Goal: Task Accomplishment & Management: Use online tool/utility

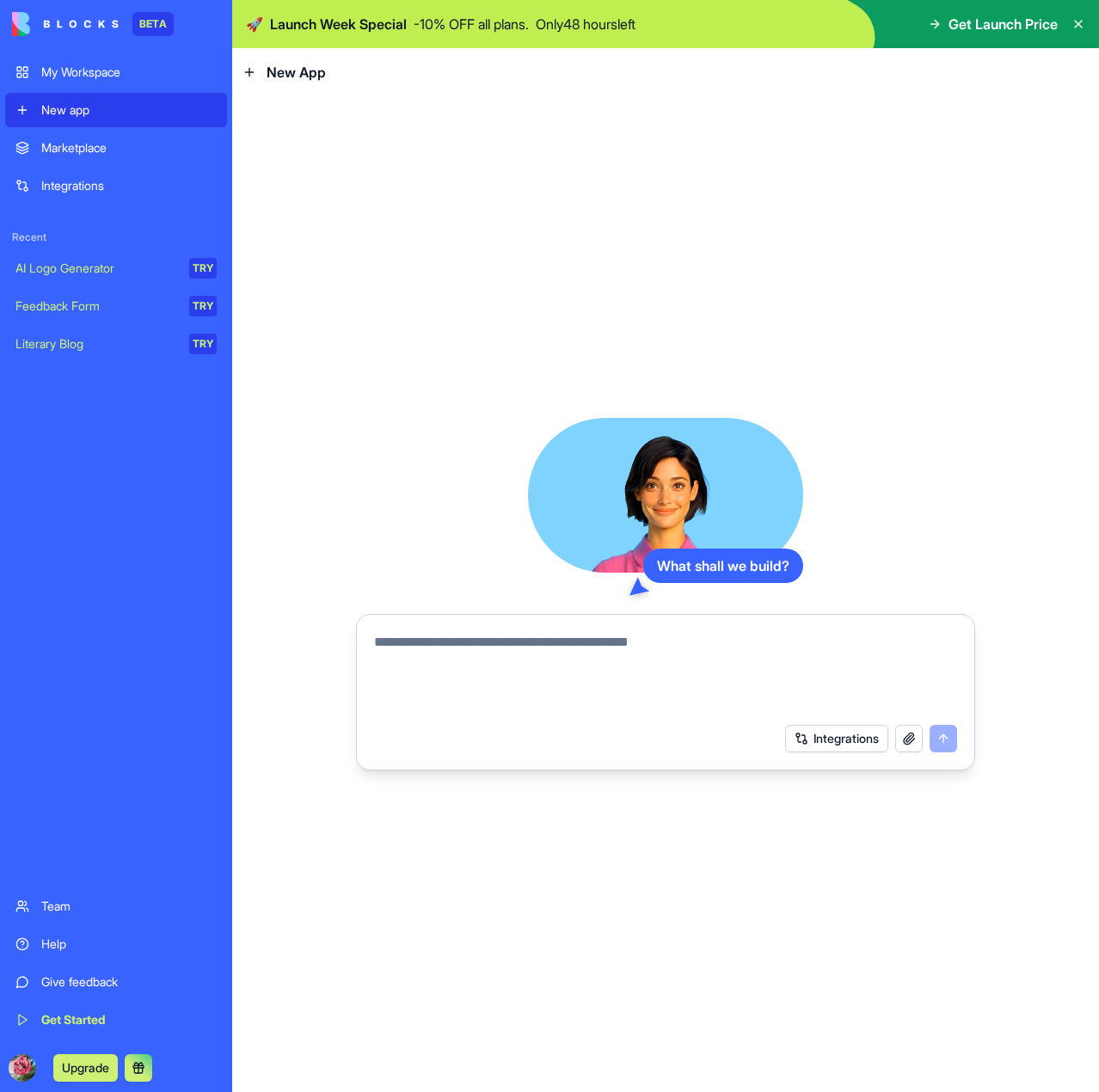
click at [460, 660] on textarea at bounding box center [666, 674] width 584 height 83
type textarea "*****"
type textarea "**********"
click at [938, 737] on button "submit" at bounding box center [943, 739] width 28 height 28
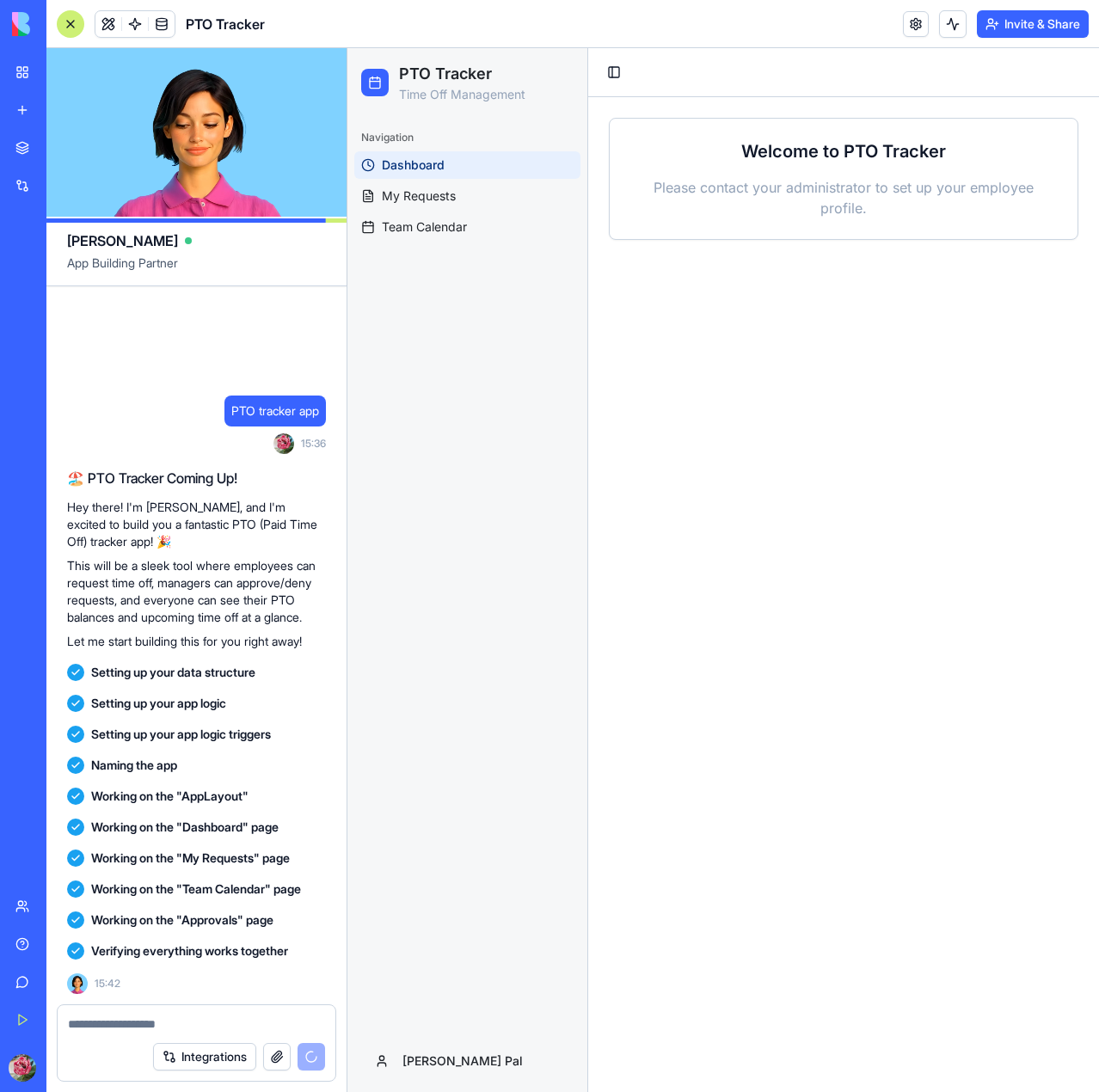
scroll to position [228, 0]
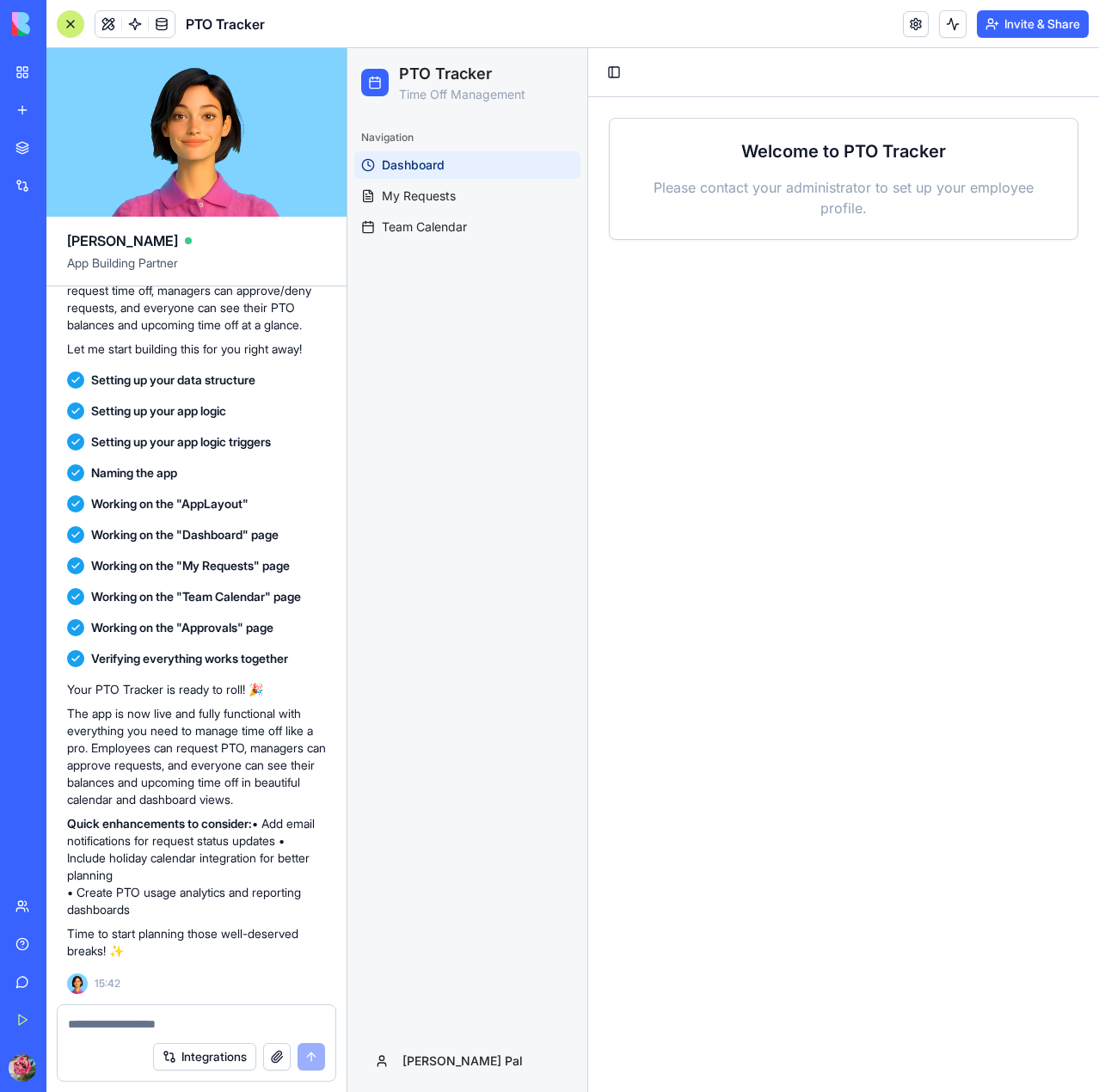
click at [809, 180] on p "Please contact your administrator to set up your employee profile." at bounding box center [844, 197] width 426 height 41
click at [440, 199] on span "My Requests" at bounding box center [418, 197] width 74 height 17
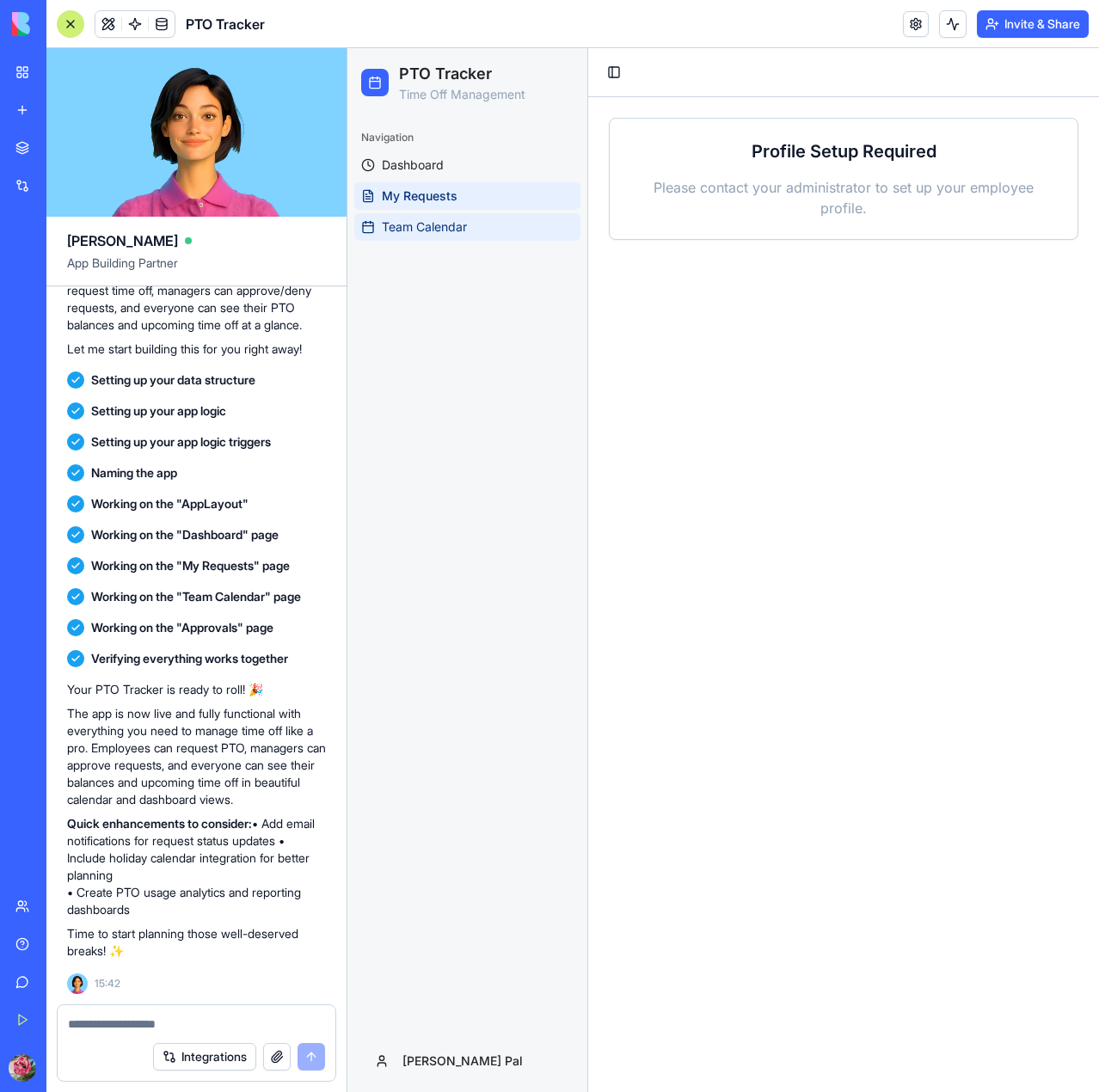
click at [454, 239] on link "Team Calendar" at bounding box center [467, 227] width 226 height 28
click at [778, 189] on p "Please contact your administrator to set up your employee profile." at bounding box center [844, 197] width 426 height 41
click at [181, 1027] on textarea at bounding box center [197, 1025] width 257 height 17
click at [232, 1032] on textarea at bounding box center [197, 1025] width 257 height 17
type textarea "**********"
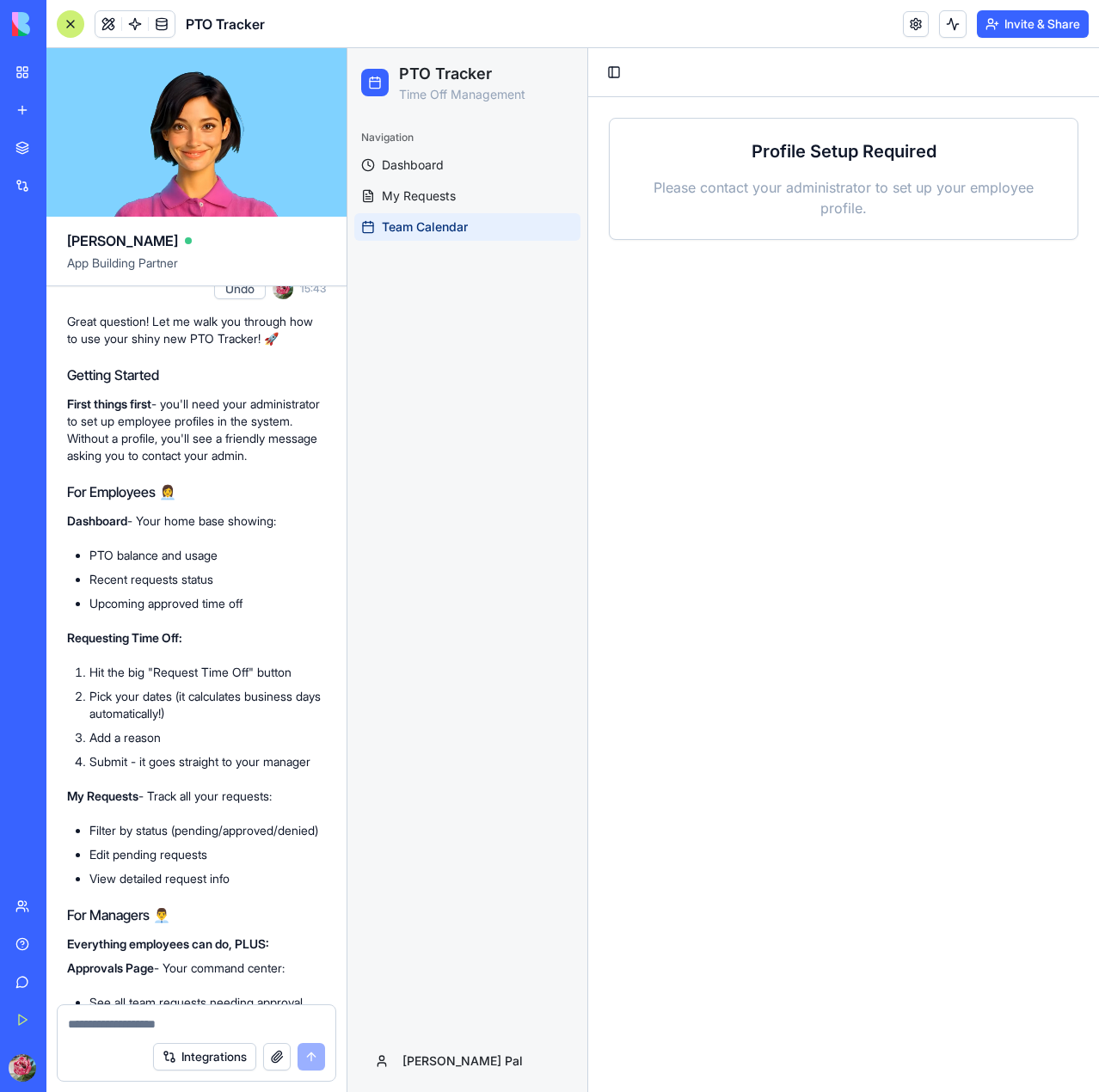
scroll to position [867, 0]
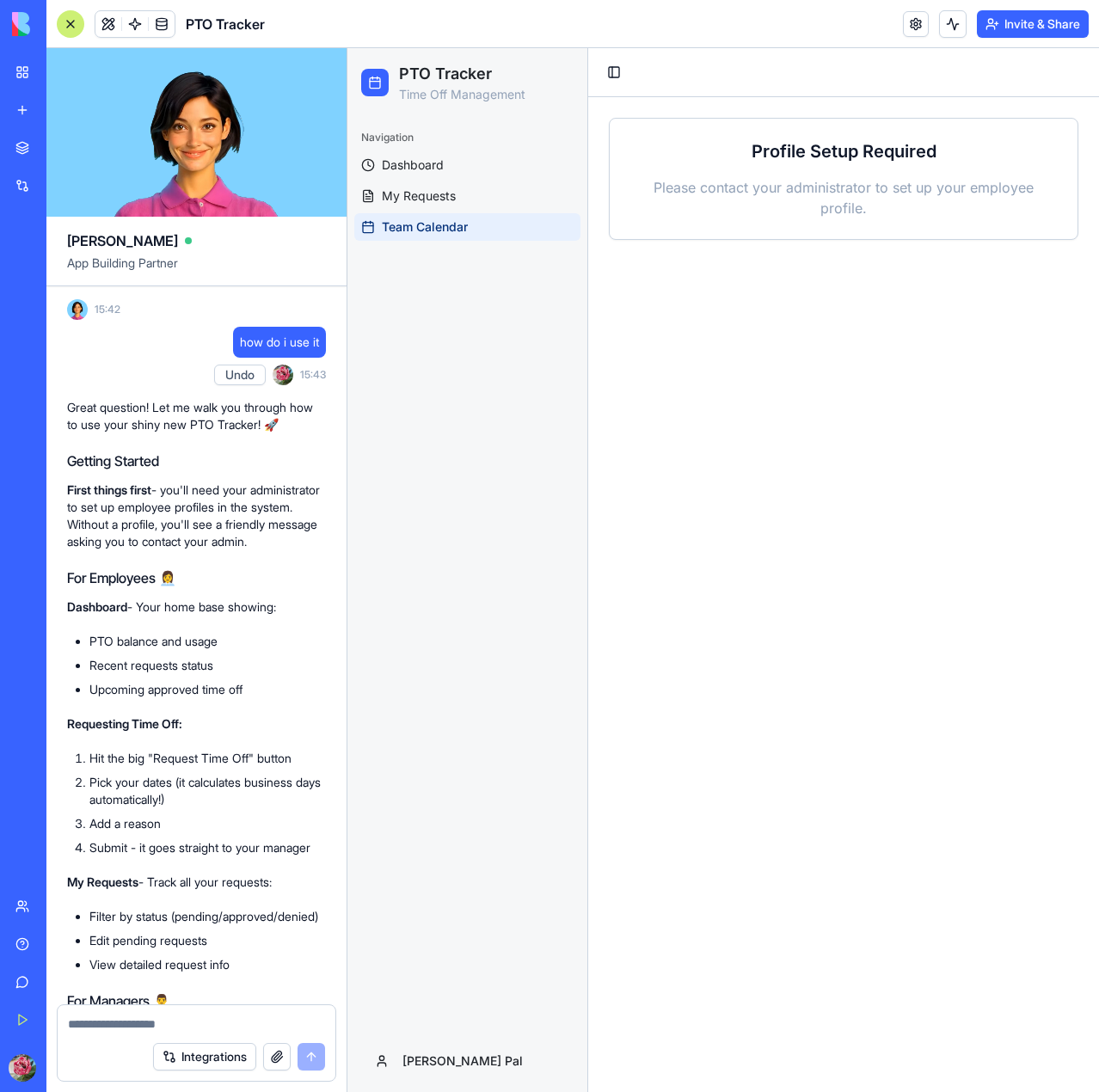
click at [105, 541] on p "First things first - you'll need your administrator to set up employee profiles…" at bounding box center [197, 515] width 259 height 69
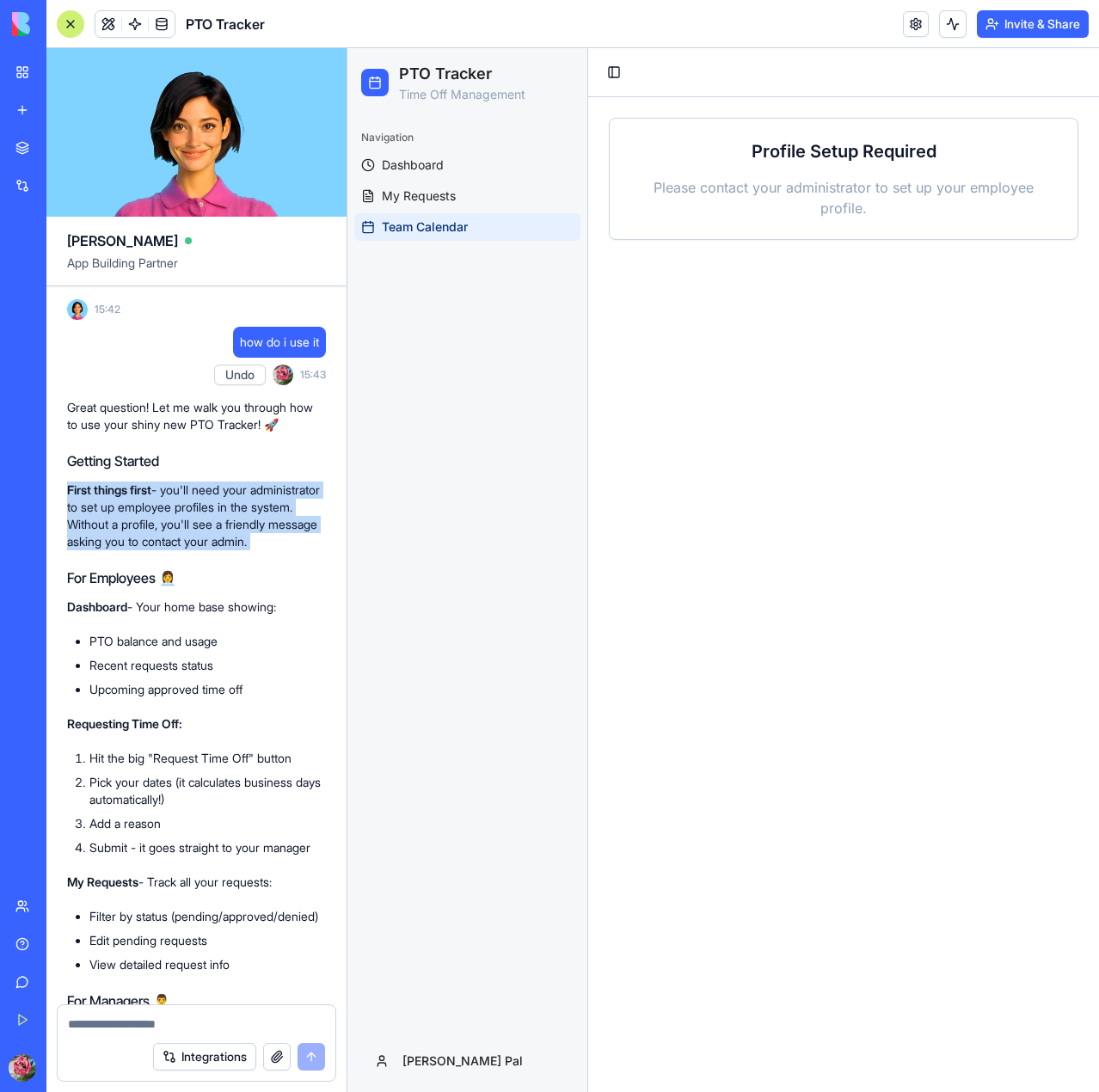
click at [105, 541] on p "First things first - you'll need your administrator to set up employee profiles…" at bounding box center [197, 515] width 259 height 69
click at [153, 550] on p "First things first - you'll need your administrator to set up employee profiles…" at bounding box center [197, 515] width 259 height 69
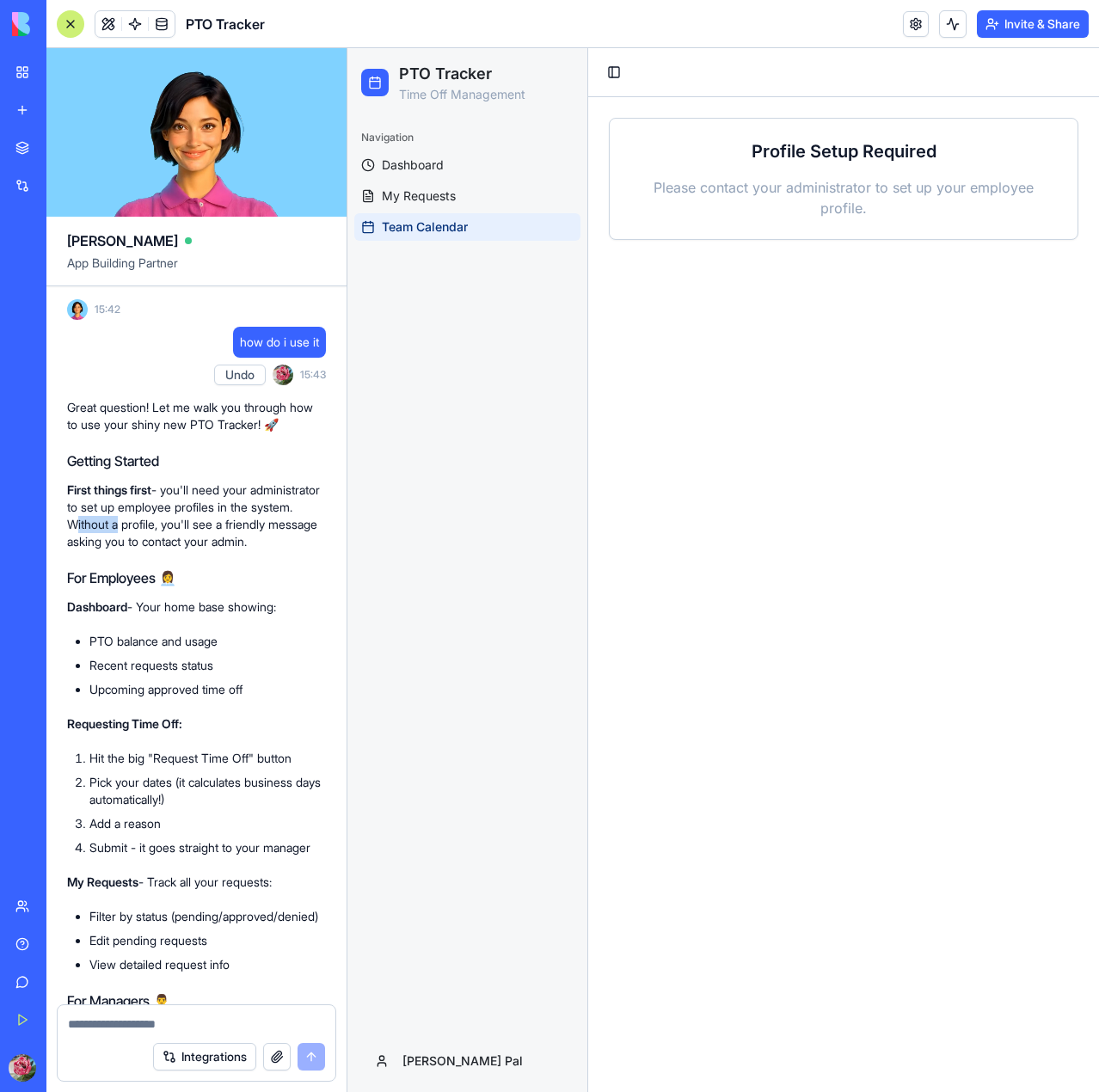
click at [153, 550] on p "First things first - you'll need your administrator to set up employee profiles…" at bounding box center [197, 515] width 259 height 69
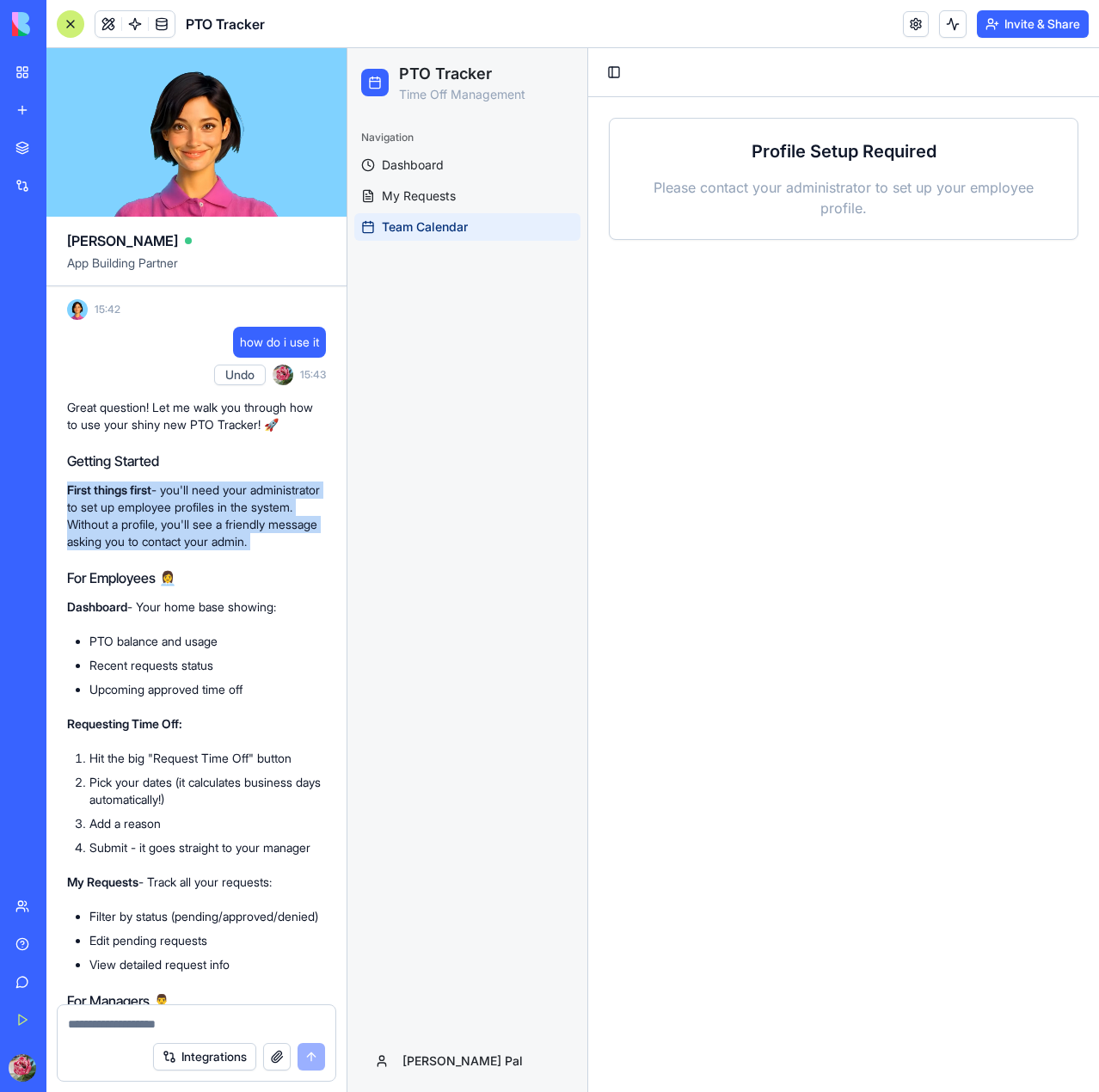
click at [153, 550] on p "First things first - you'll need your administrator to set up employee profiles…" at bounding box center [197, 515] width 259 height 69
click at [162, 550] on p "First things first - you'll need your administrator to set up employee profiles…" at bounding box center [197, 515] width 259 height 69
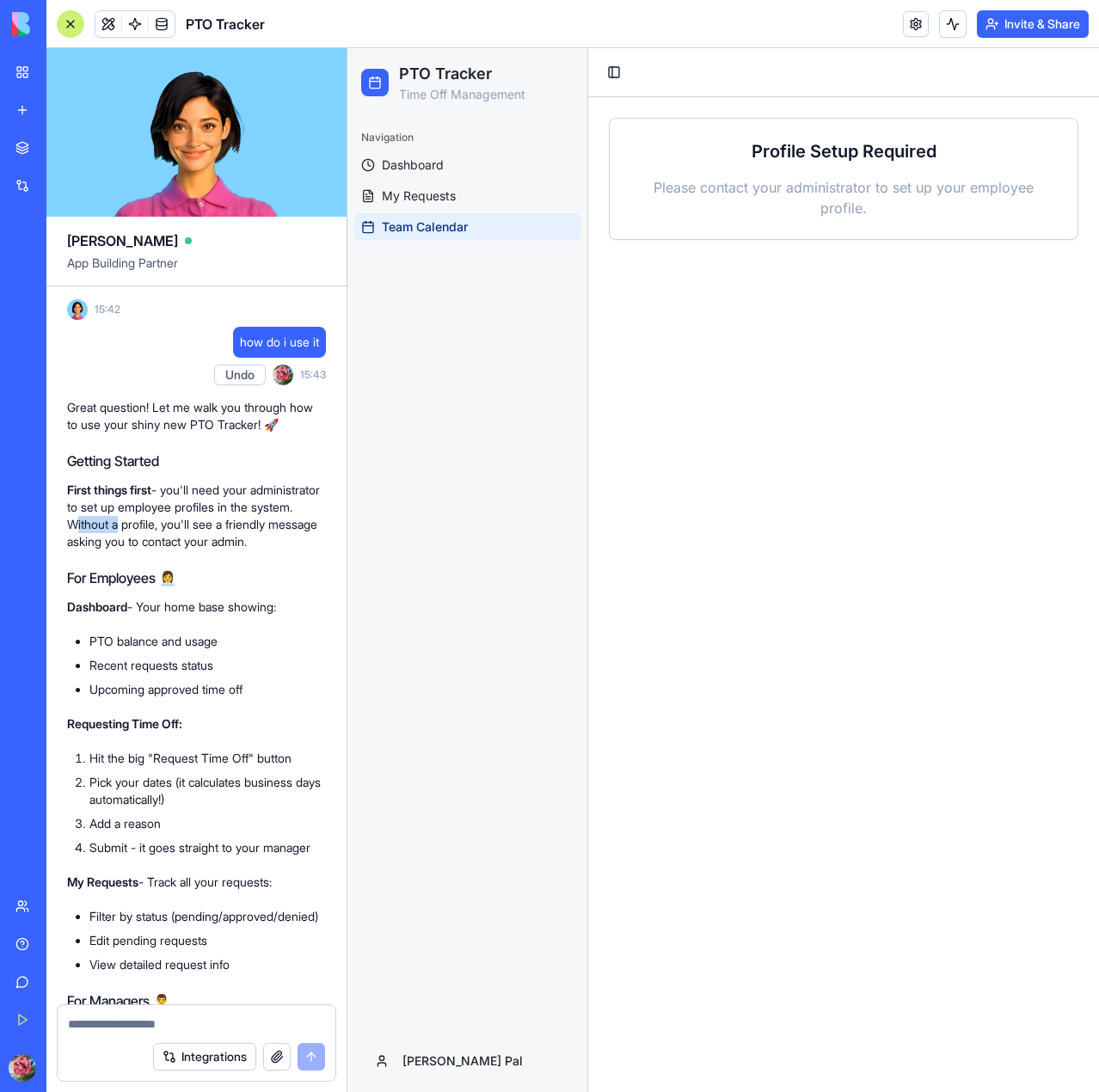
click at [162, 550] on p "First things first - you'll need your administrator to set up employee profiles…" at bounding box center [197, 515] width 259 height 69
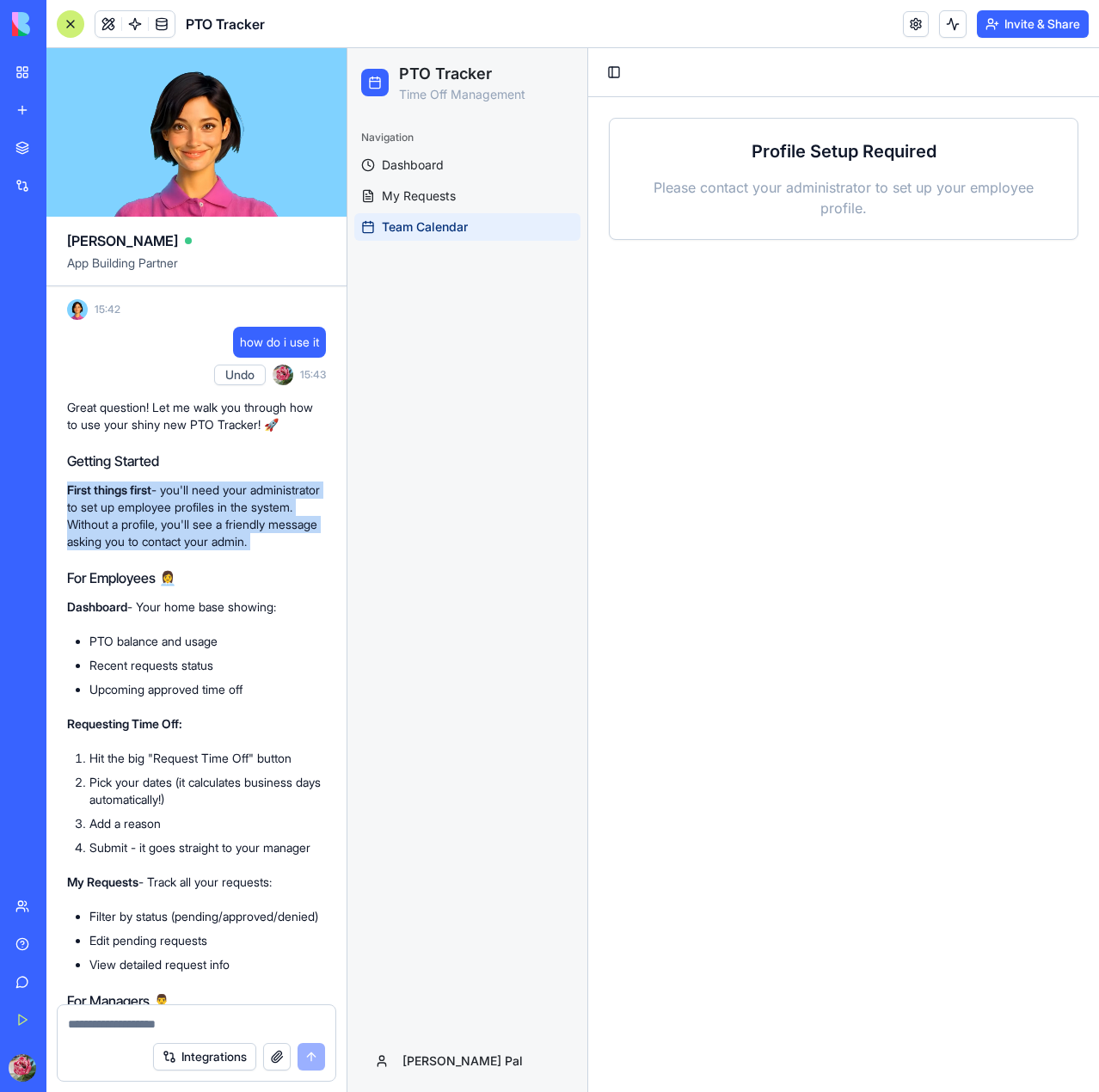
click at [162, 550] on p "First things first - you'll need your administrator to set up employee profiles…" at bounding box center [197, 515] width 259 height 69
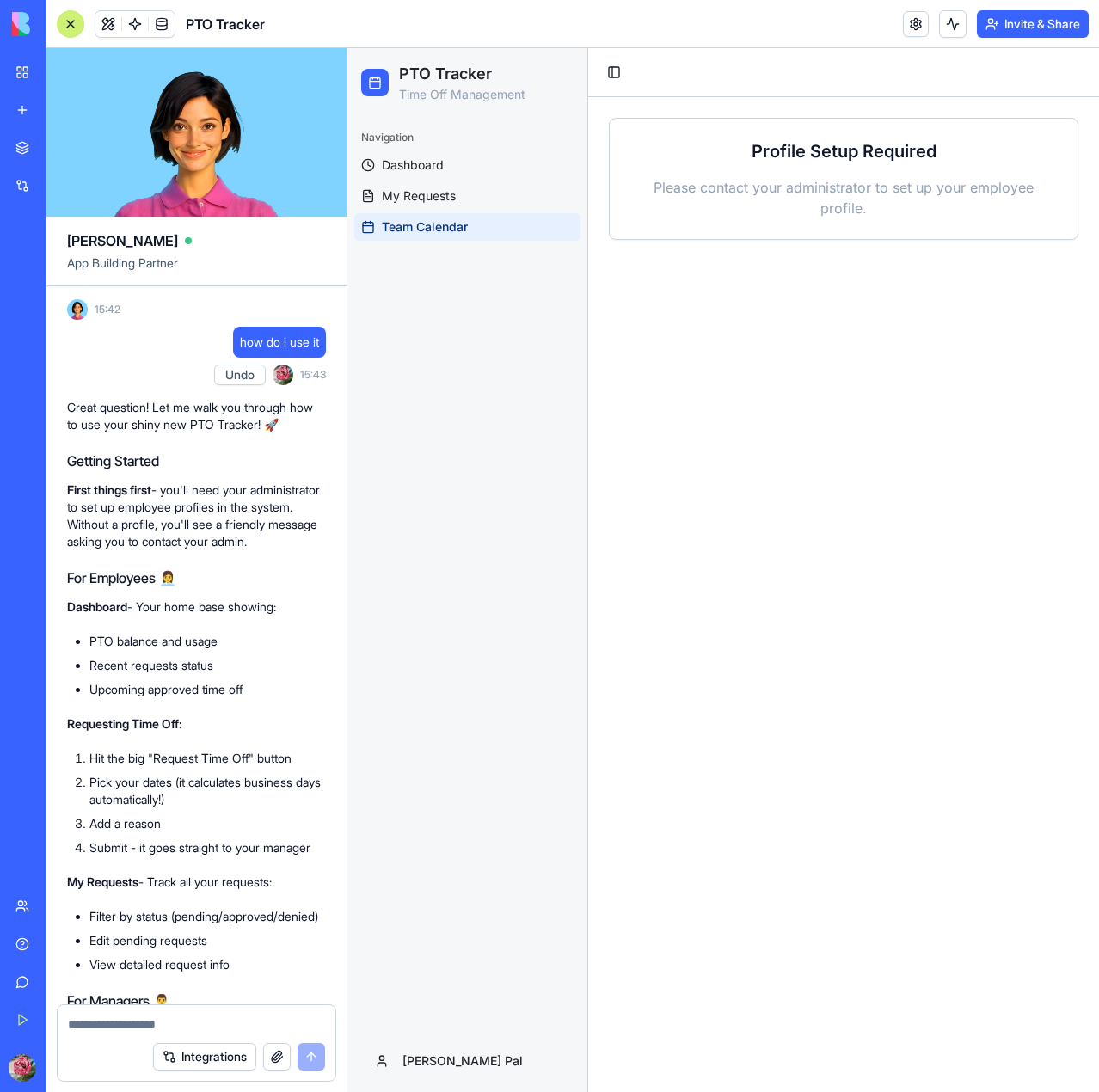
click at [138, 674] on div "Great question! Let me walk you through how to use your shiny new PTO Tracker! …" at bounding box center [197, 980] width 259 height 1163
click at [803, 176] on div "Profile Setup Required Please contact your administrator to set up your employe…" at bounding box center [844, 179] width 426 height 79
click at [529, 169] on link "Dashboard" at bounding box center [467, 165] width 226 height 28
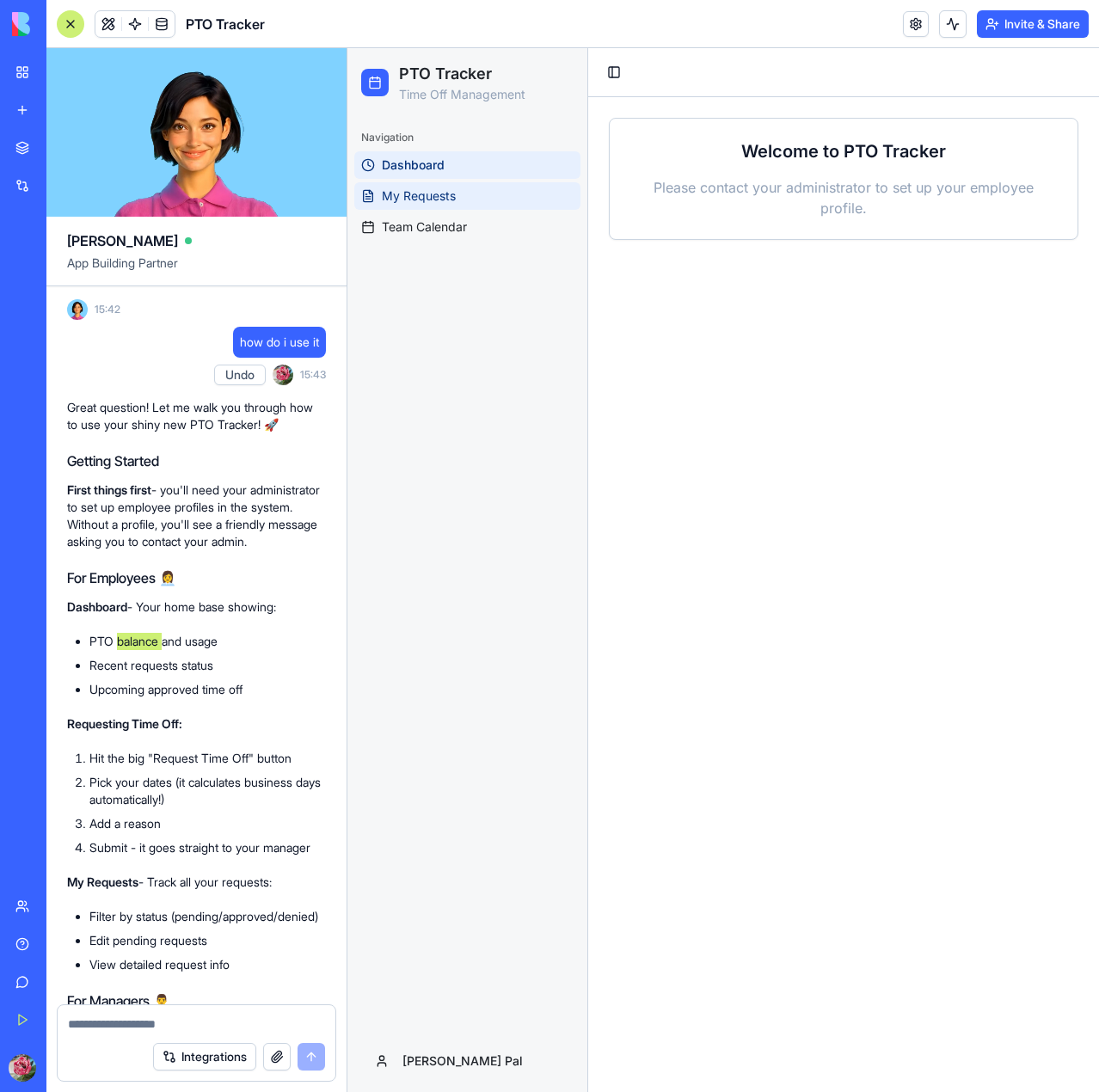
click at [495, 187] on link "My Requests" at bounding box center [467, 197] width 226 height 28
click at [488, 228] on link "Team Calendar" at bounding box center [467, 227] width 226 height 28
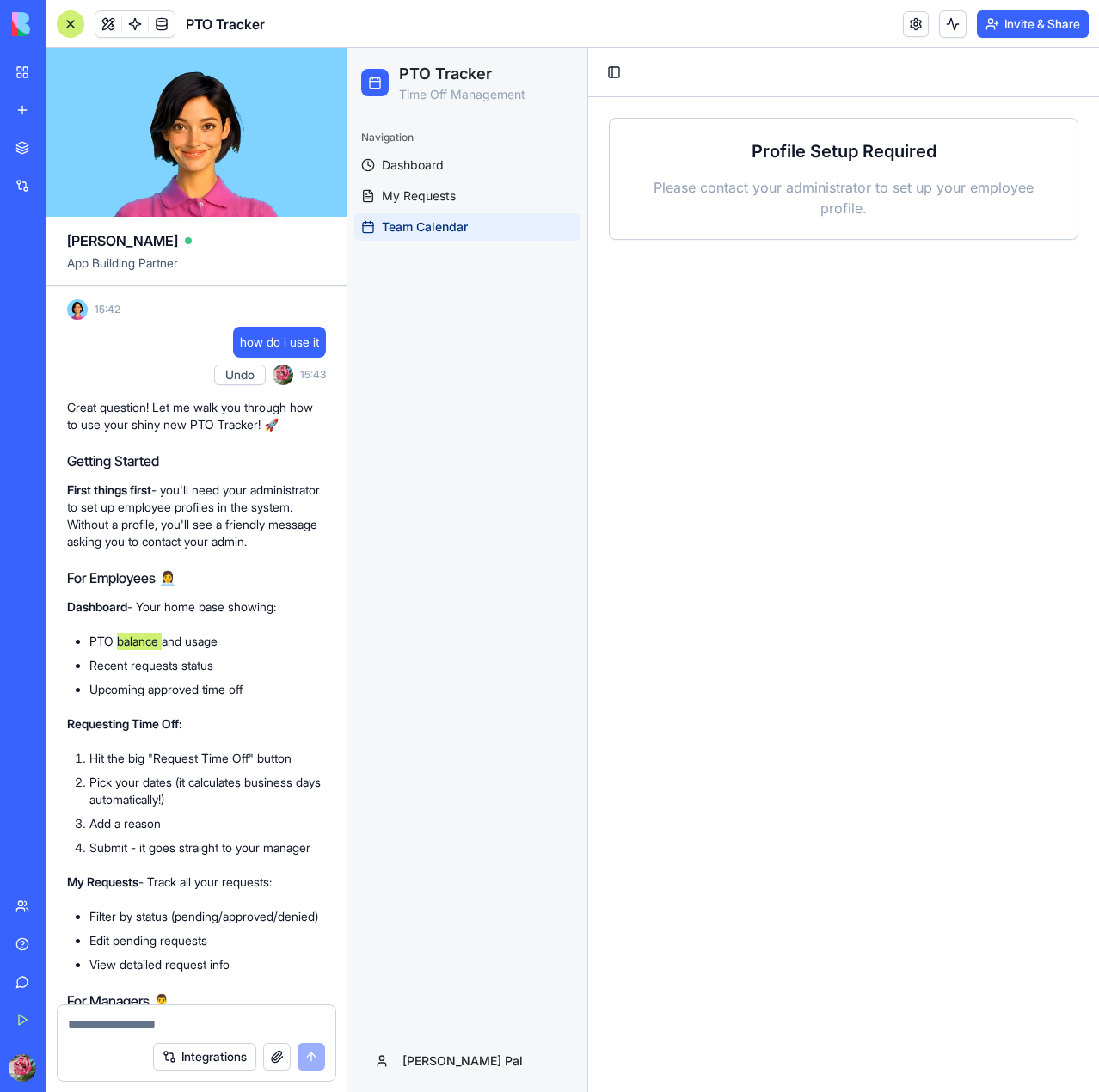
click at [530, 93] on div "PTO Tracker Time Off Management" at bounding box center [467, 82] width 212 height 41
click at [912, 28] on link at bounding box center [916, 24] width 26 height 26
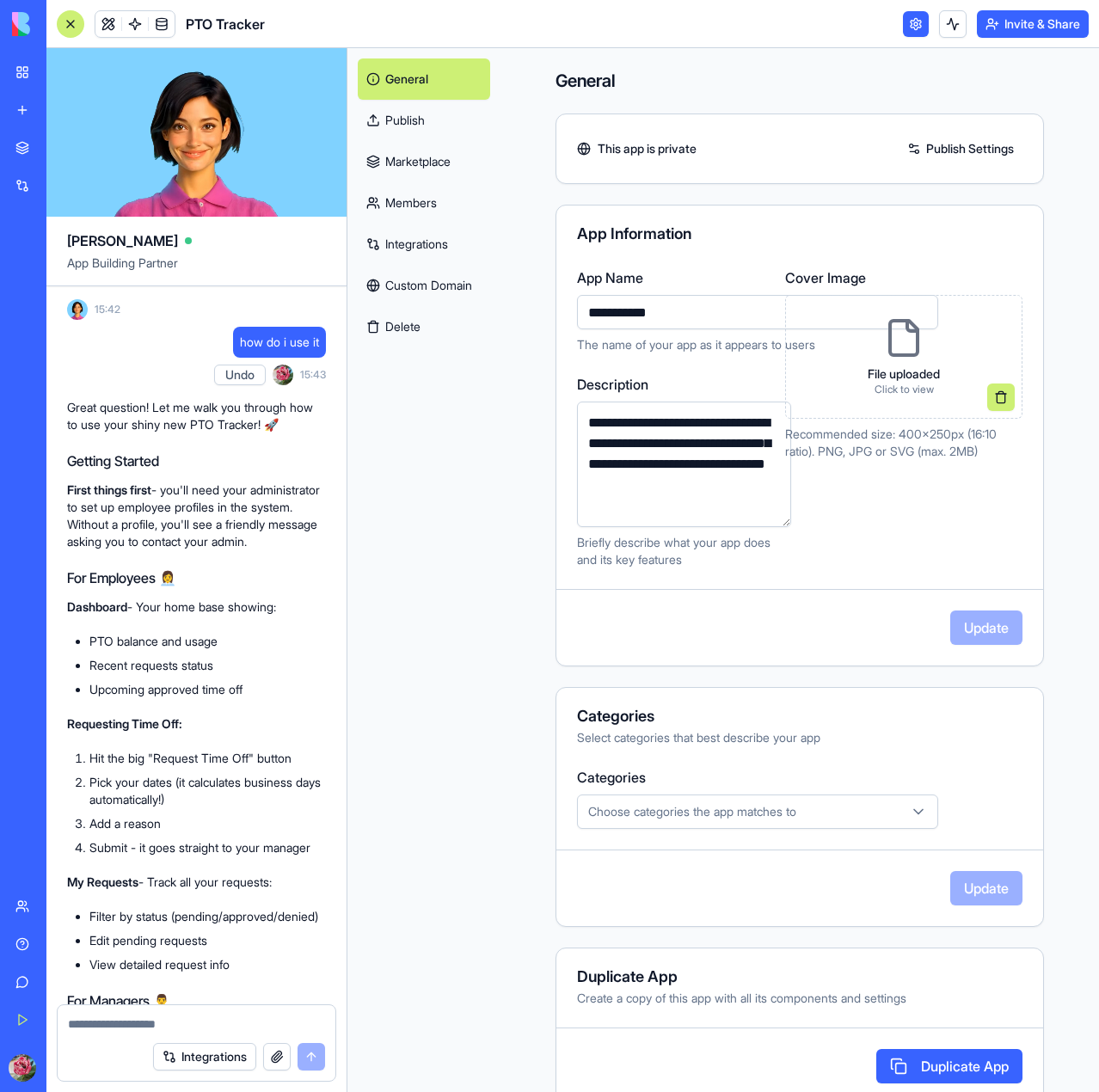
click at [411, 569] on div "General Publish Marketplace Members Integrations Custom Domain Delete" at bounding box center [424, 570] width 153 height 1044
click at [424, 113] on link "Publish" at bounding box center [425, 120] width 133 height 41
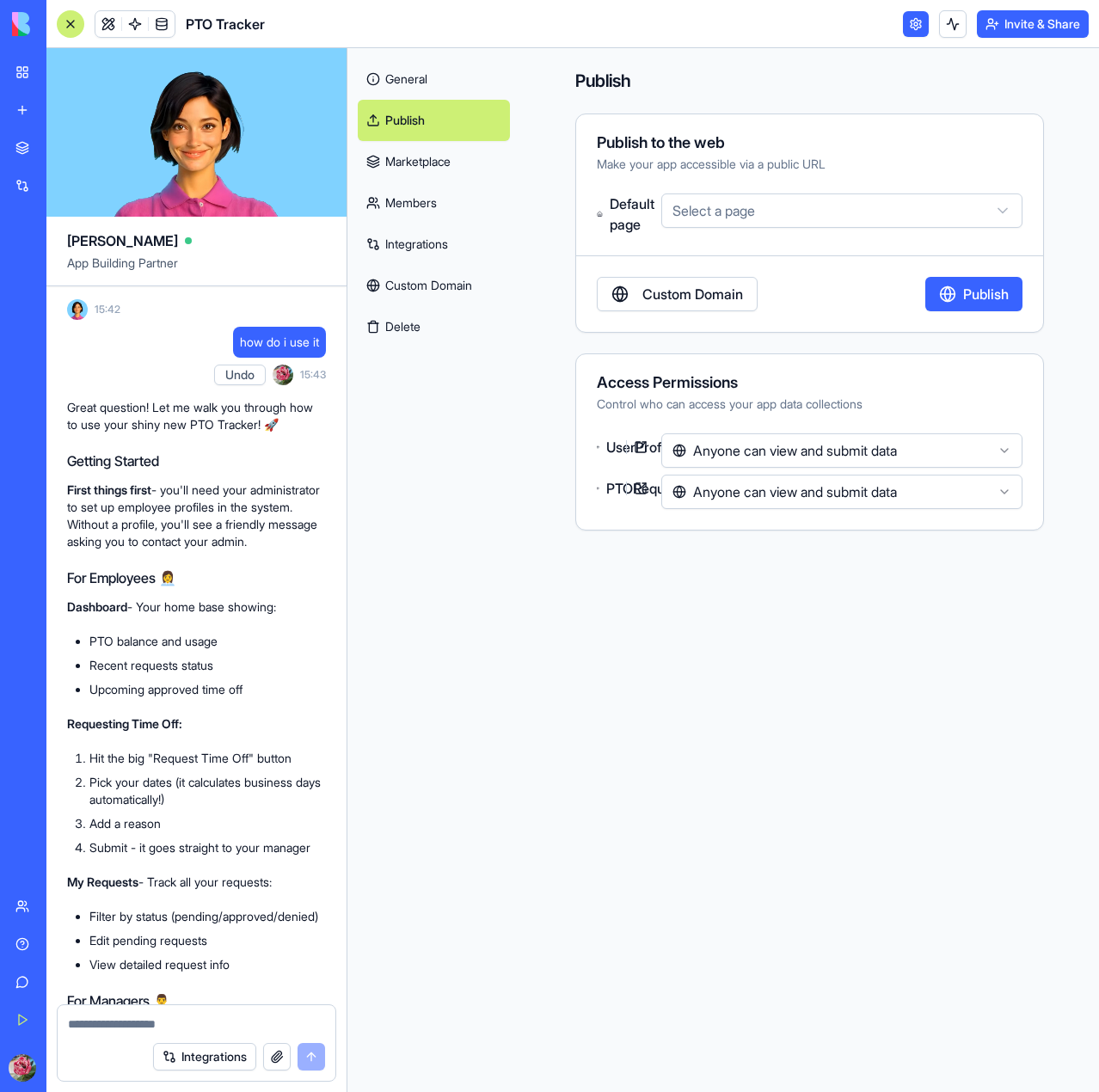
click at [749, 227] on div "**********" at bounding box center [809, 214] width 425 height 41
click at [769, 202] on html "BETA My Workspace New app Marketplace Integrations Recent New App AI Logo Gener…" at bounding box center [550, 546] width 1099 height 1092
select select "**********"
click at [560, 506] on div "**********" at bounding box center [810, 570] width 579 height 1044
click at [446, 162] on link "Marketplace" at bounding box center [434, 161] width 152 height 41
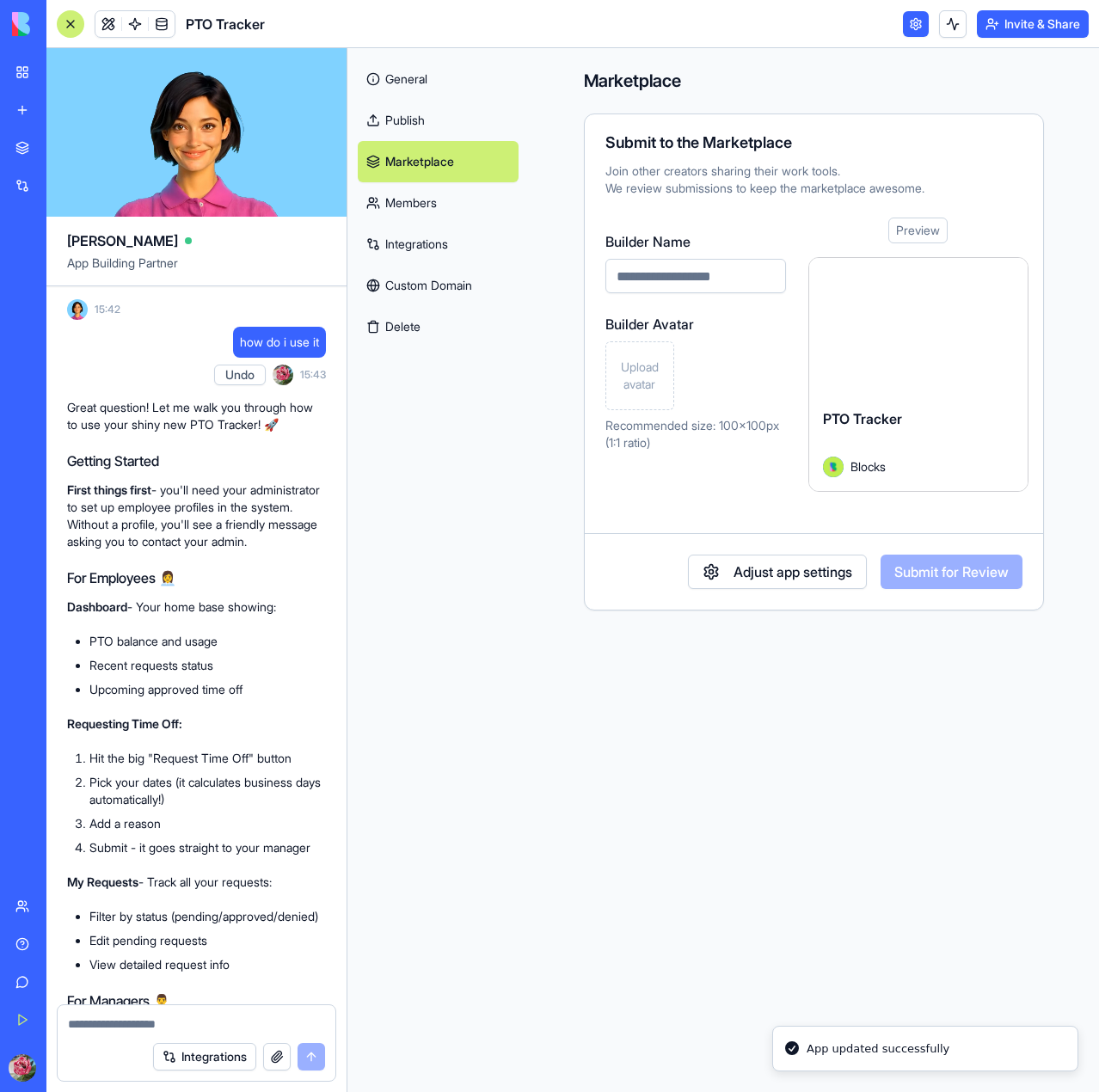
click at [440, 284] on link "Custom Domain" at bounding box center [439, 285] width 161 height 41
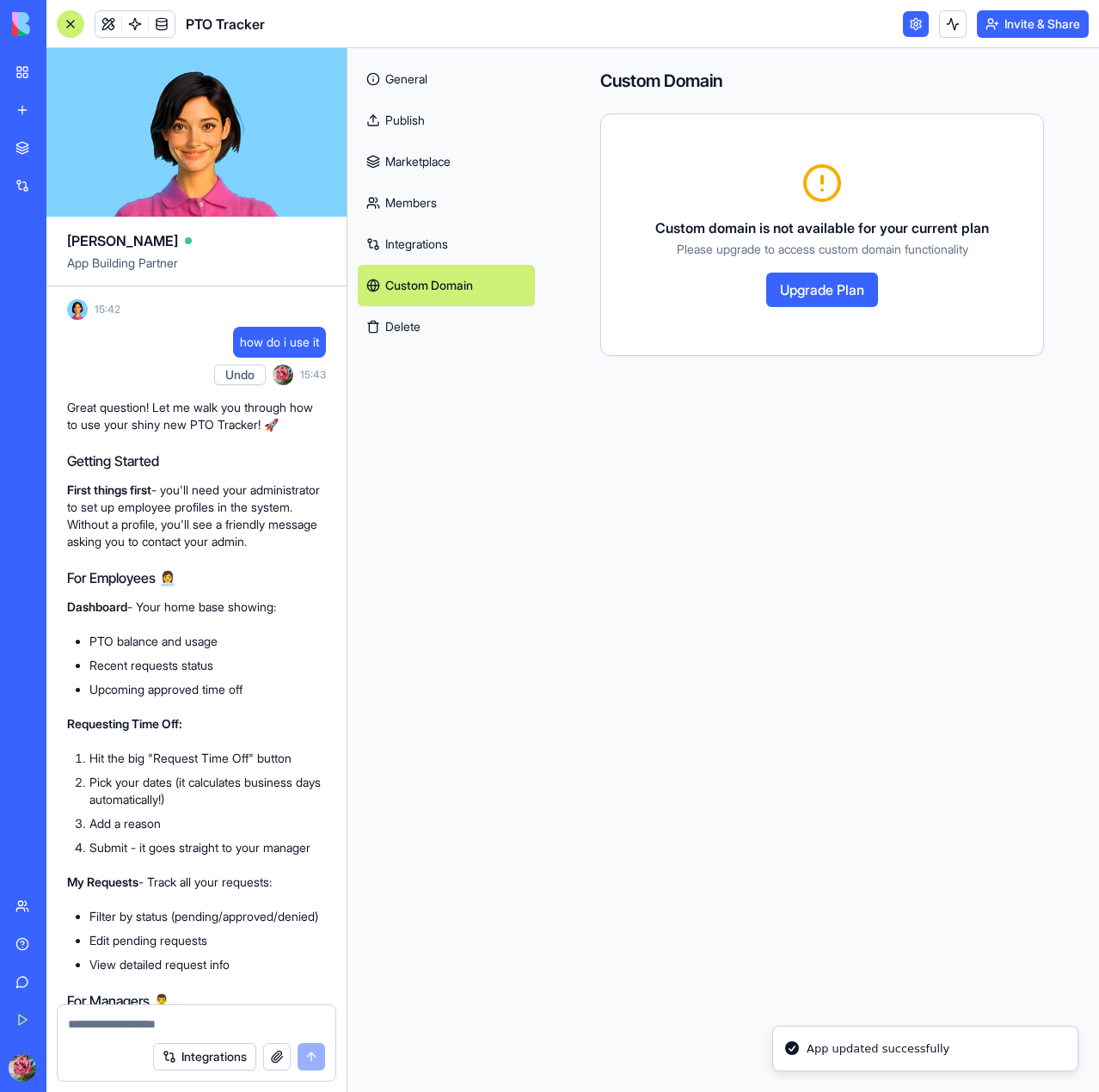
click at [440, 249] on link "Integrations" at bounding box center [446, 244] width 177 height 41
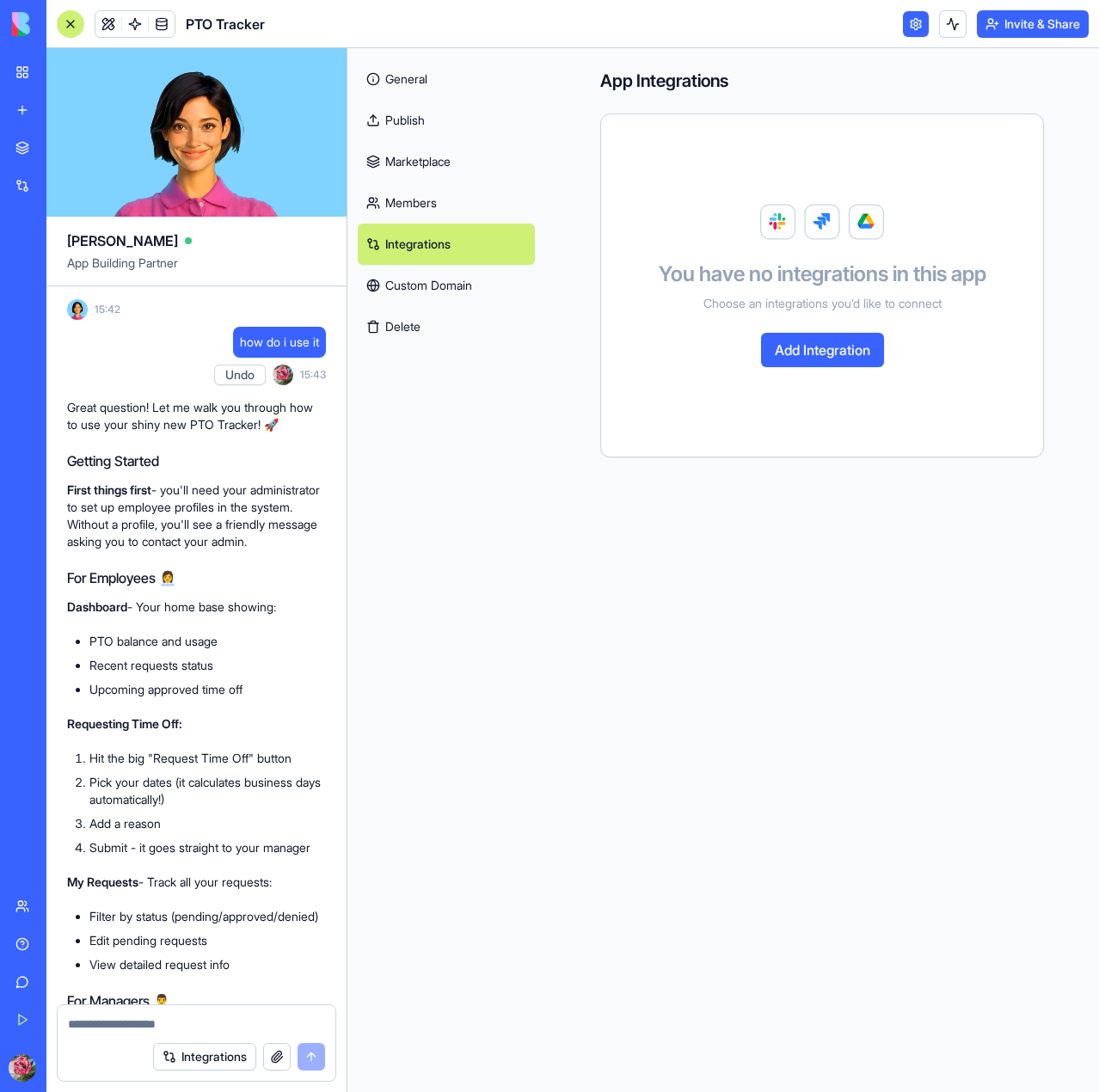
click at [458, 206] on link "Members" at bounding box center [446, 203] width 177 height 41
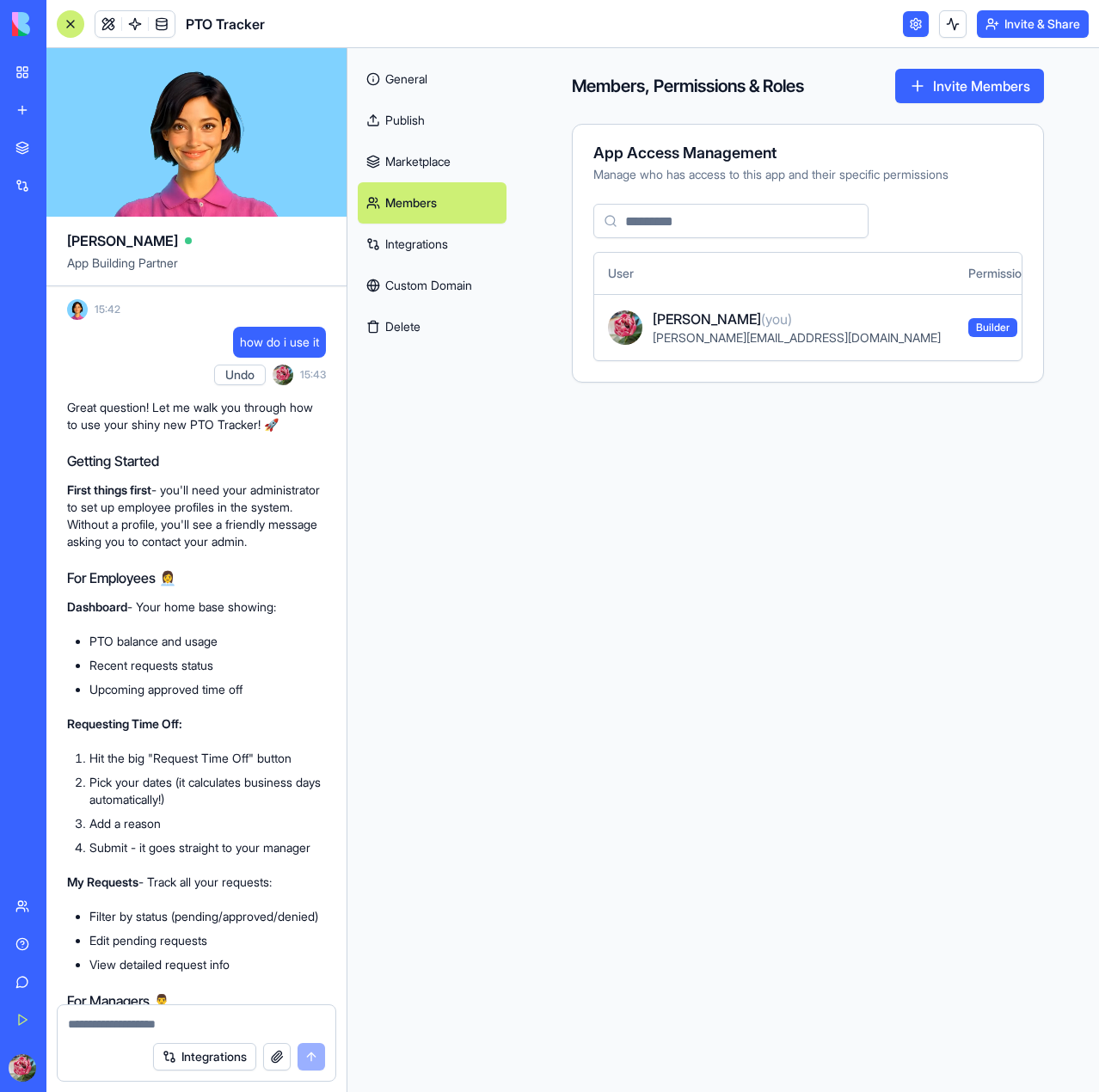
click at [470, 161] on link "Marketplace" at bounding box center [432, 161] width 149 height 41
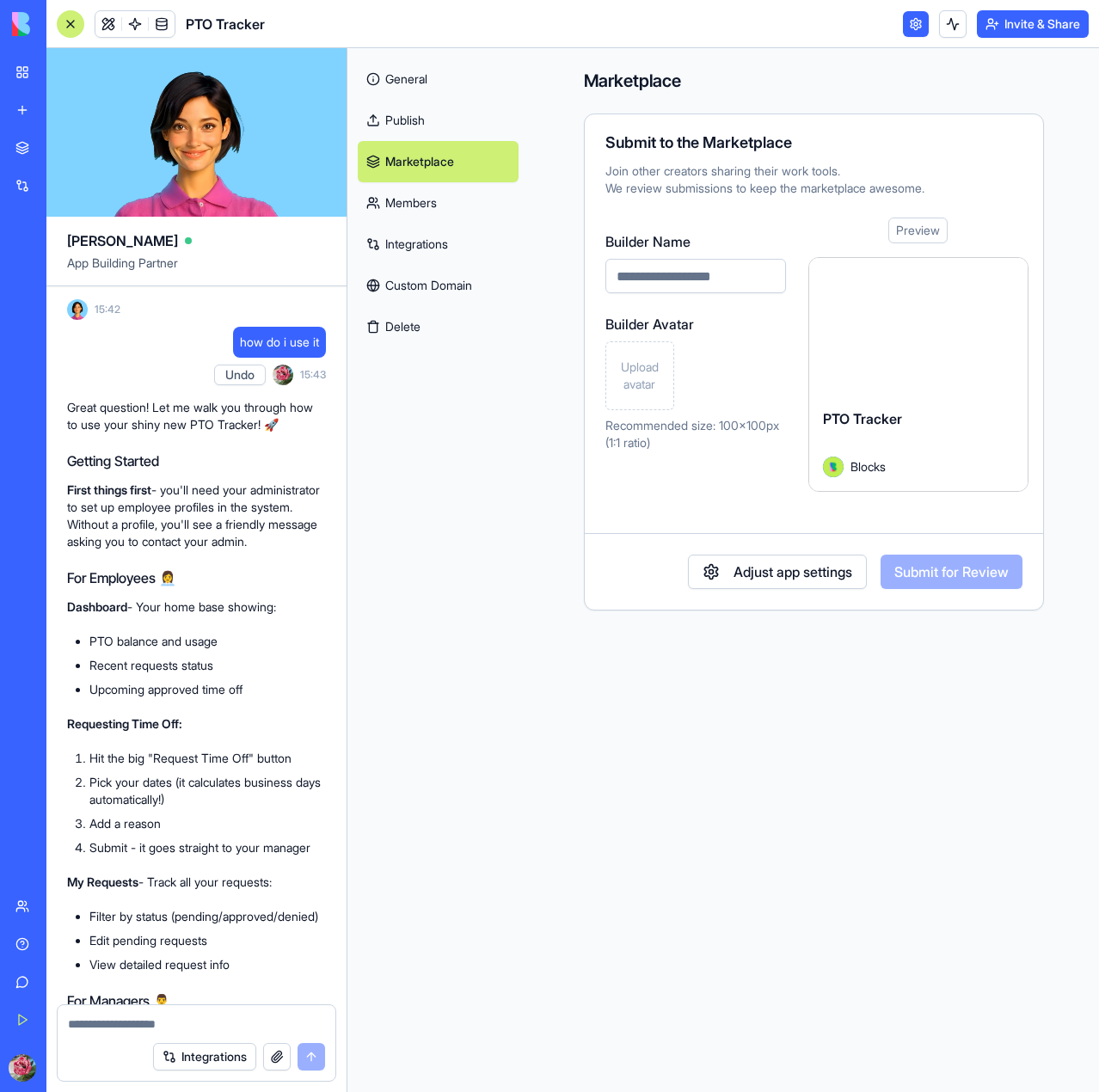
click at [439, 204] on link "Members" at bounding box center [439, 203] width 161 height 41
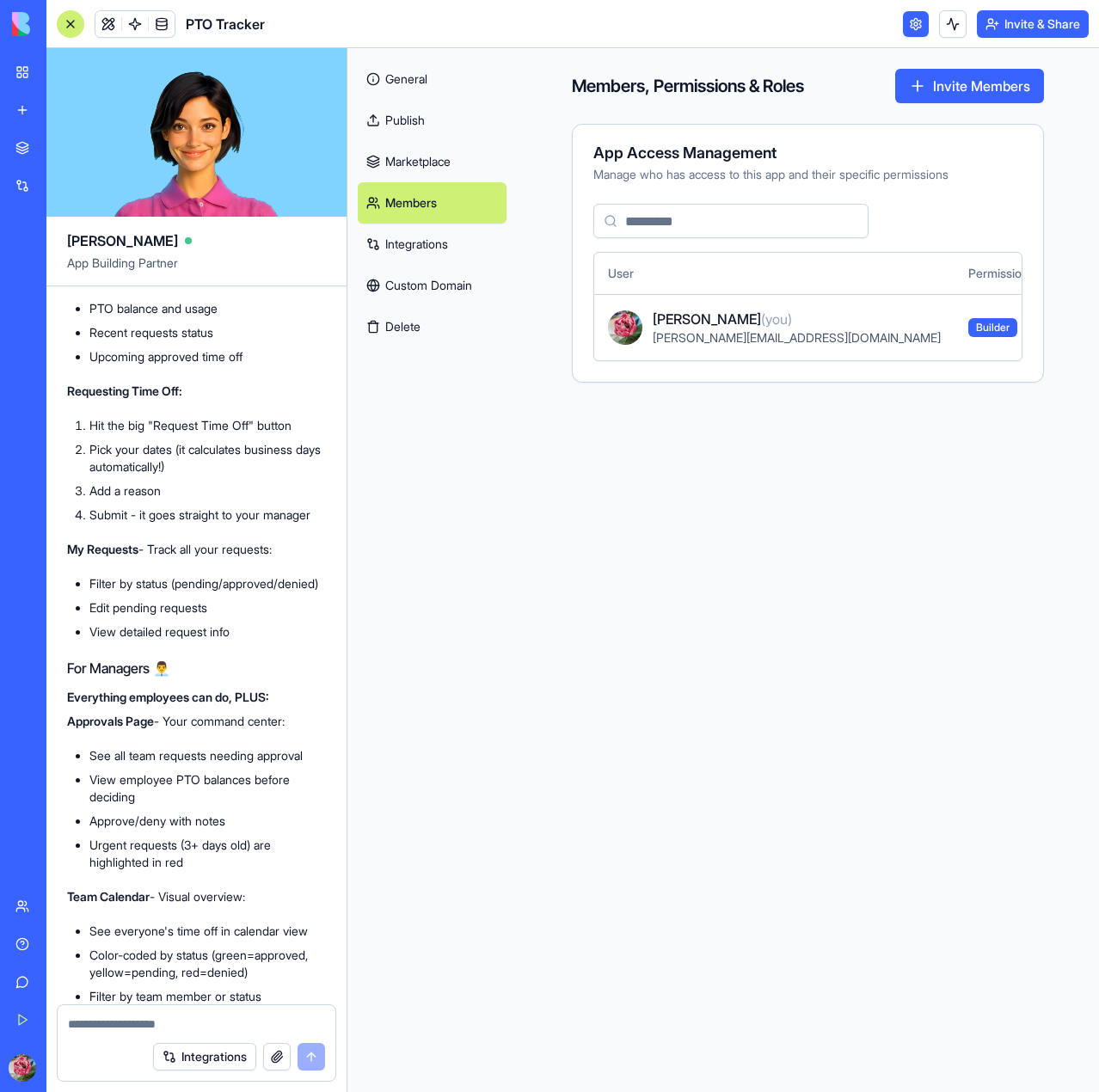
scroll to position [1212, 0]
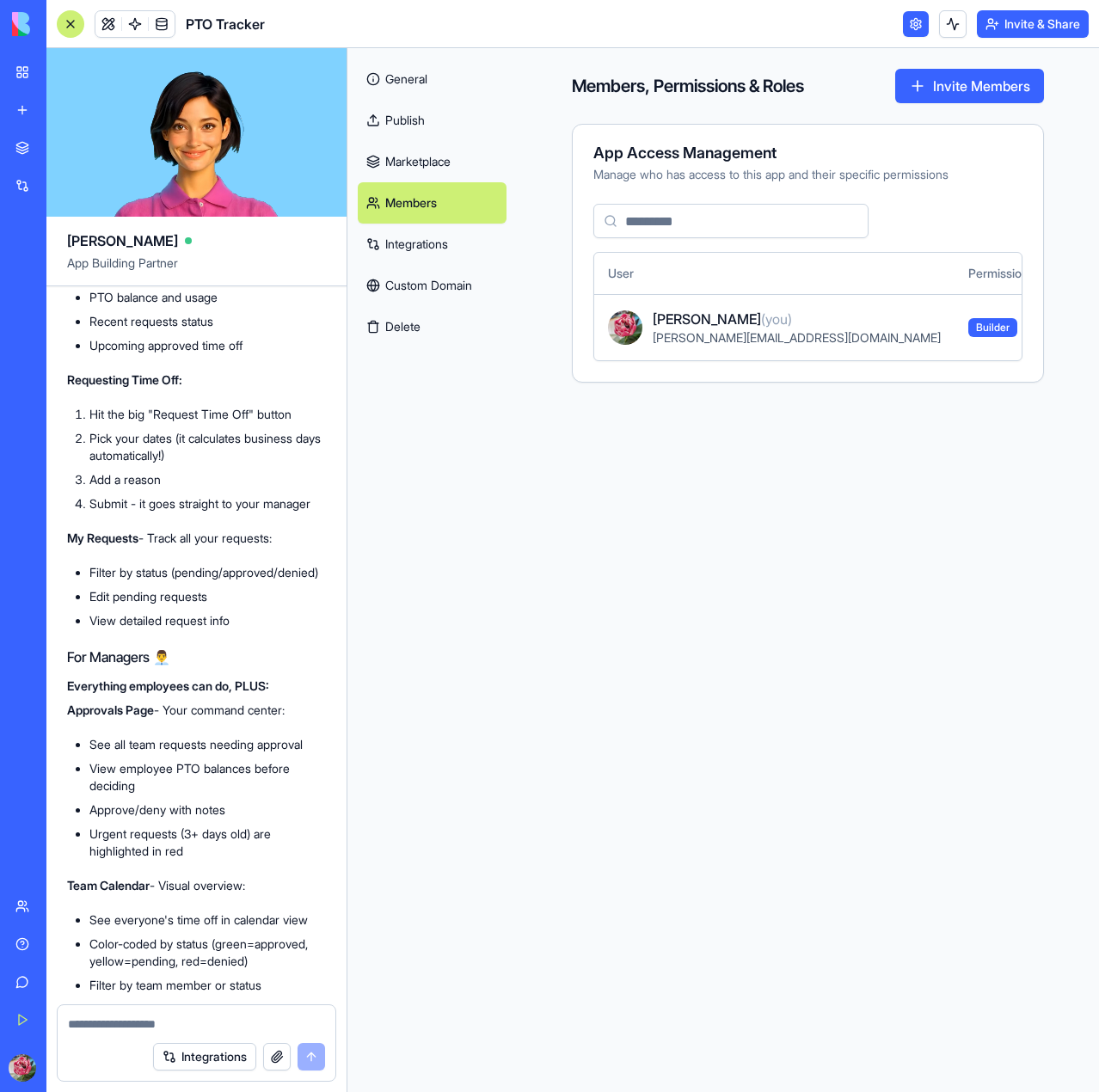
click at [216, 1026] on textarea at bounding box center [197, 1025] width 257 height 17
type textarea "**********"
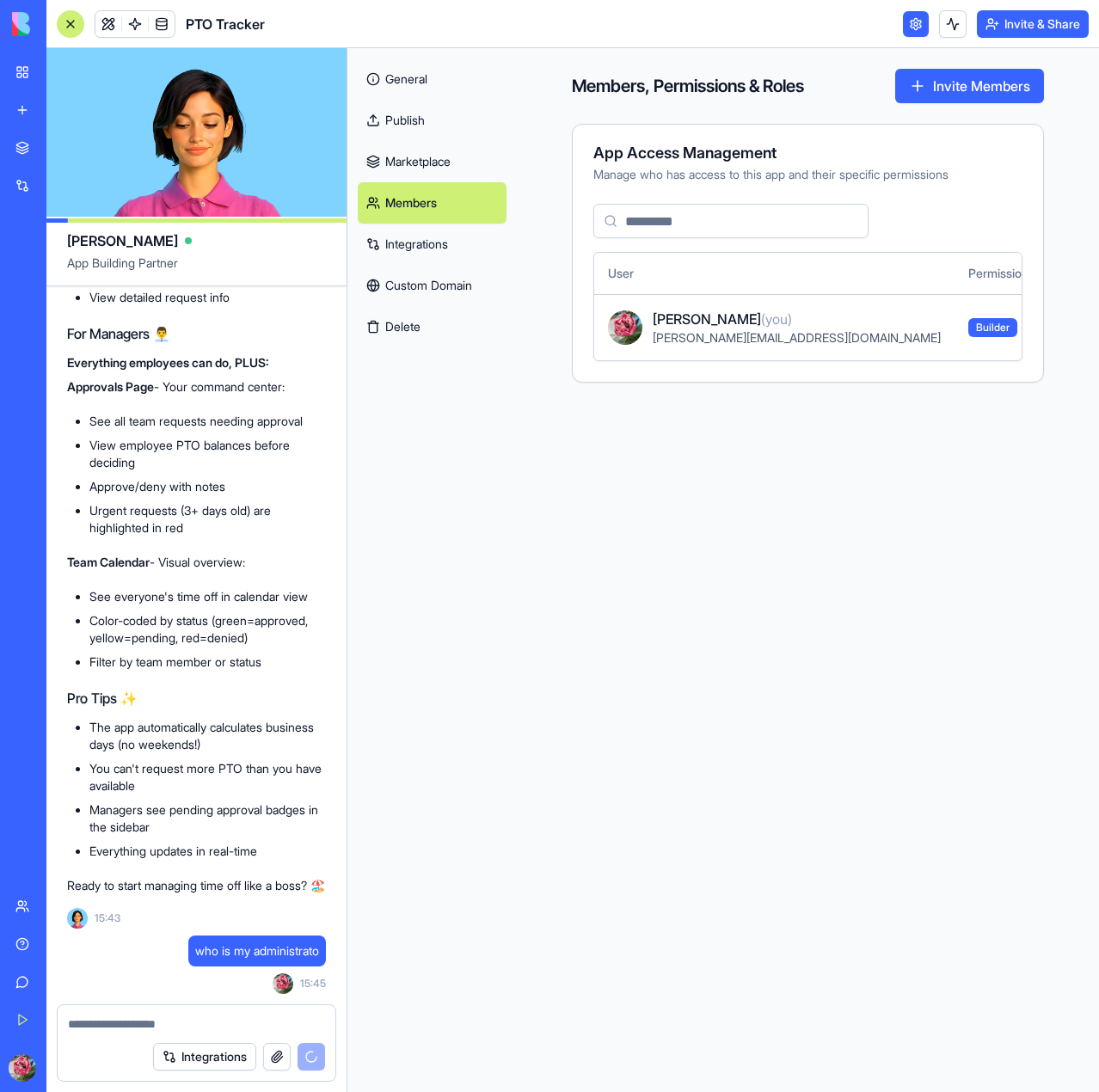
click at [988, 656] on div "Members, Permissions & Roles Invite Members App Access Management Manage who ha…" at bounding box center [809, 570] width 584 height 1044
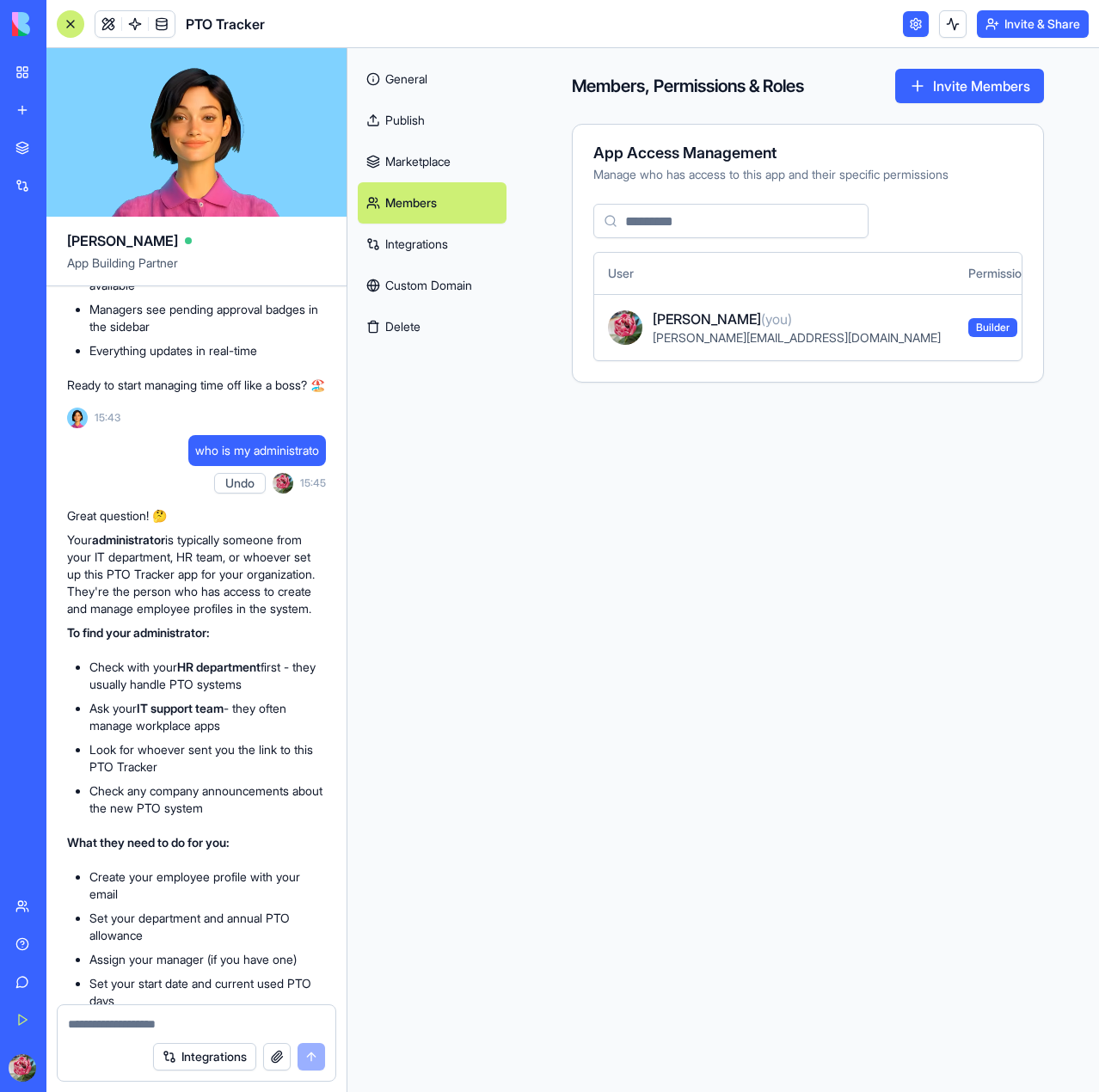
scroll to position [2048, 0]
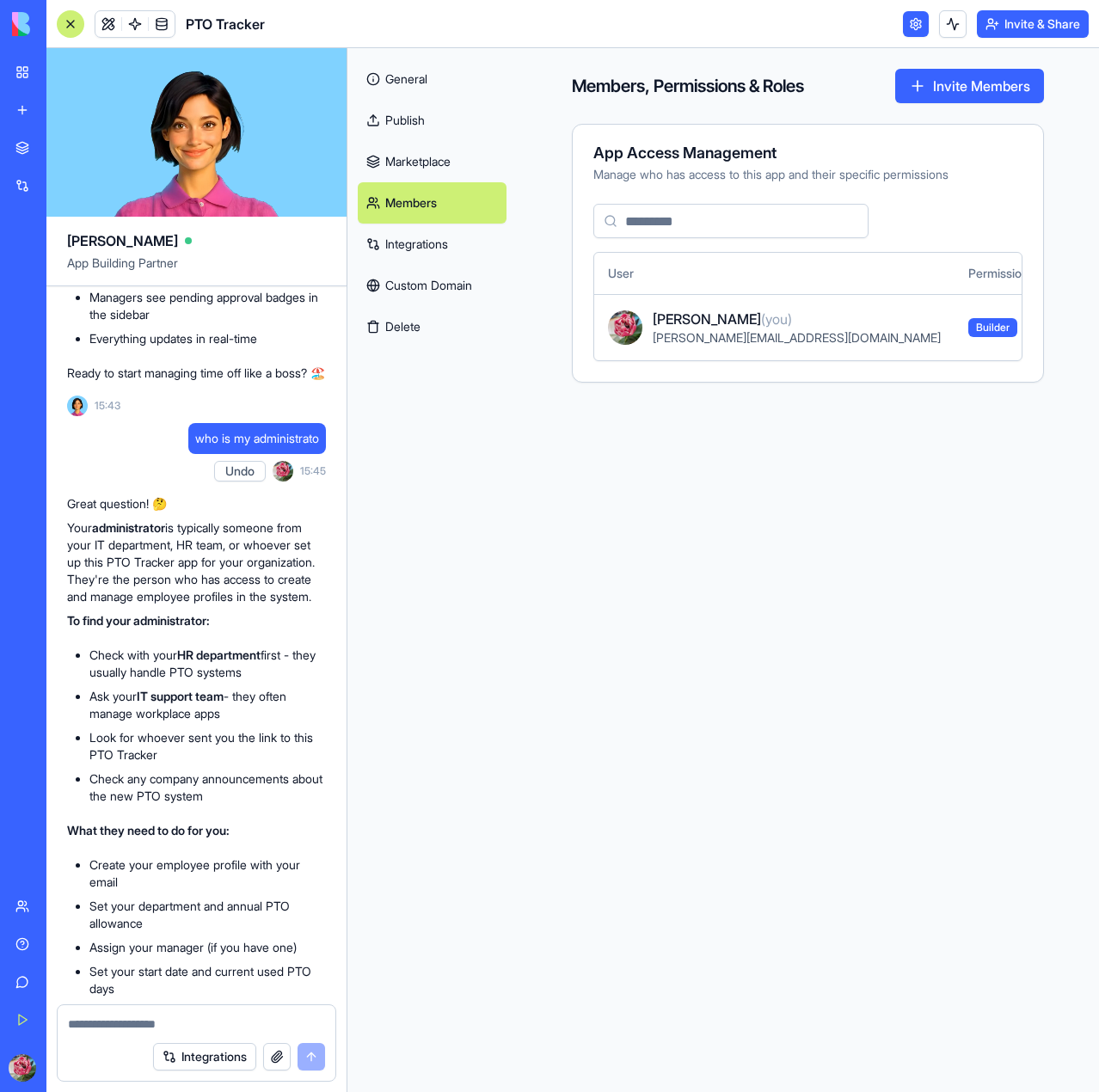
click at [128, 535] on strong "administrator" at bounding box center [128, 528] width 73 height 15
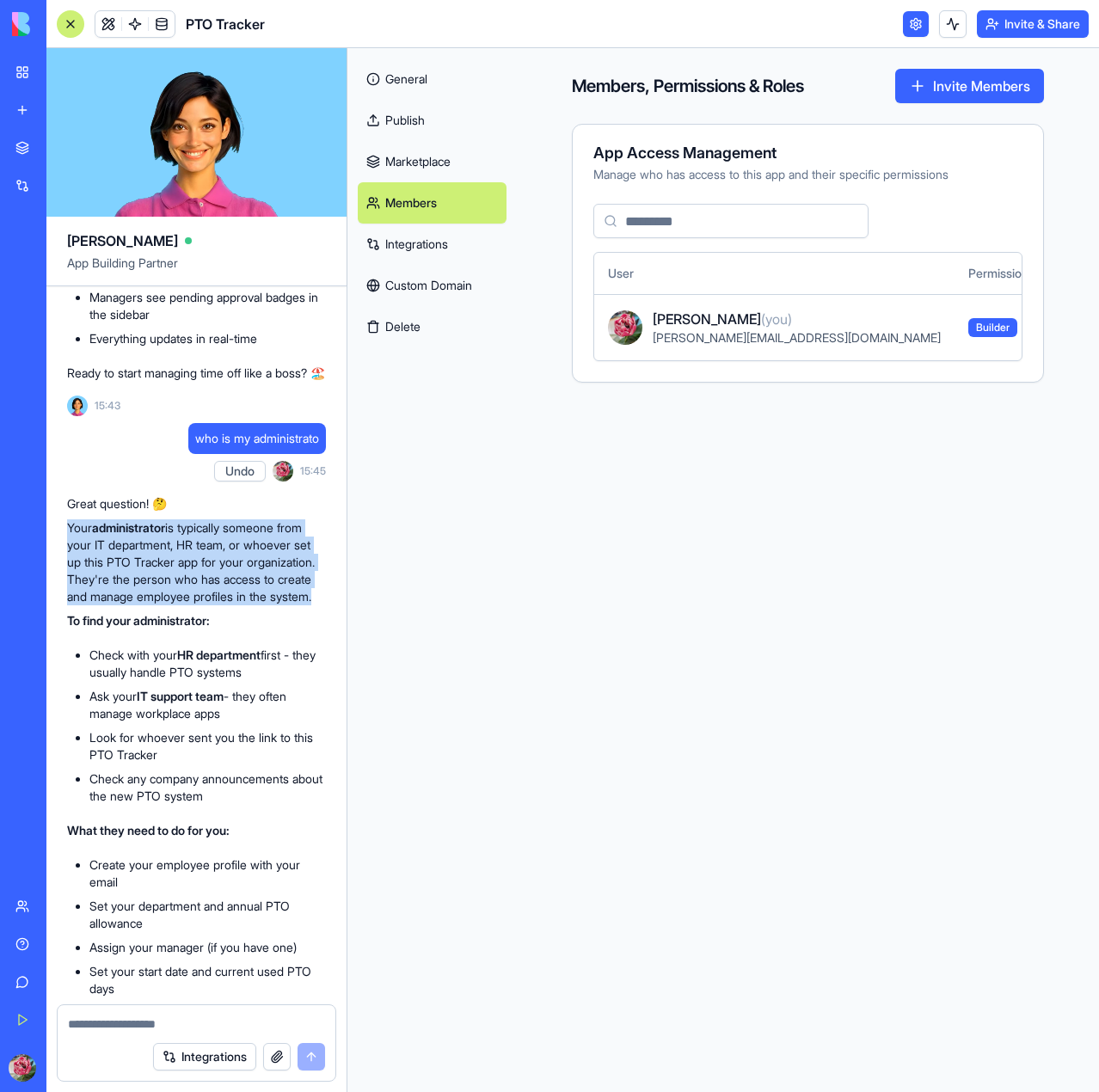
click at [128, 535] on strong "administrator" at bounding box center [128, 528] width 73 height 15
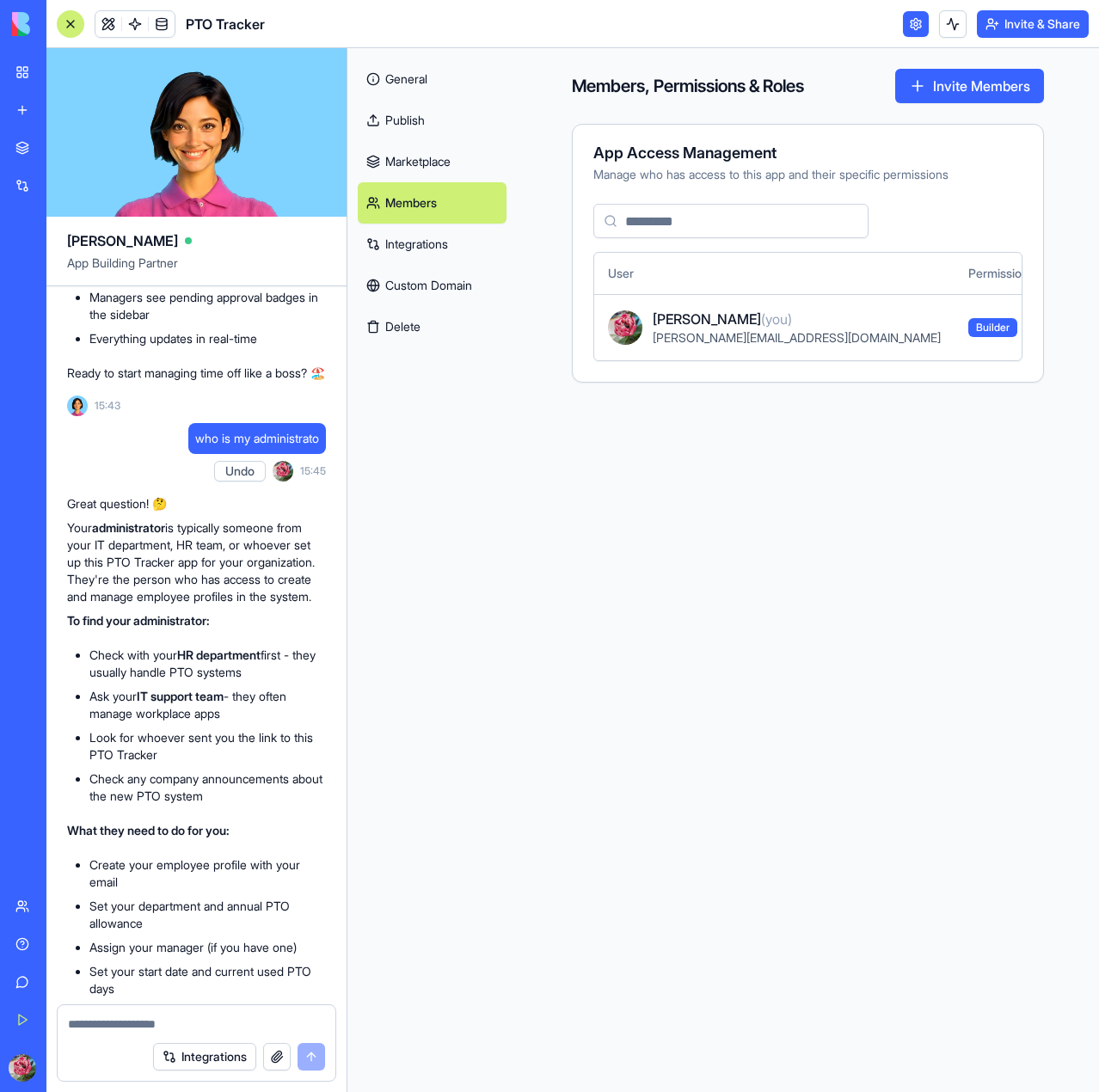
click at [143, 681] on li "Check with your HR department first - they usually handle PTO systems" at bounding box center [207, 663] width 237 height 34
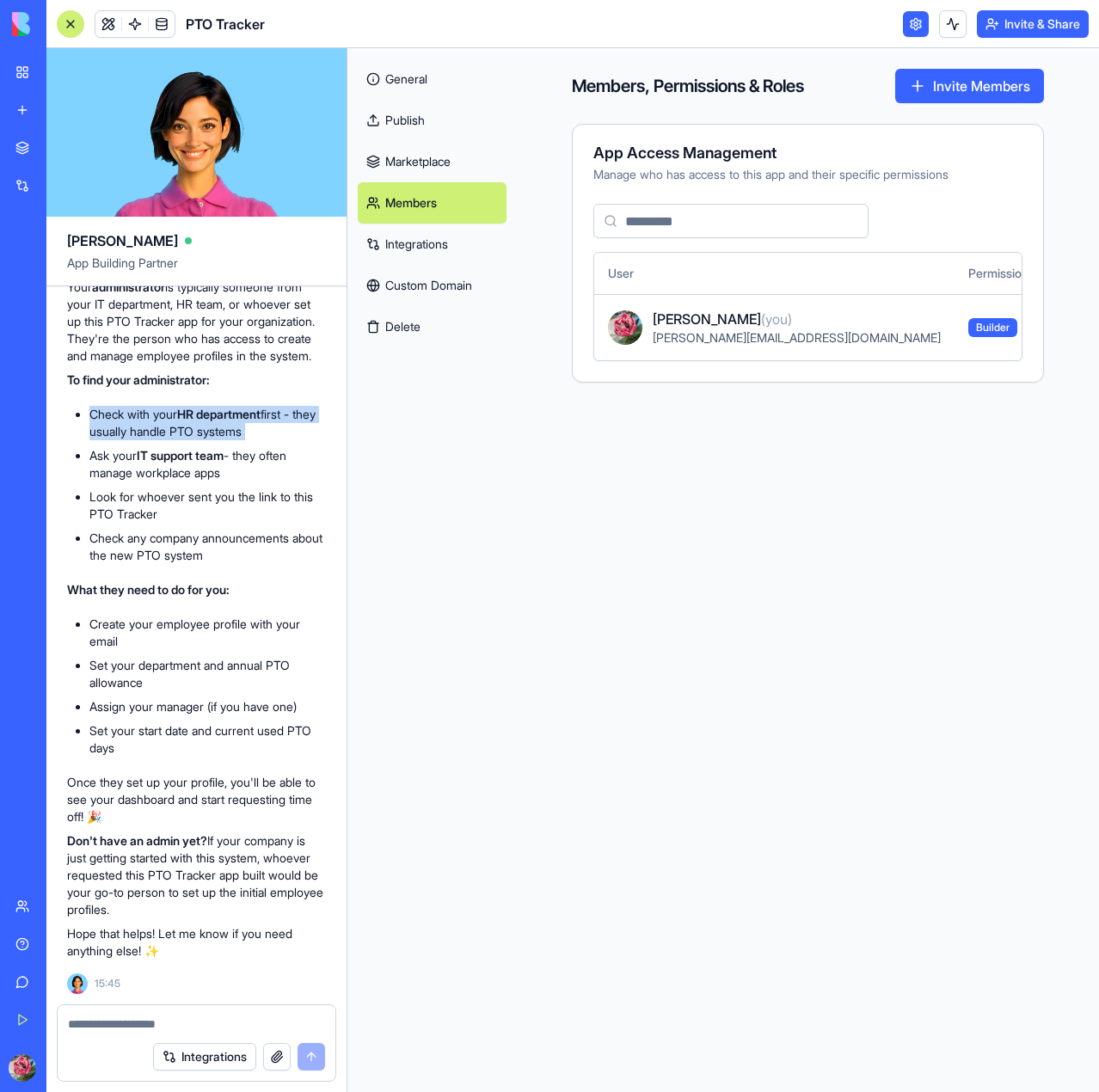
scroll to position [2392, 0]
click at [124, 856] on p "Don't have an admin yet? If your company is just getting started with this syst…" at bounding box center [197, 875] width 259 height 86
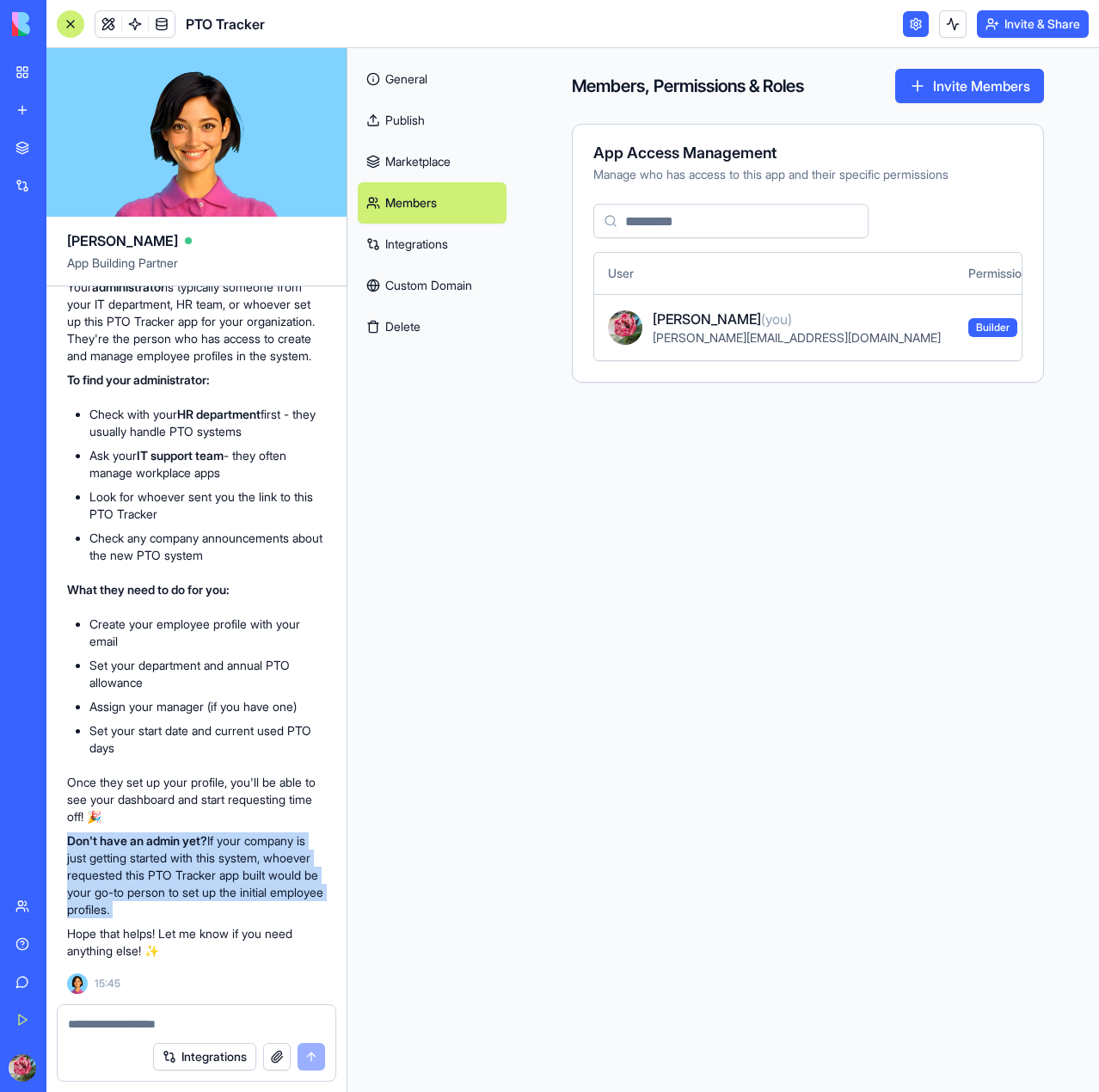
click at [124, 856] on p "Don't have an admin yet? If your company is just getting started with this syst…" at bounding box center [197, 875] width 259 height 86
click at [179, 878] on p "Don't have an admin yet? If your company is just getting started with this syst…" at bounding box center [197, 875] width 259 height 86
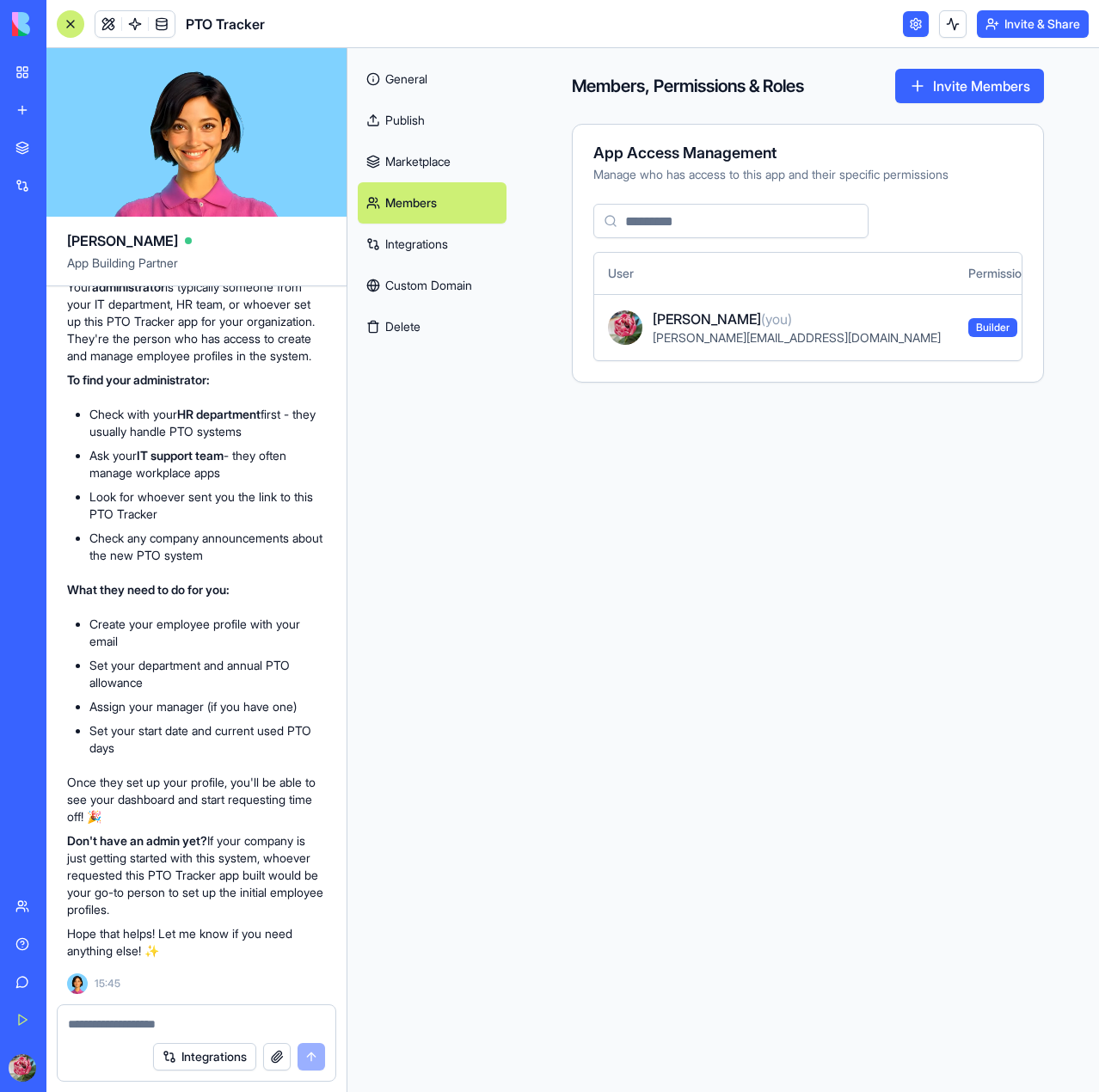
click at [166, 899] on p "Don't have an admin yet? If your company is just getting started with this syst…" at bounding box center [197, 875] width 259 height 86
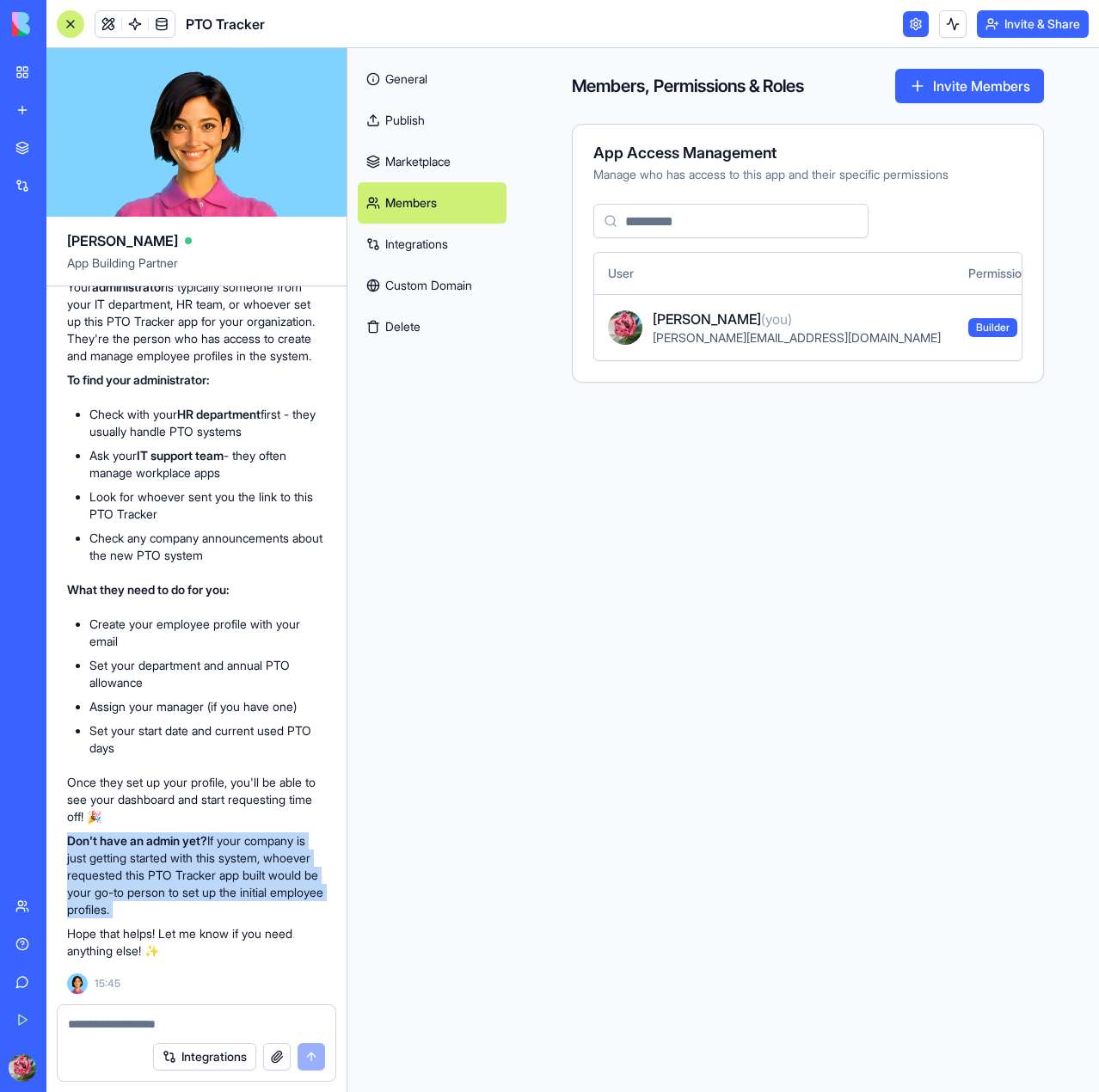
click at [166, 899] on p "Don't have an admin yet? If your company is just getting started with this syst…" at bounding box center [197, 875] width 259 height 86
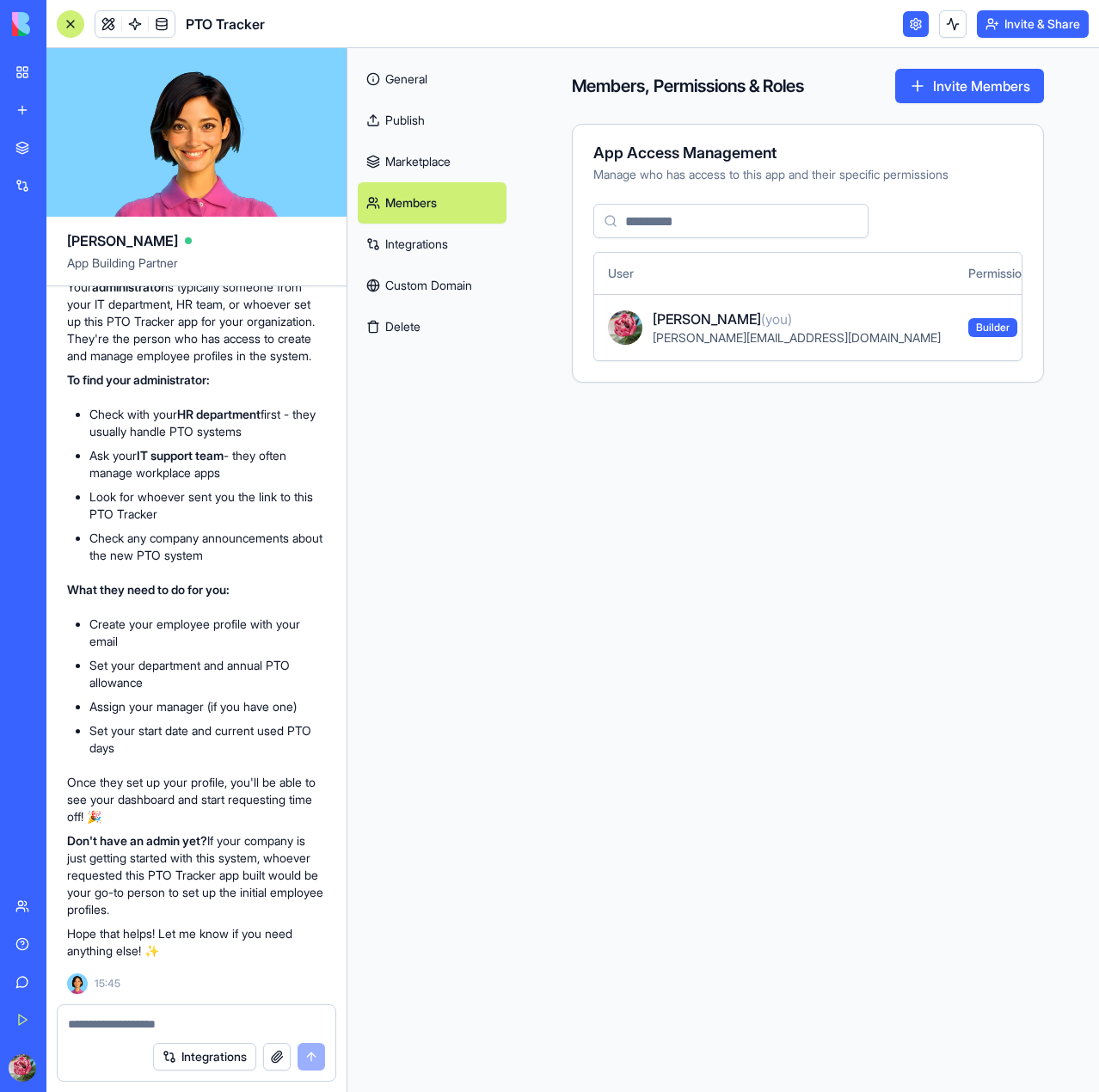
click at [200, 936] on p "Hope that helps! Let me know if you need anything else! ✨" at bounding box center [197, 942] width 259 height 34
click at [22, 61] on link "My Workspace" at bounding box center [39, 72] width 69 height 34
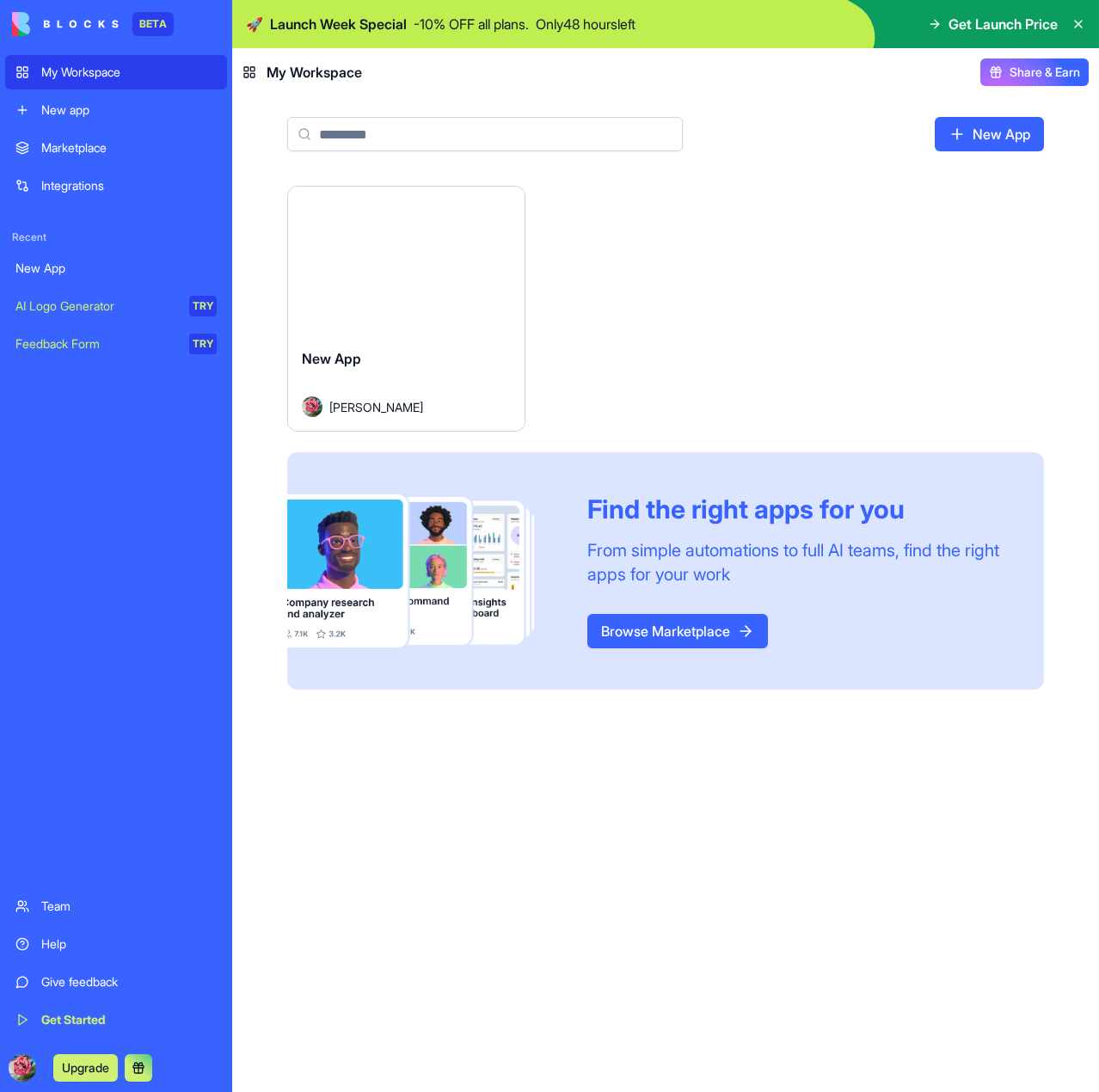
click at [117, 142] on div "Marketplace" at bounding box center [128, 149] width 176 height 17
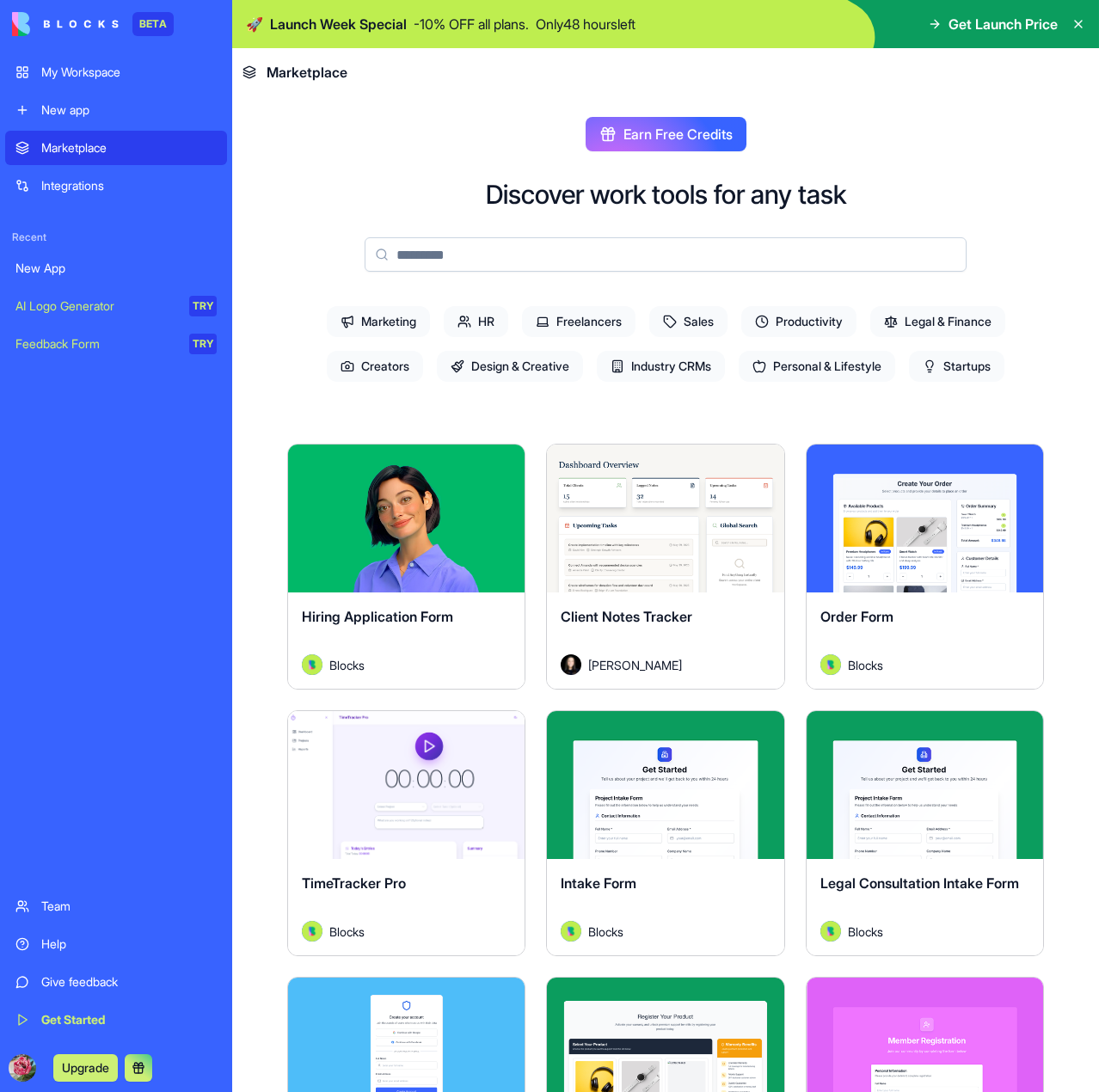
click at [98, 177] on div "Integrations" at bounding box center [128, 186] width 176 height 17
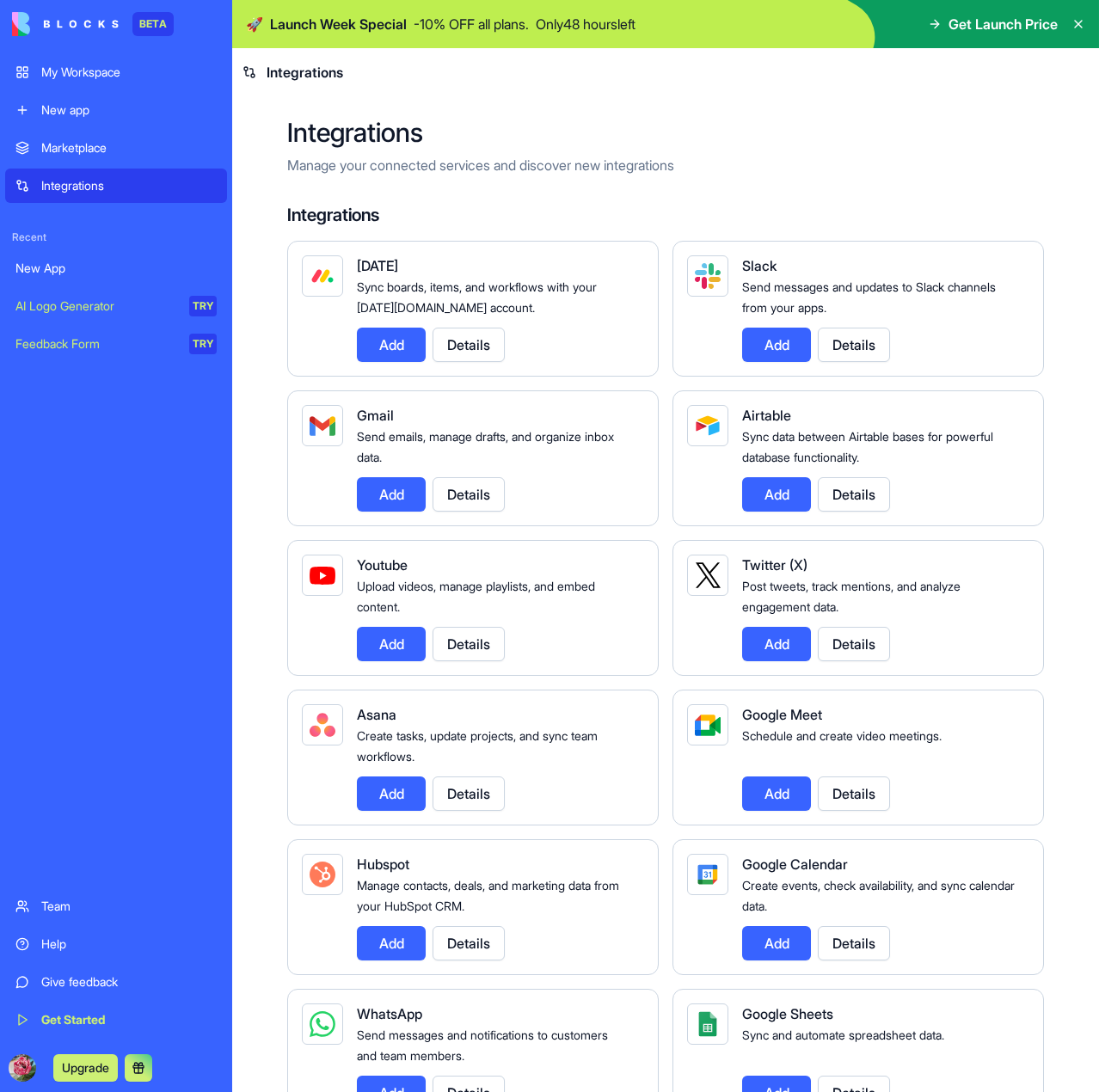
click at [86, 59] on link "My Workspace" at bounding box center [116, 72] width 222 height 34
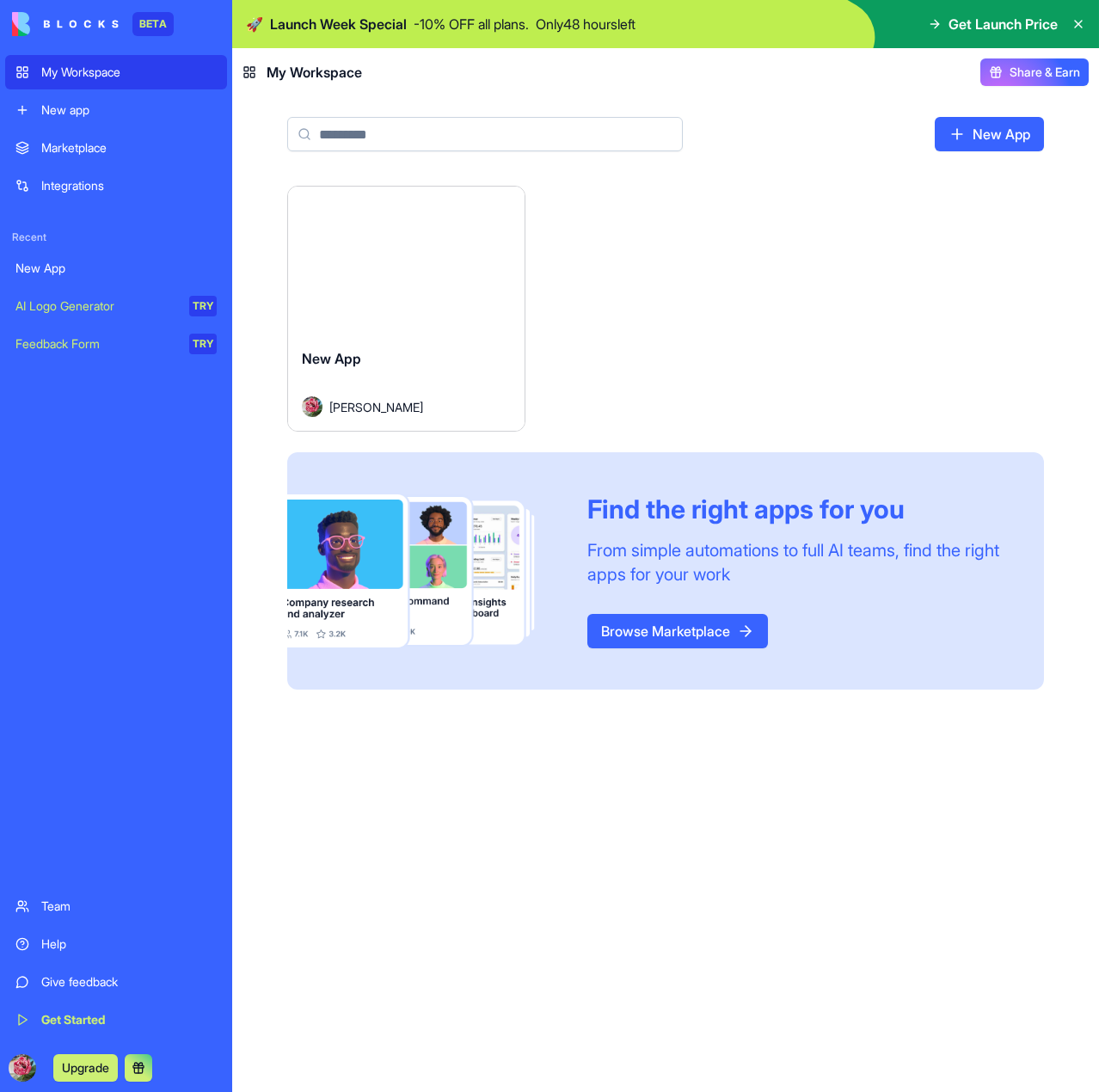
click at [154, 23] on div "BETA" at bounding box center [153, 24] width 41 height 24
click at [697, 640] on link "Browse Marketplace" at bounding box center [677, 631] width 181 height 34
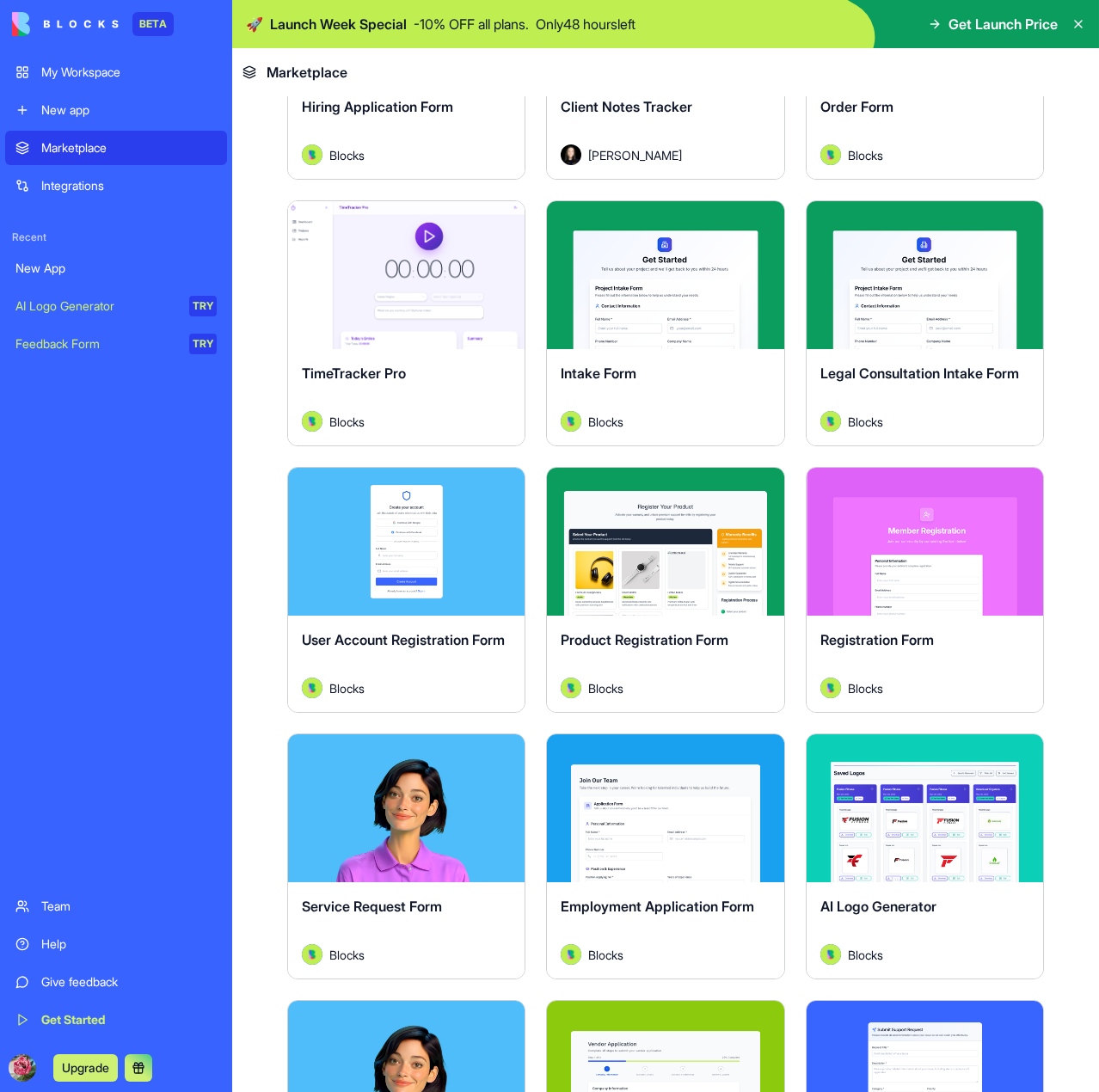
scroll to position [516, 0]
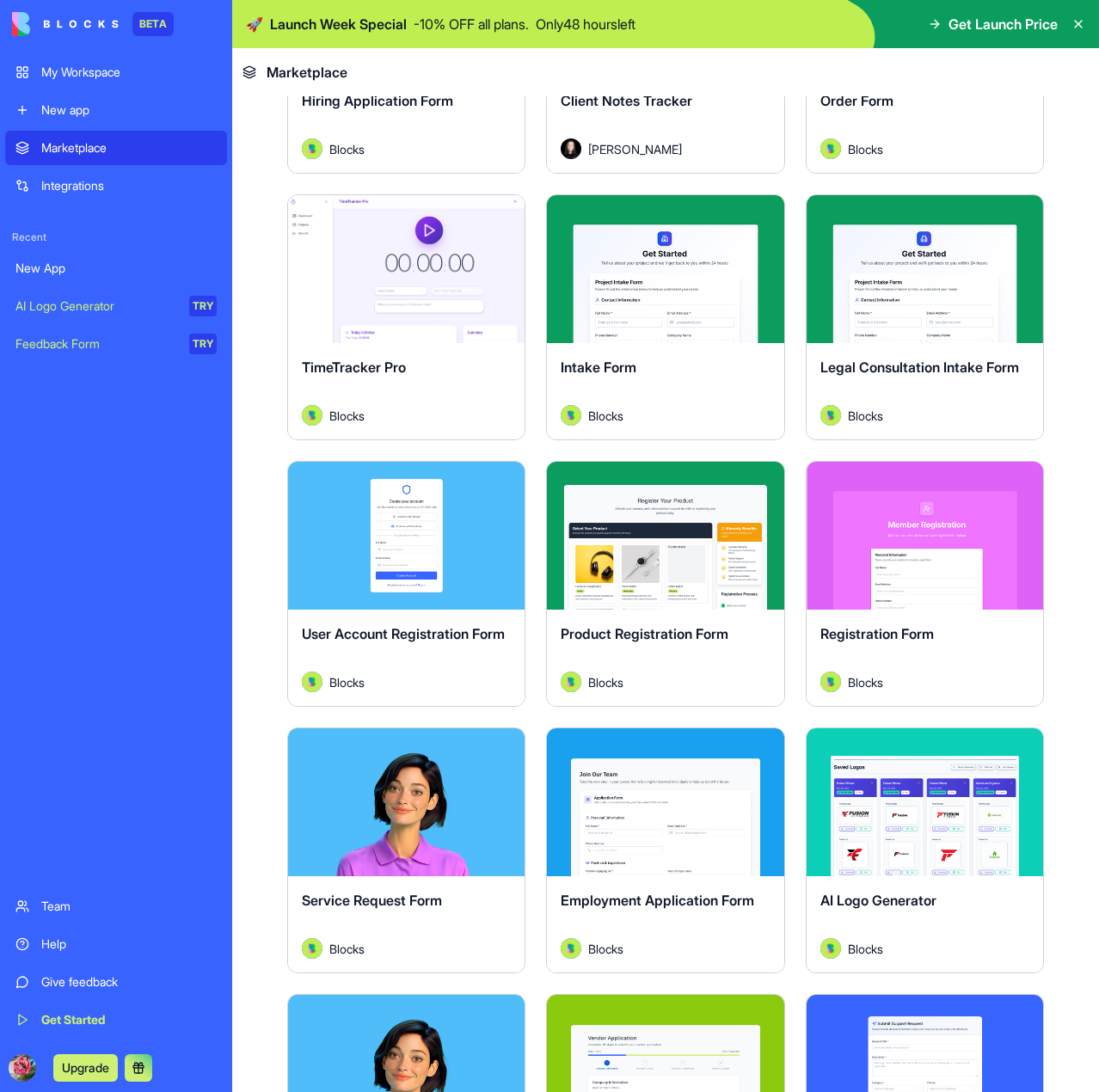
click at [404, 343] on div "TimeTracker Pro Blocks" at bounding box center [406, 391] width 237 height 96
click at [425, 271] on button "Explore" at bounding box center [407, 268] width 129 height 34
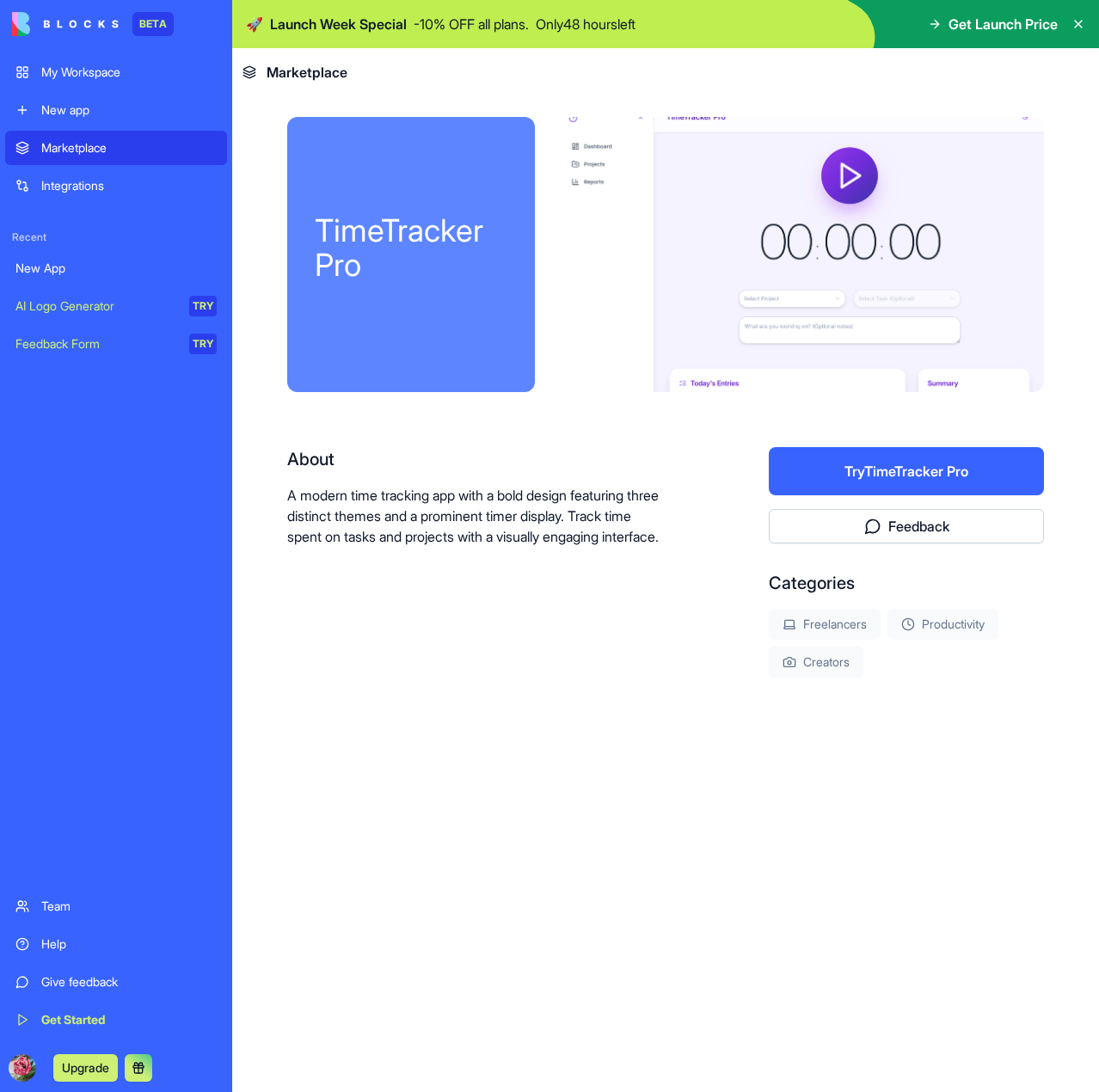
click at [895, 472] on button "Try TimeTracker Pro" at bounding box center [906, 471] width 275 height 48
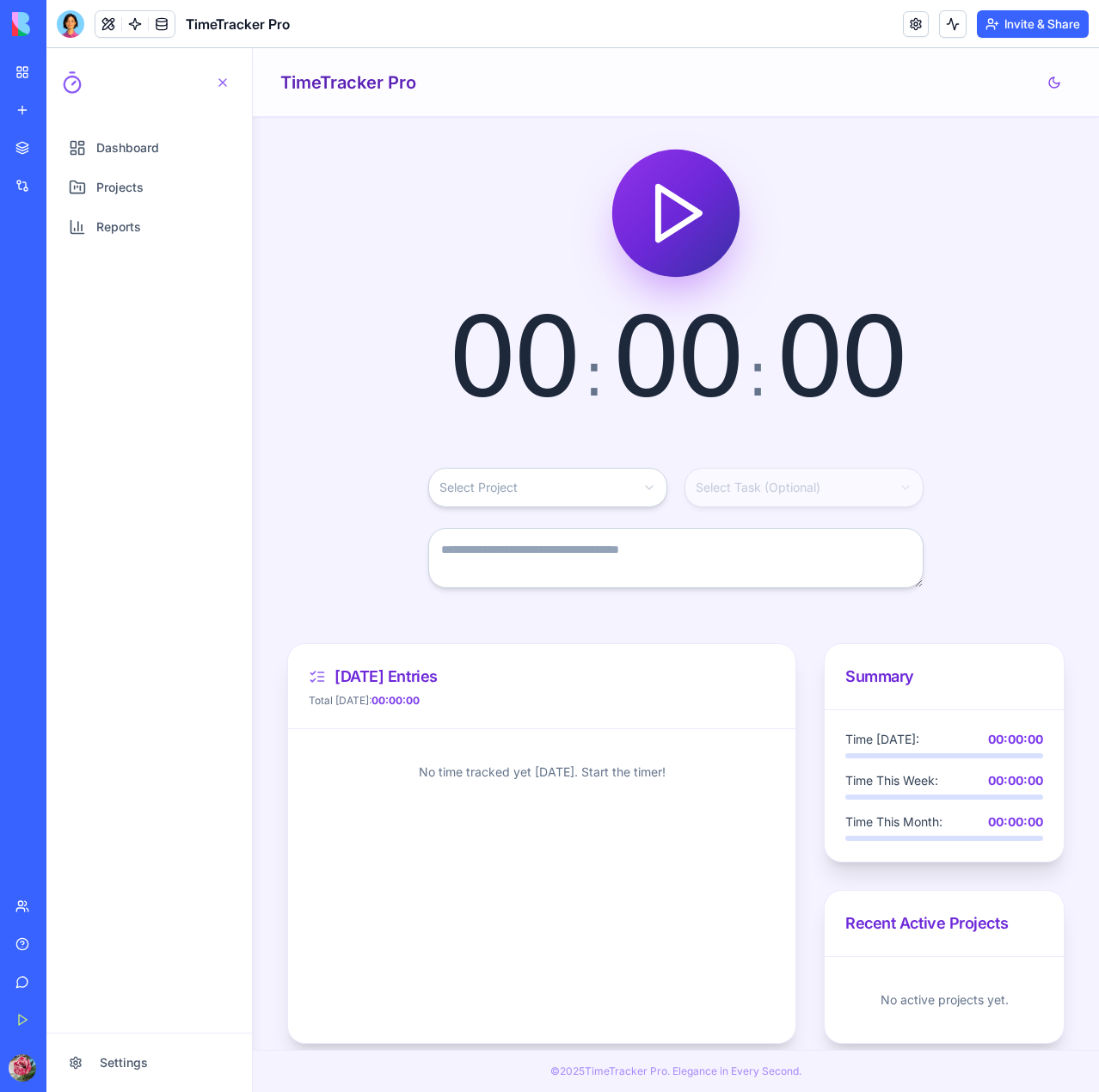
click at [933, 59] on header "TimeTracker Pro" at bounding box center [675, 82] width 847 height 69
click at [644, 232] on icon "Start timer" at bounding box center [676, 213] width 69 height 69
drag, startPoint x: 530, startPoint y: 461, endPoint x: 524, endPoint y: 473, distance: 13.4
click at [530, 460] on div "00 : 00 : 00 Select Project Select Task (Optional) Today's Entries Total Today:…" at bounding box center [676, 598] width 778 height 893
click at [524, 484] on html "Dashboard Projects Reports Settings Open navigation menu TimeTracker Pro 00 : 0…" at bounding box center [572, 570] width 1053 height 1044
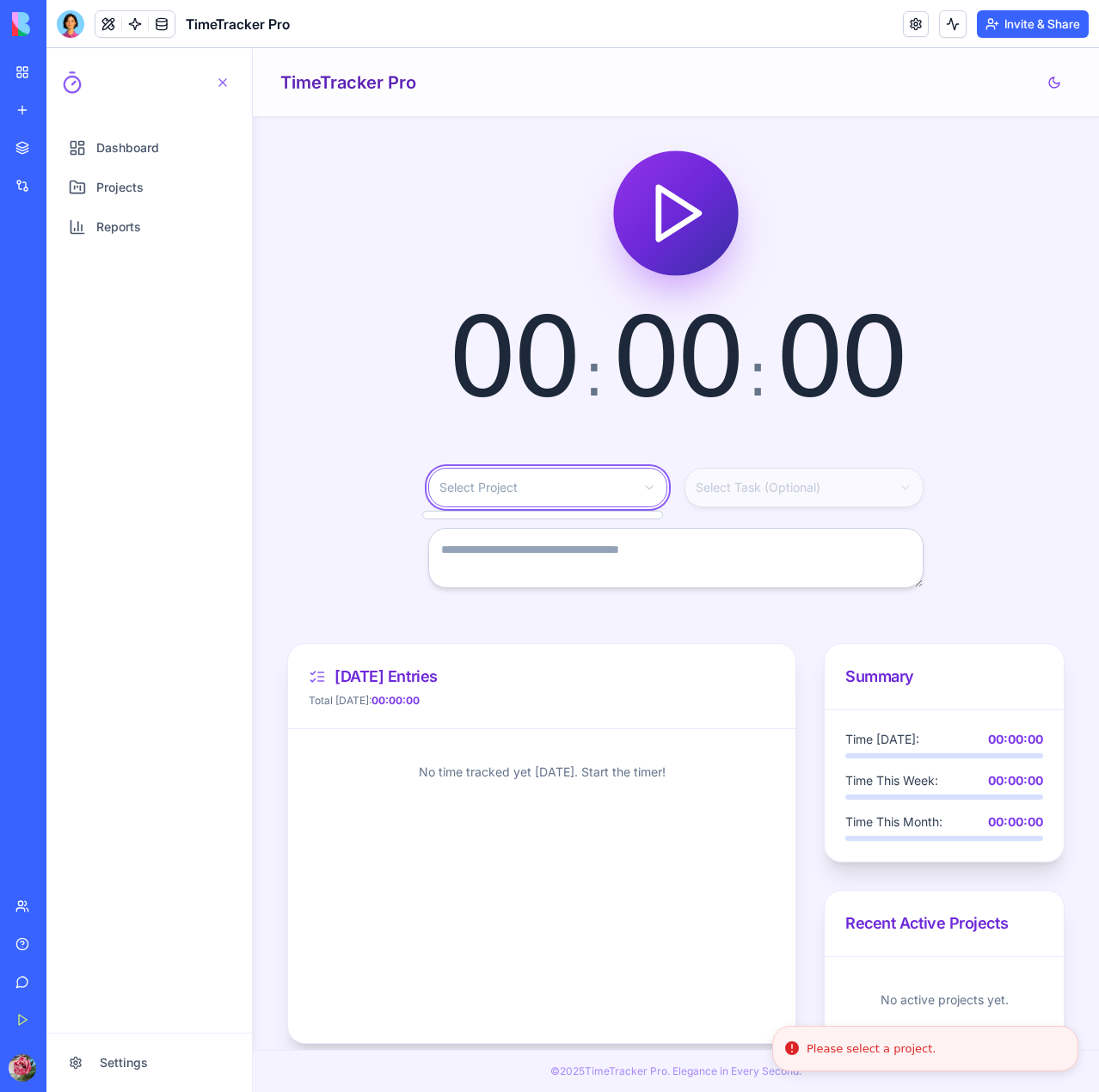
click at [522, 474] on html "Dashboard Projects Reports Settings Open navigation menu TimeTracker Pro 00 : 0…" at bounding box center [572, 570] width 1053 height 1044
click at [414, 716] on div "Today's Entries Total Today: 00:00:00" at bounding box center [542, 686] width 508 height 85
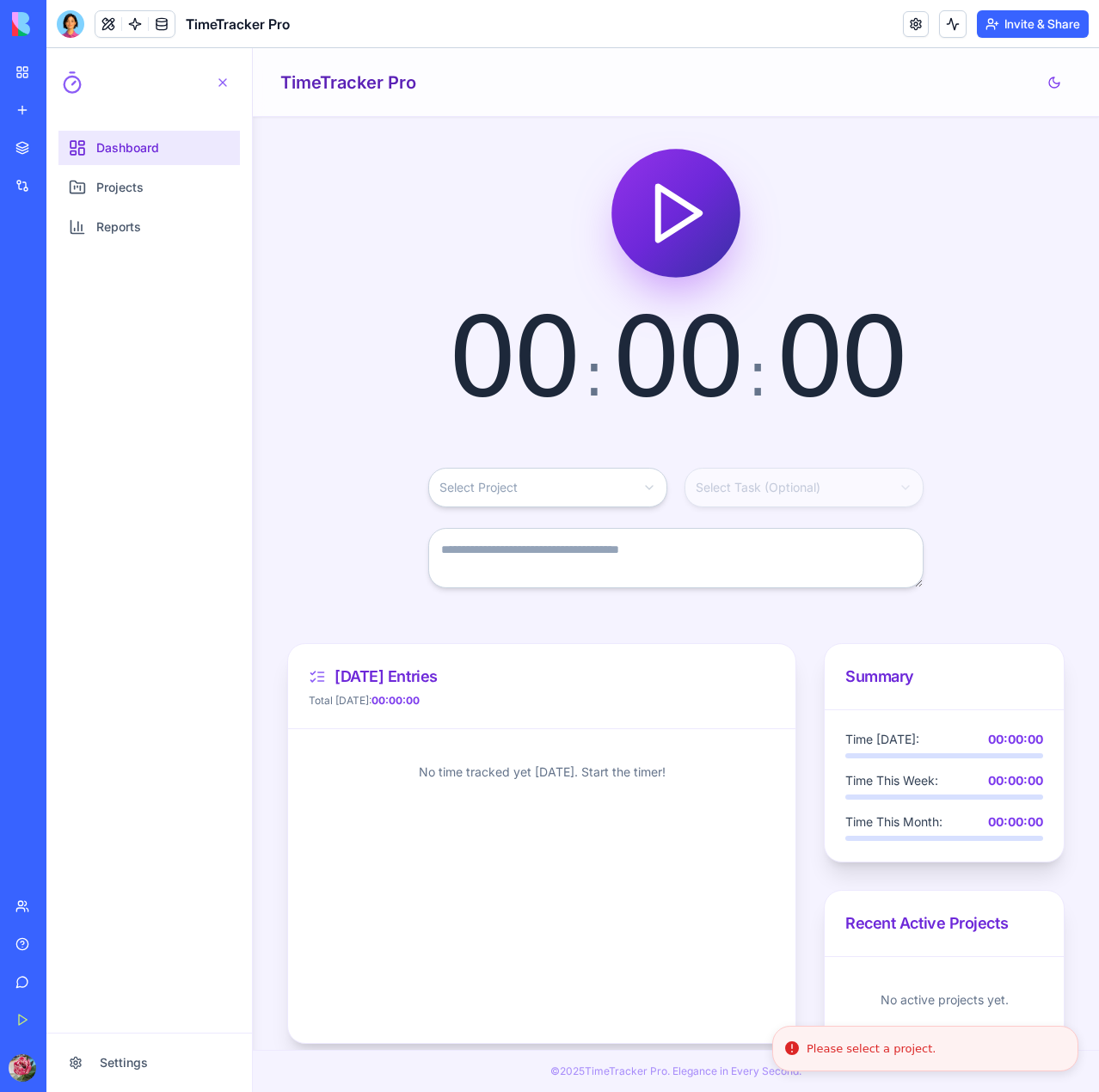
click at [169, 161] on link "Dashboard" at bounding box center [149, 148] width 182 height 34
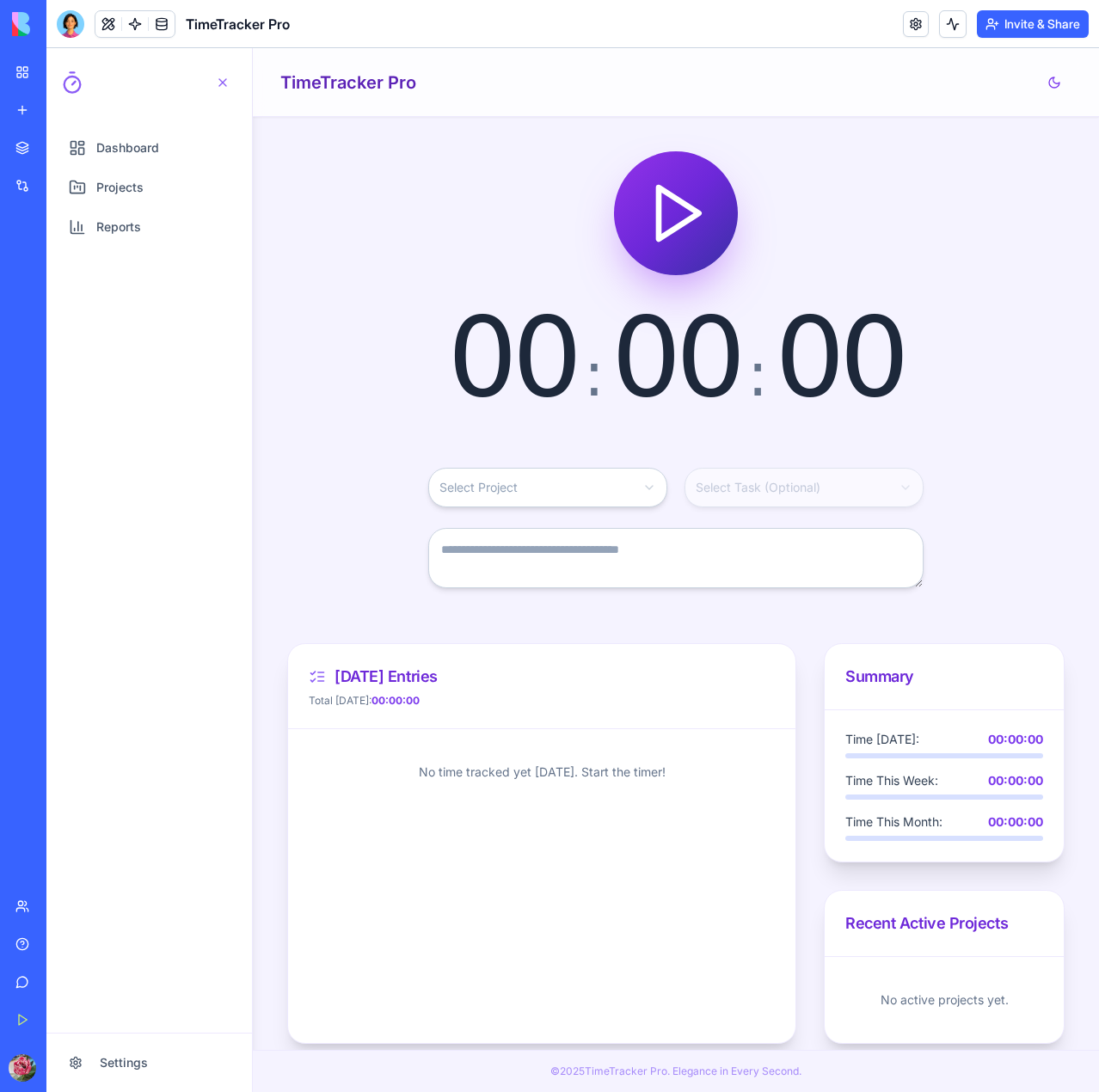
drag, startPoint x: 1005, startPoint y: 124, endPoint x: 974, endPoint y: 137, distance: 33.6
click at [1005, 123] on main "00 : 00 : 00 Select Project Select Task (Optional) Today's Entries Total Today:…" at bounding box center [675, 584] width 847 height 933
click at [371, 86] on h1 "TimeTracker Pro" at bounding box center [349, 83] width 136 height 24
click at [659, 209] on polygon "Start timer" at bounding box center [678, 213] width 39 height 51
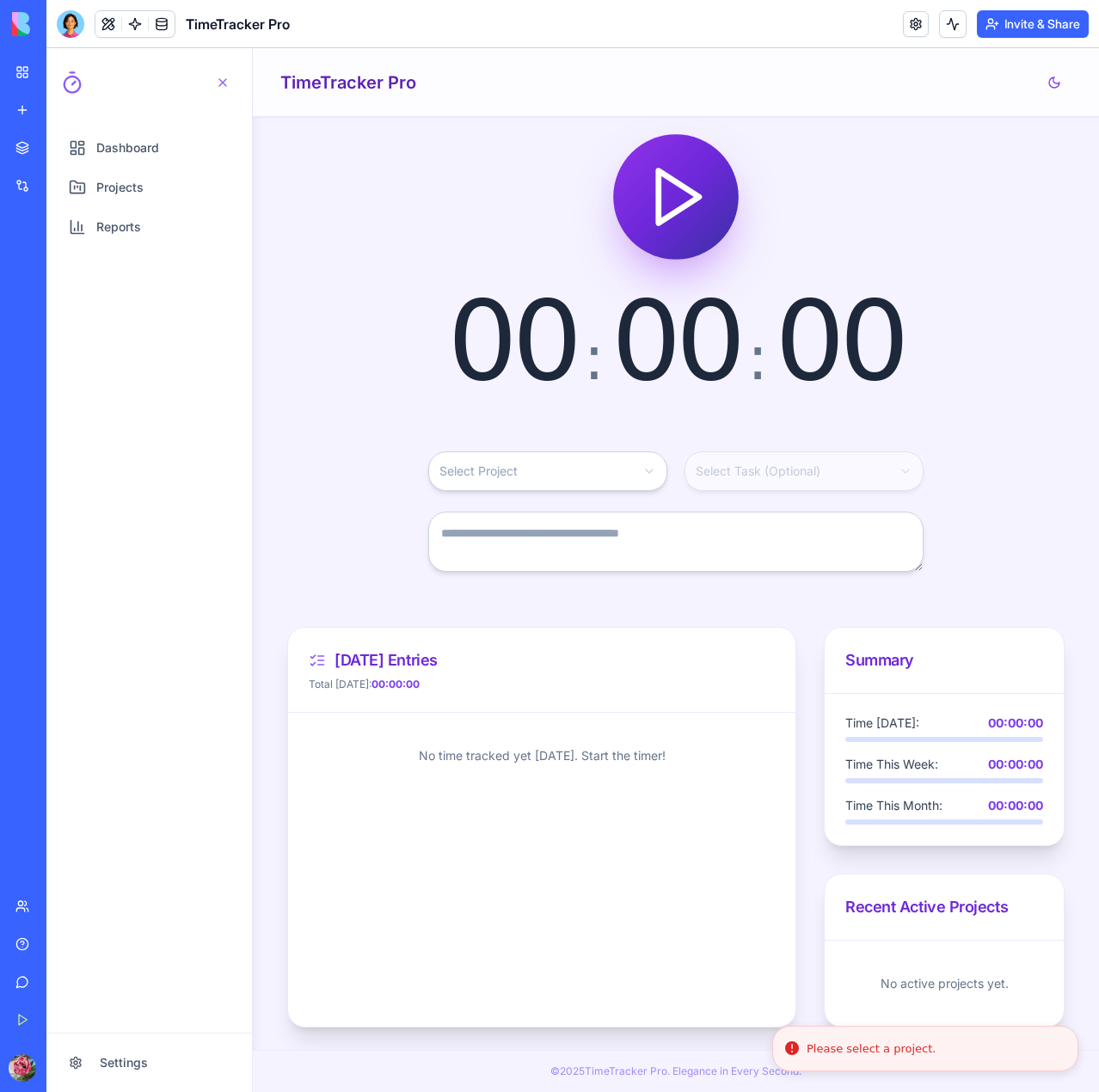
scroll to position [28, 0]
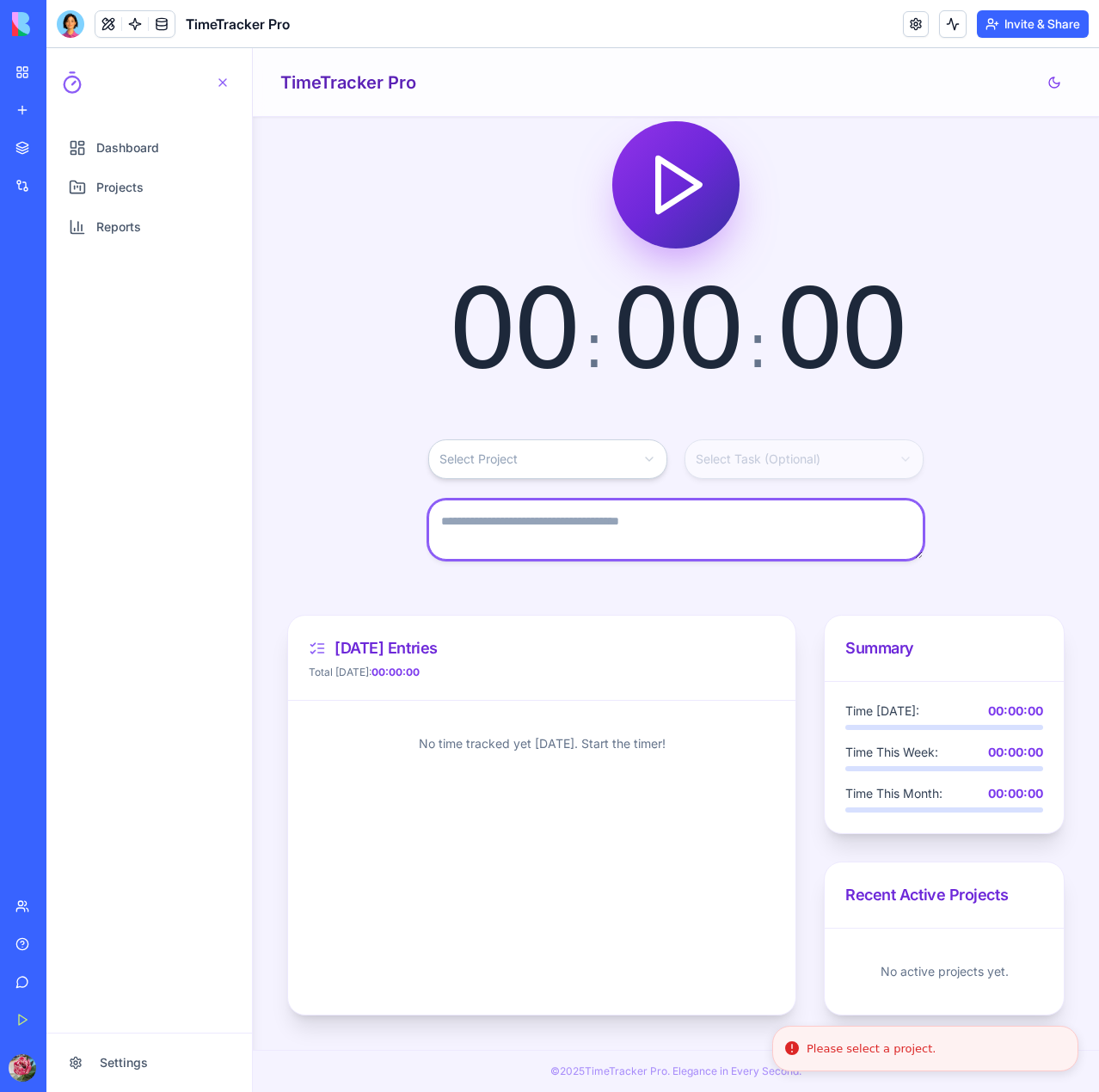
click at [529, 548] on textarea at bounding box center [675, 529] width 495 height 60
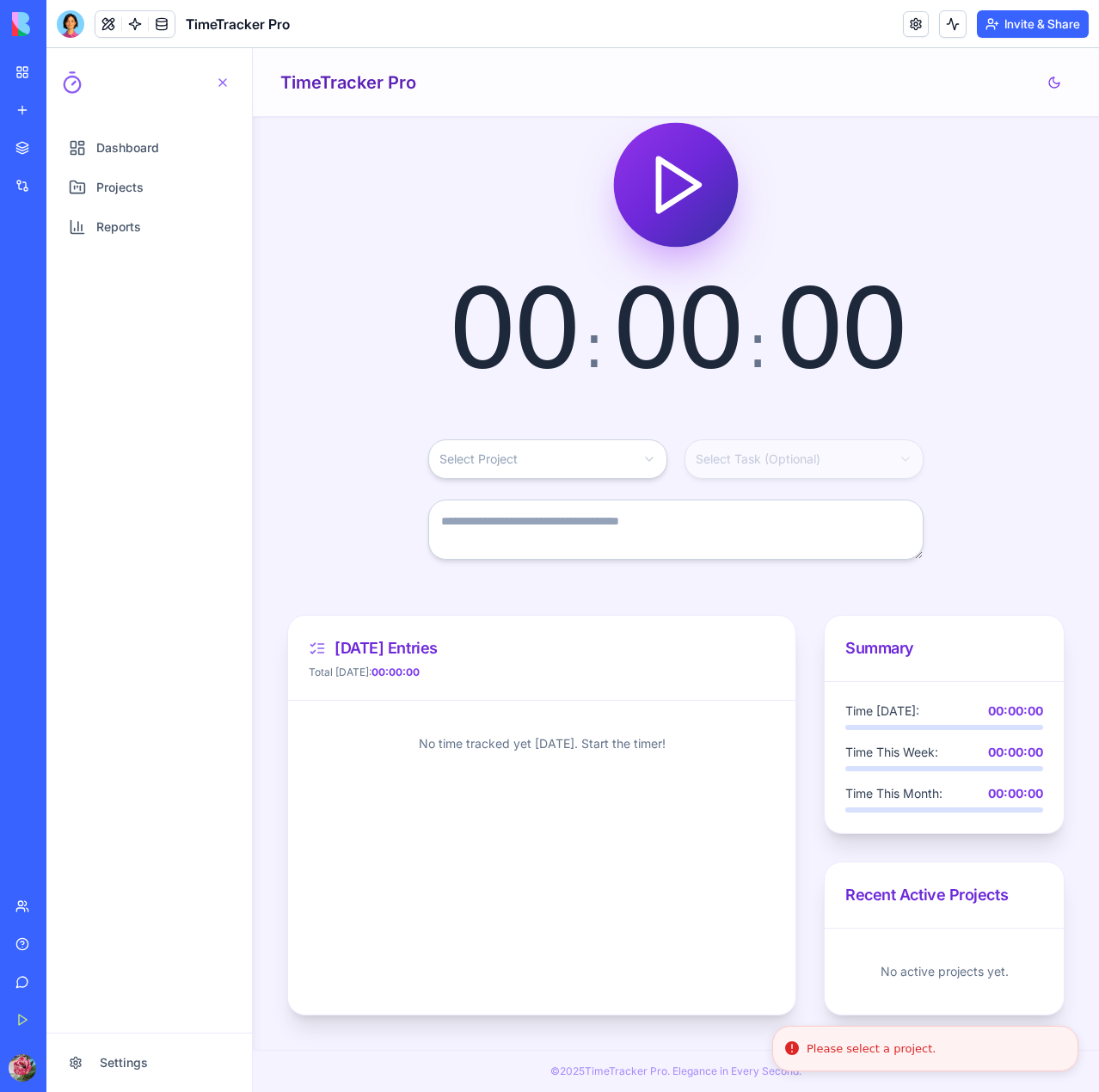
click at [508, 445] on html "Dashboard Projects Reports Settings Open navigation menu TimeTracker Pro 00 : 0…" at bounding box center [572, 570] width 1053 height 1044
click at [582, 463] on html "Dashboard Projects Reports Settings Open navigation menu TimeTracker Pro 00 : 0…" at bounding box center [572, 570] width 1053 height 1044
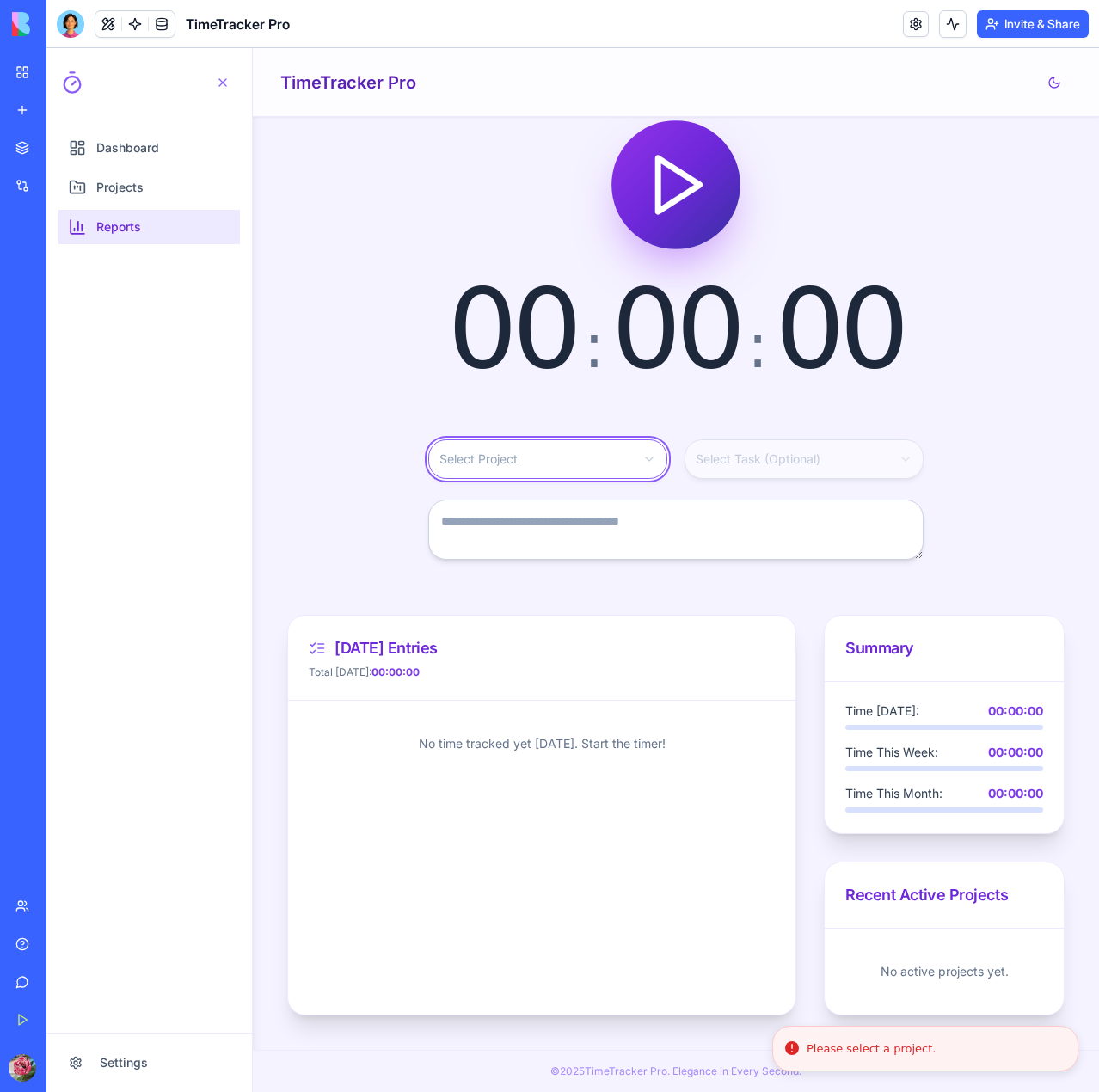
click at [151, 230] on html "Dashboard Projects Reports Settings Open navigation menu TimeTracker Pro 00 : 0…" at bounding box center [572, 570] width 1053 height 1044
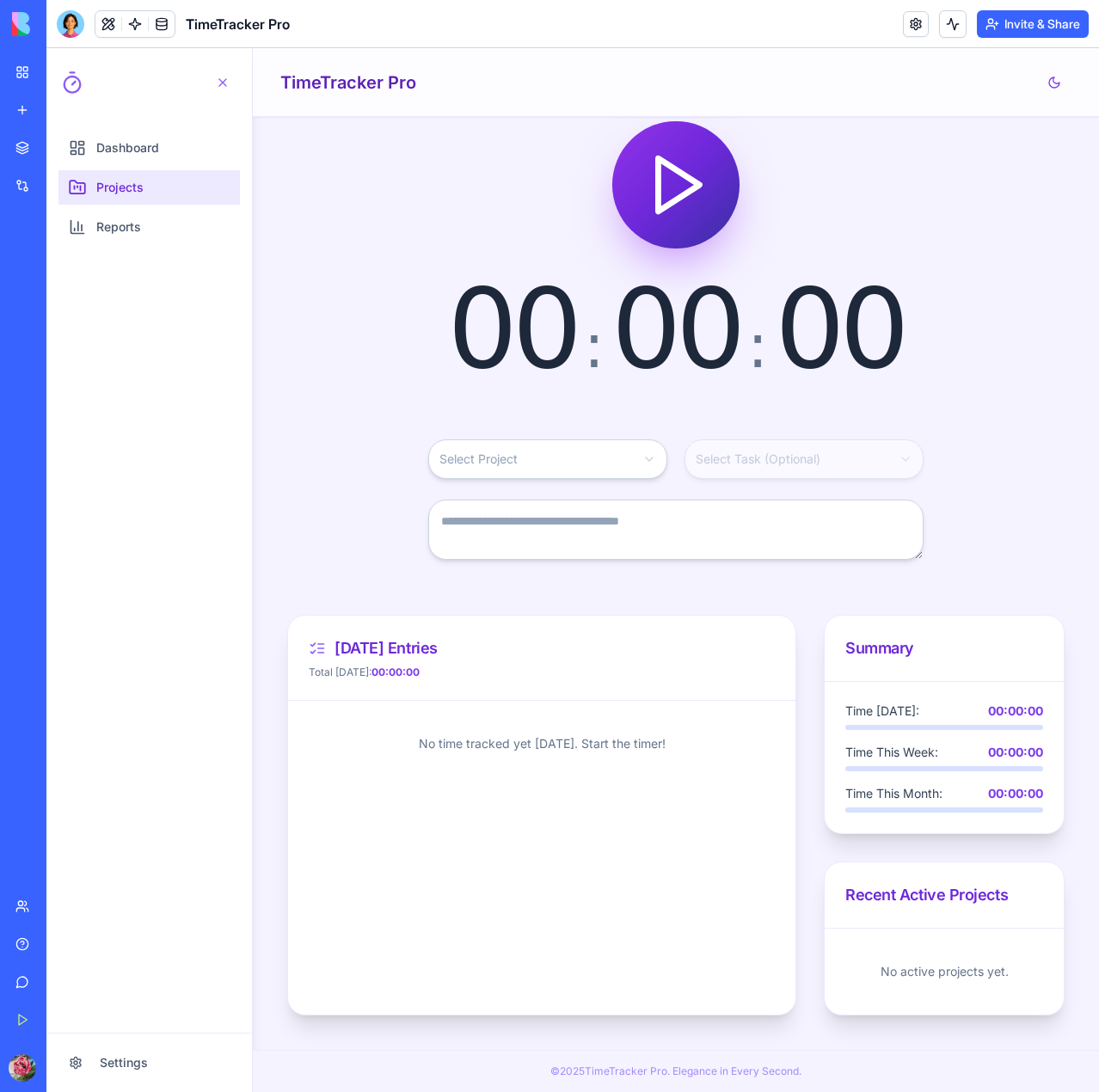
click at [138, 198] on link "Projects" at bounding box center [149, 187] width 182 height 34
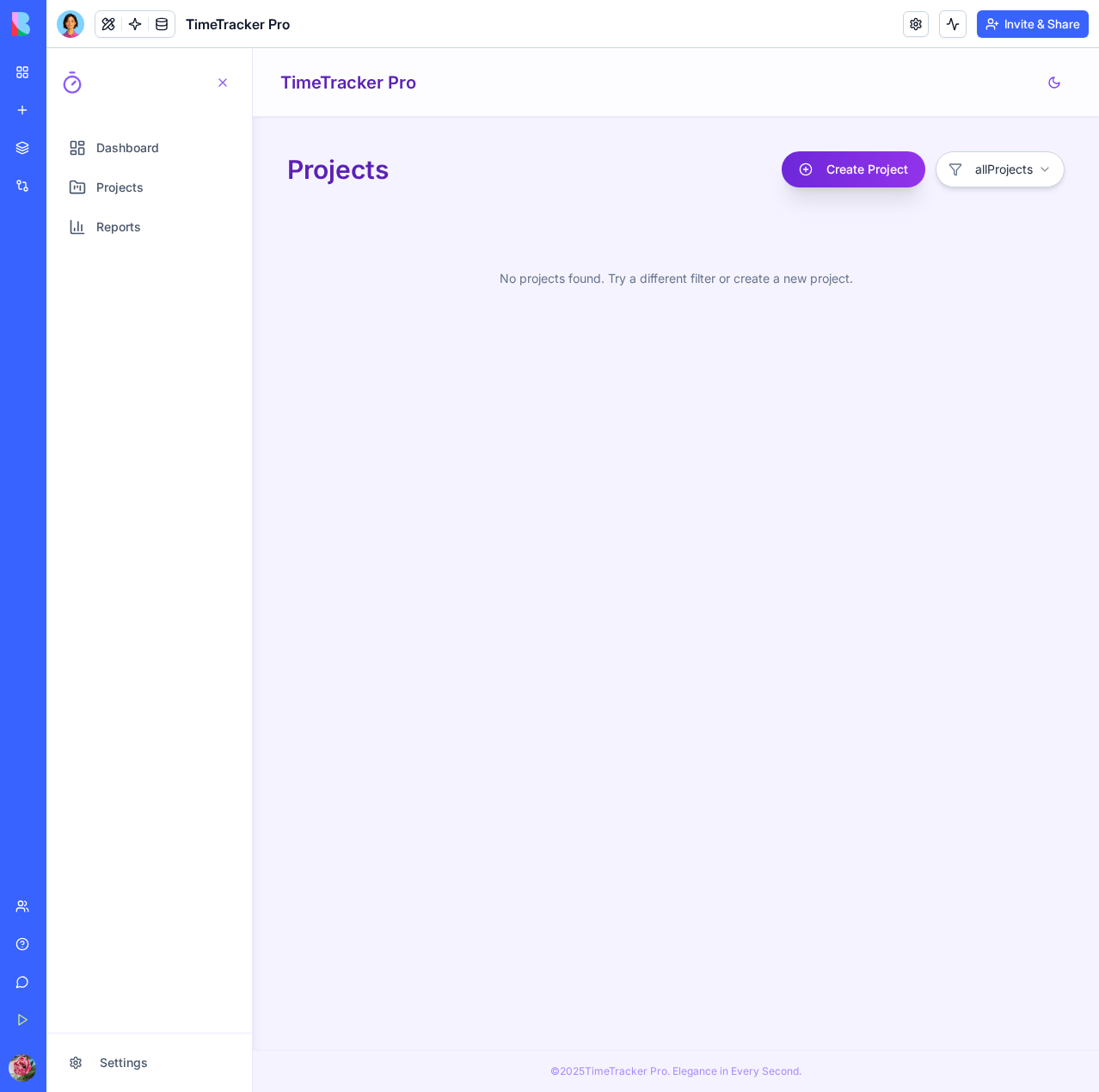
click at [875, 175] on button "Create Project" at bounding box center [854, 169] width 143 height 36
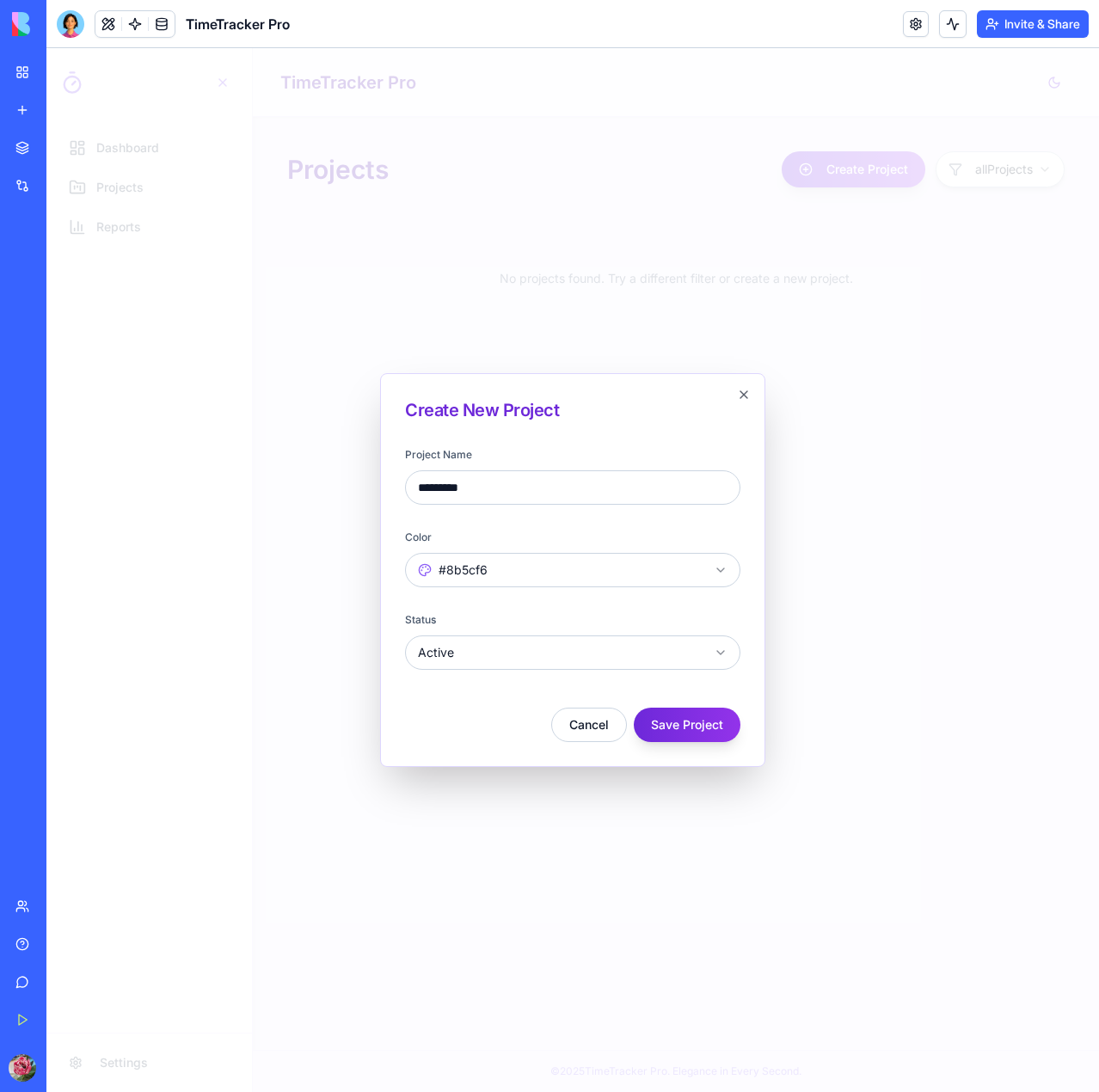
type input "*********"
click at [698, 713] on button "Save Project" at bounding box center [688, 724] width 107 height 34
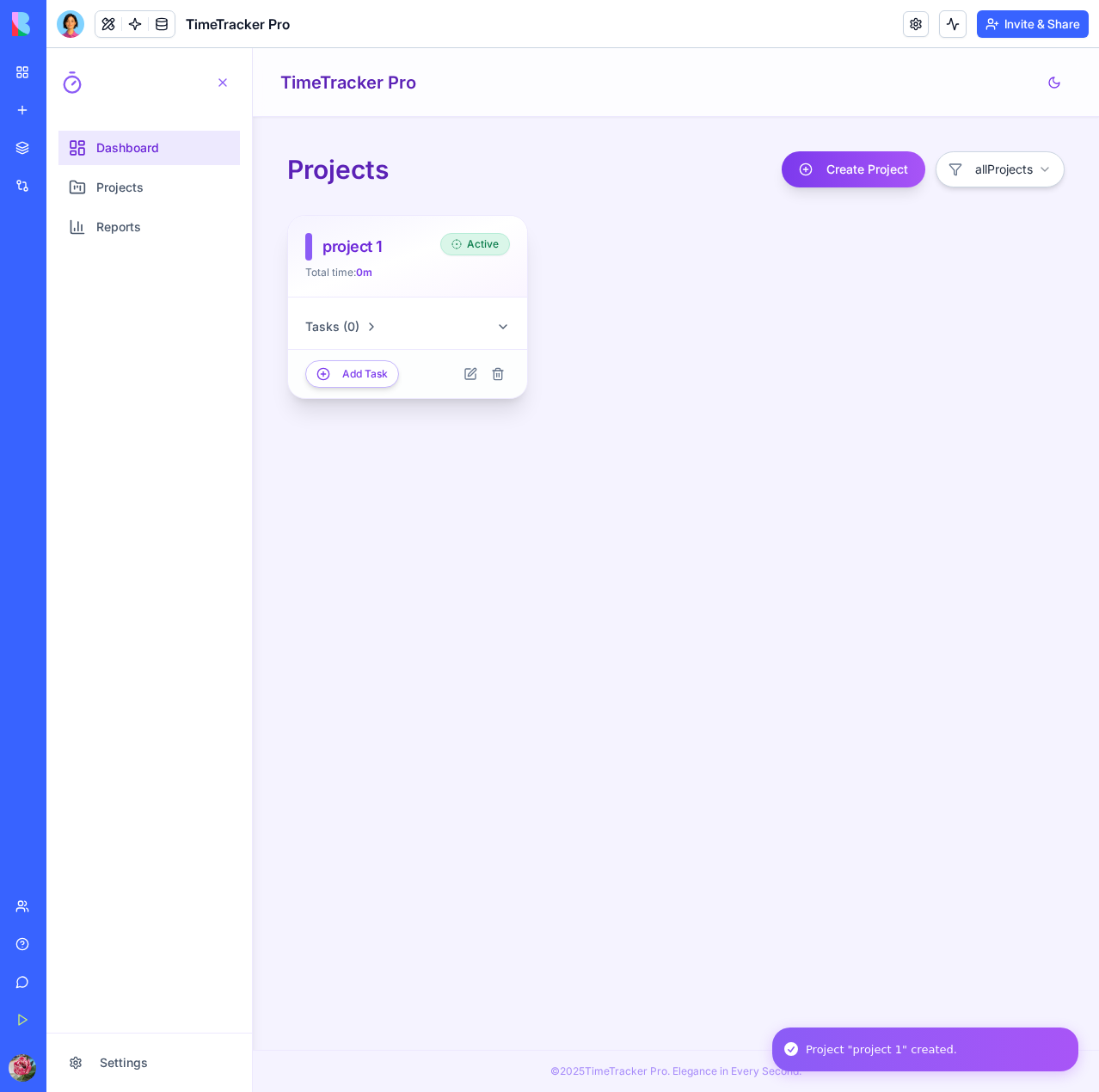
click at [156, 157] on link "Dashboard" at bounding box center [149, 148] width 182 height 34
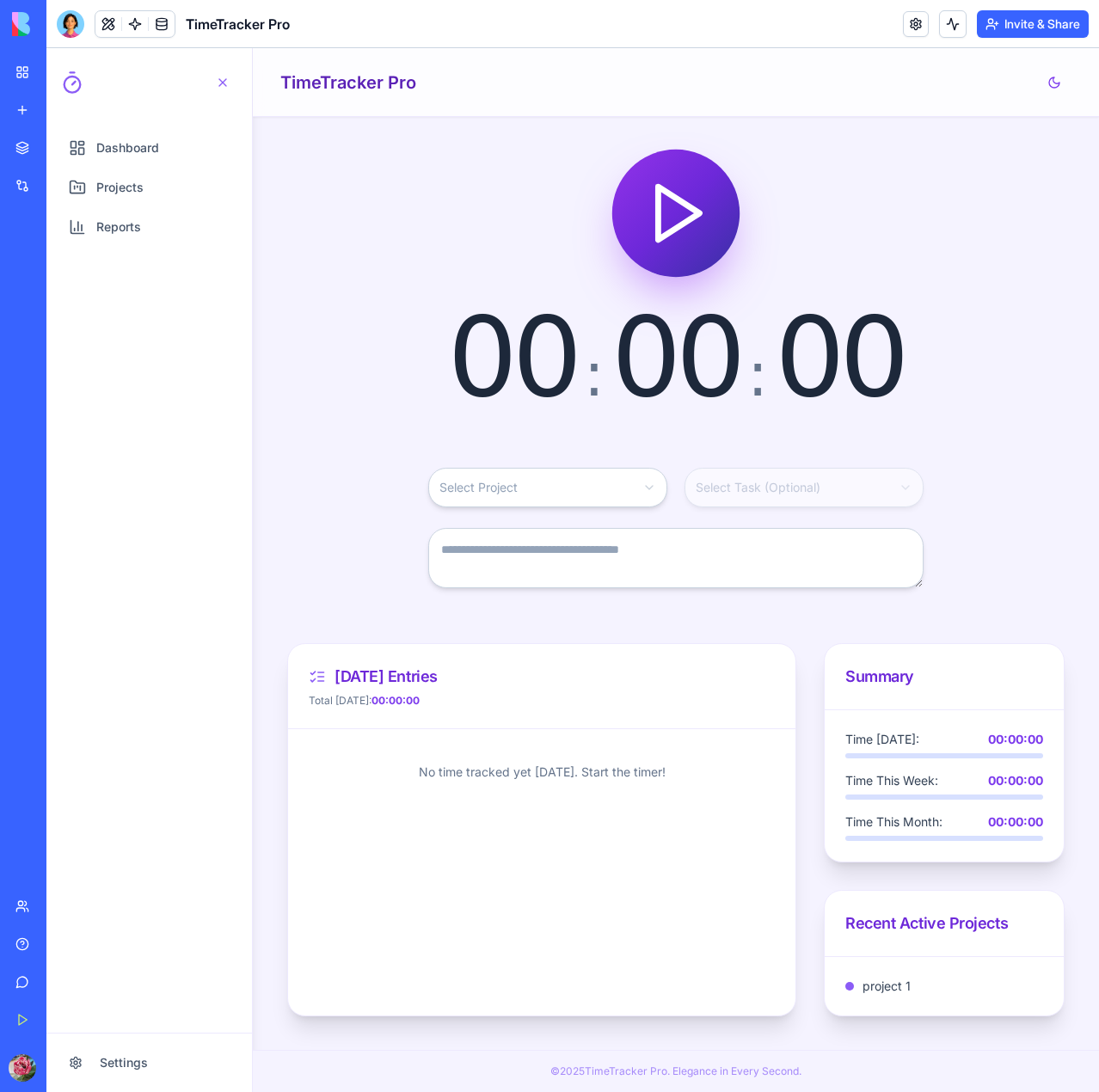
click at [557, 496] on html "Dashboard Projects Reports Settings Open navigation menu TimeTracker Pro 00 : 0…" at bounding box center [572, 570] width 1053 height 1044
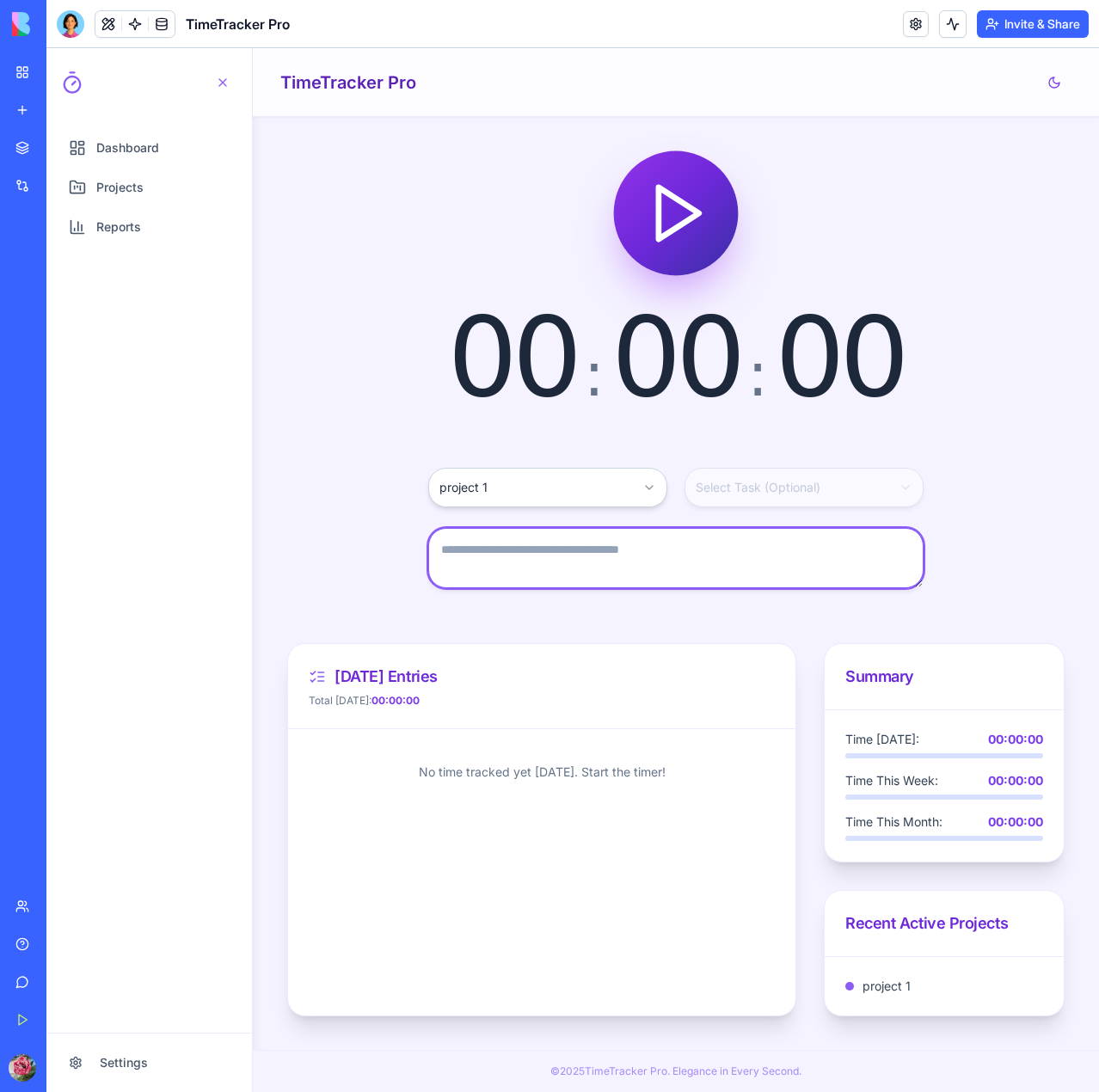
click at [703, 563] on textarea at bounding box center [675, 558] width 495 height 60
type textarea "******"
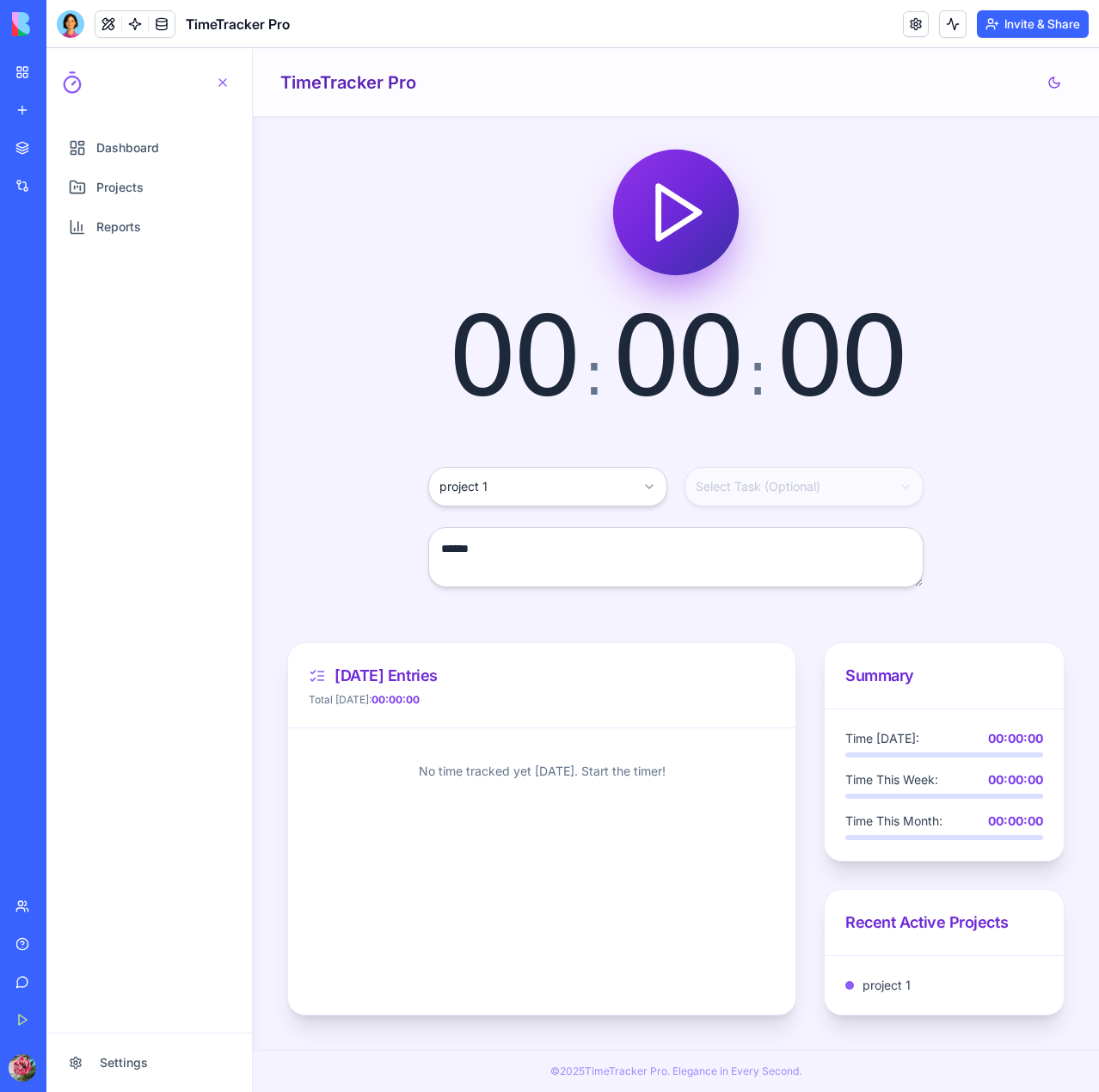
click at [677, 242] on icon "Start timer" at bounding box center [676, 212] width 70 height 70
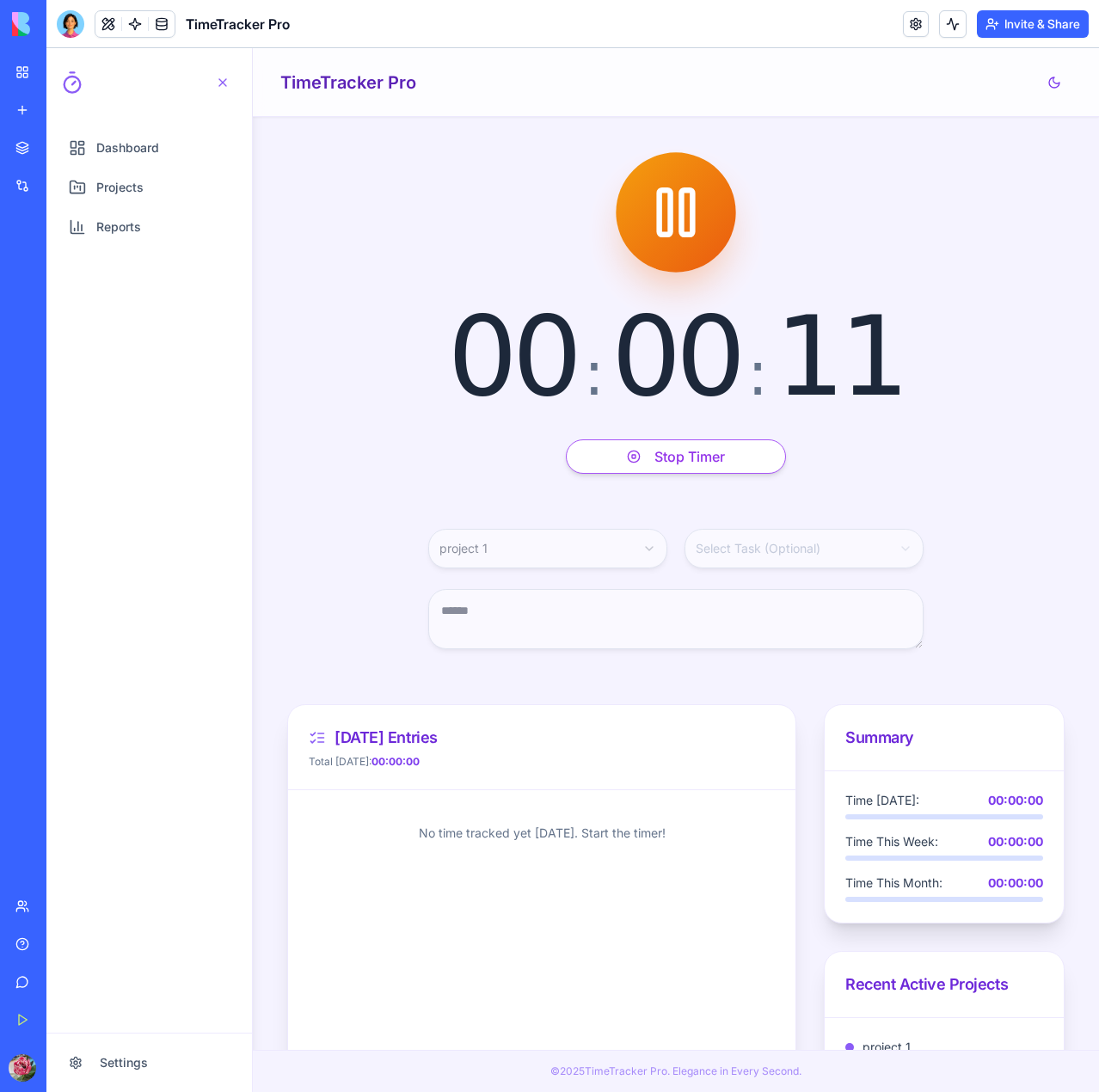
click at [660, 465] on button "Stop Timer" at bounding box center [676, 456] width 220 height 34
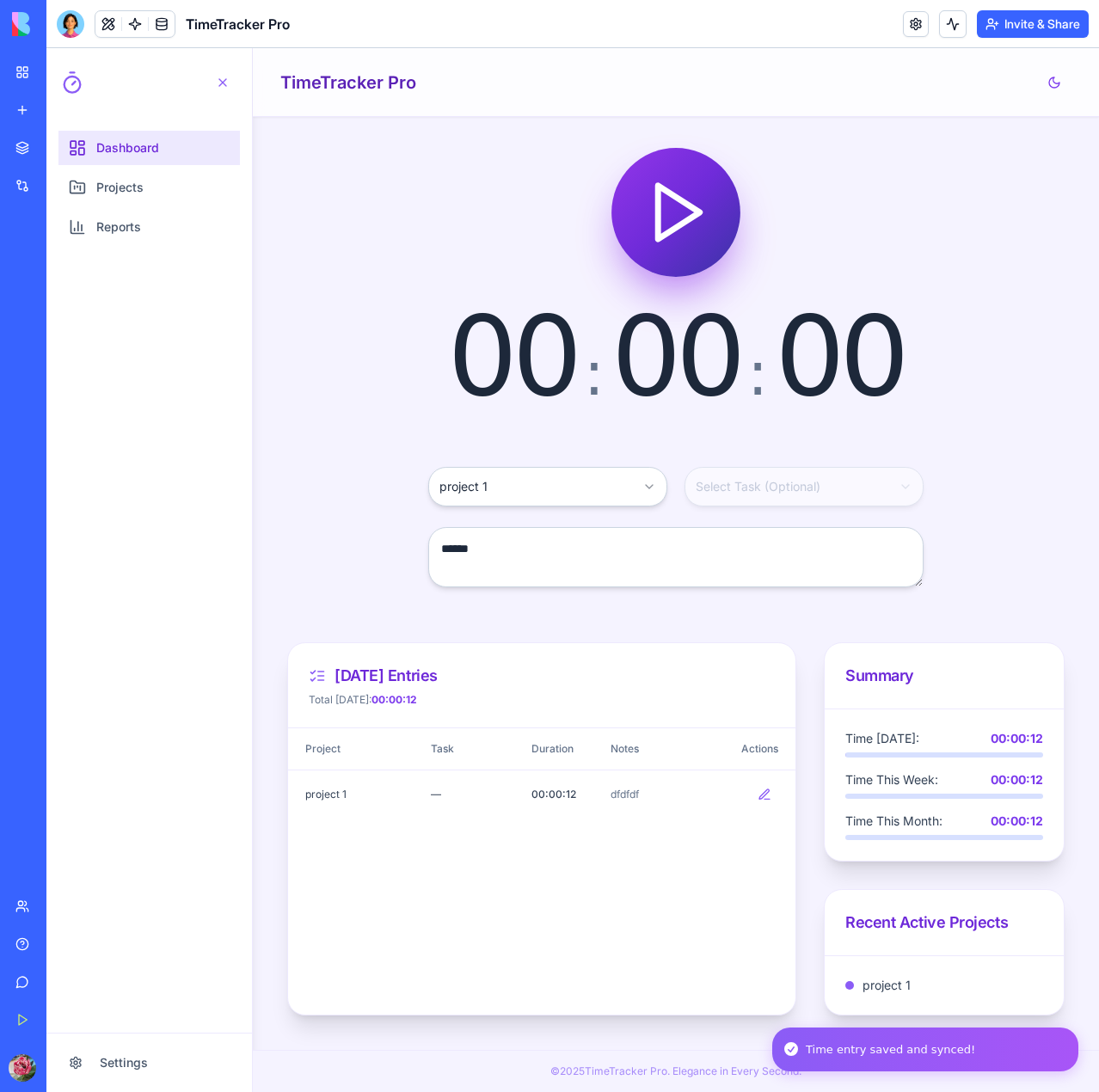
click at [142, 149] on span "Dashboard" at bounding box center [128, 149] width 63 height 17
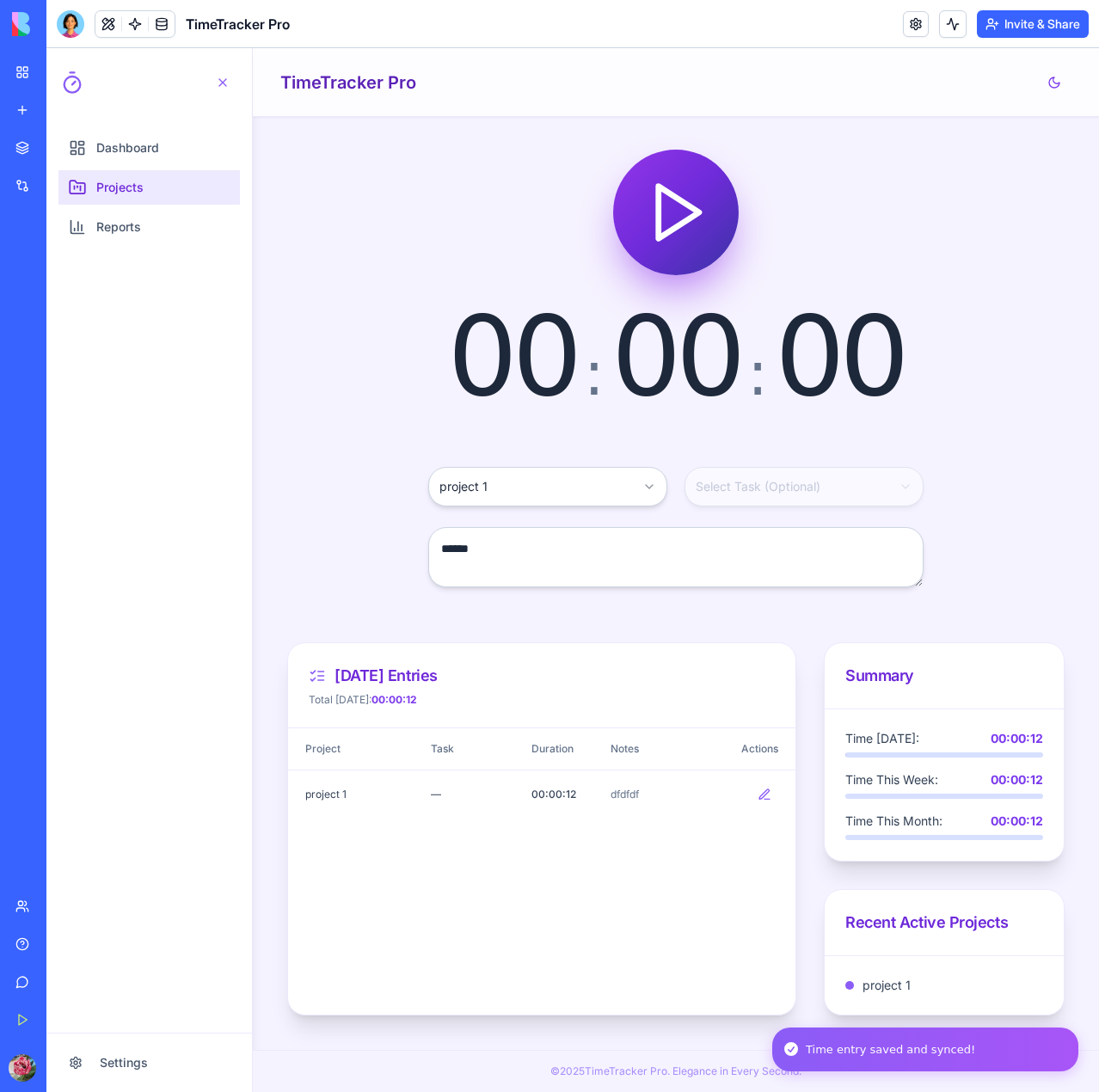
click at [141, 183] on span "Projects" at bounding box center [120, 188] width 47 height 17
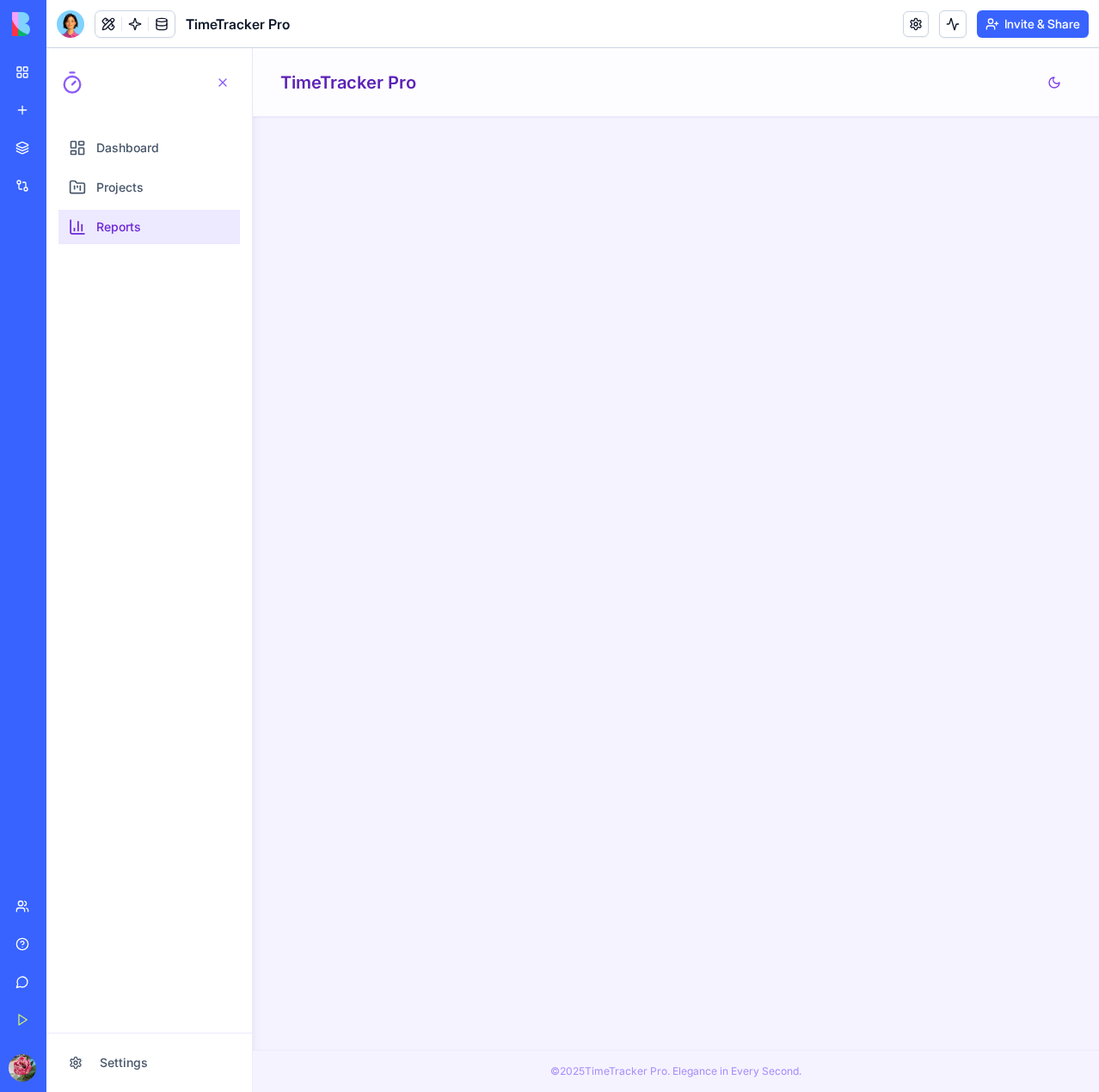
click at [141, 229] on span "Reports" at bounding box center [118, 227] width 45 height 17
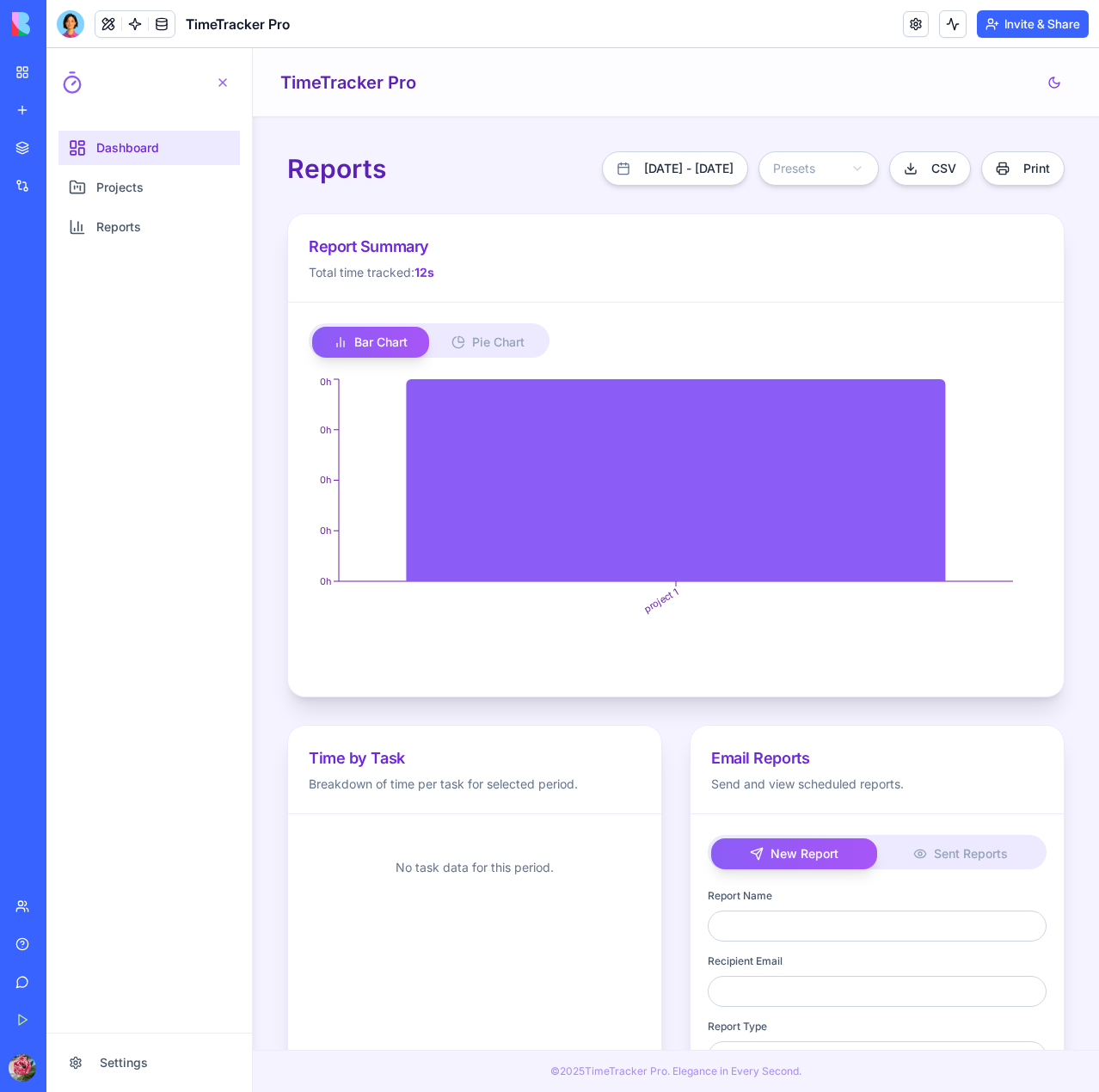
click at [158, 155] on span "Dashboard" at bounding box center [128, 149] width 63 height 17
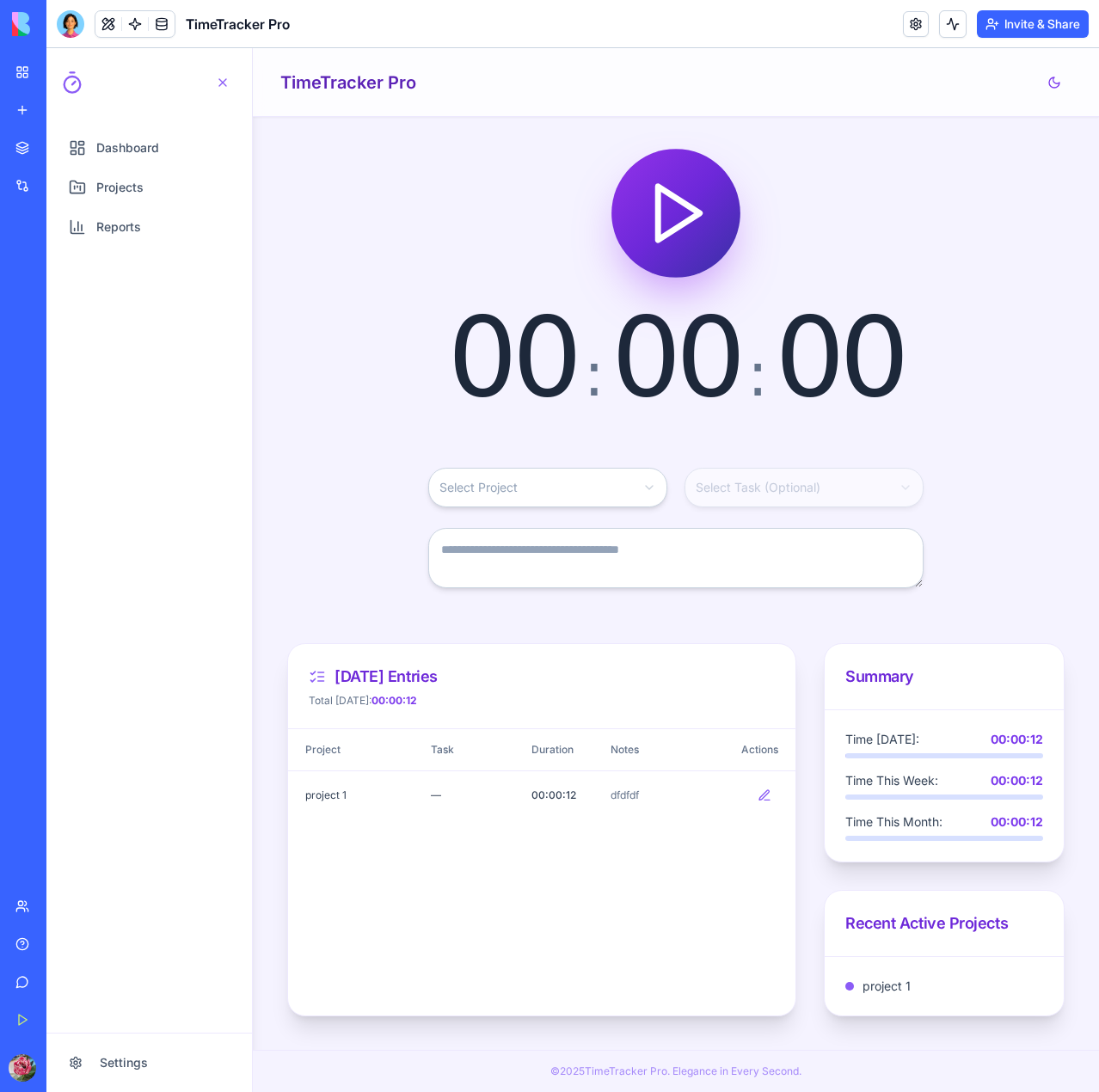
scroll to position [1, 0]
click at [678, 1074] on footer "© 2025 TimeTracker Pro. Elegance in Every Second." at bounding box center [675, 1071] width 847 height 42
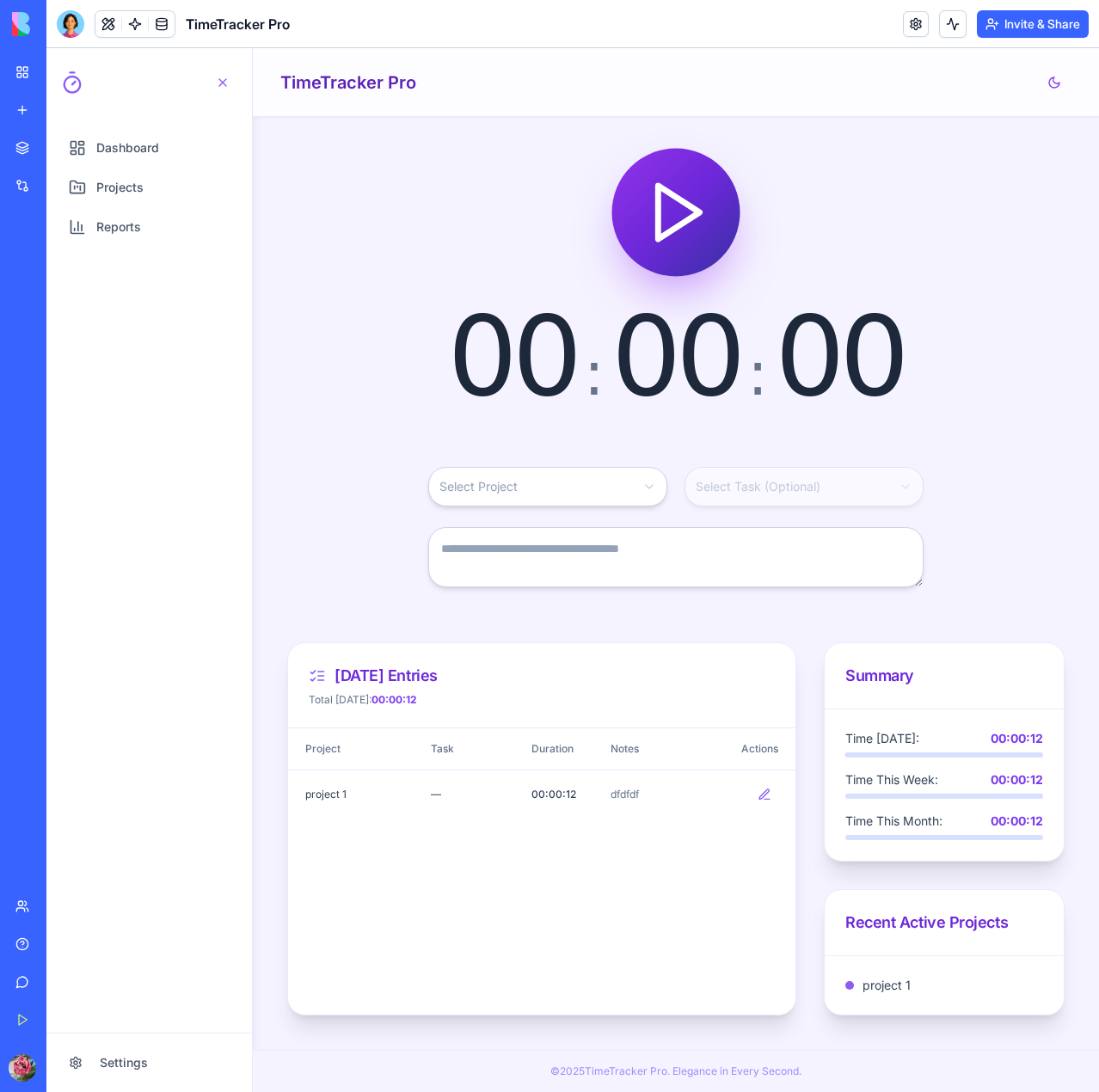
click at [30, 79] on link "My Workspace" at bounding box center [39, 72] width 69 height 34
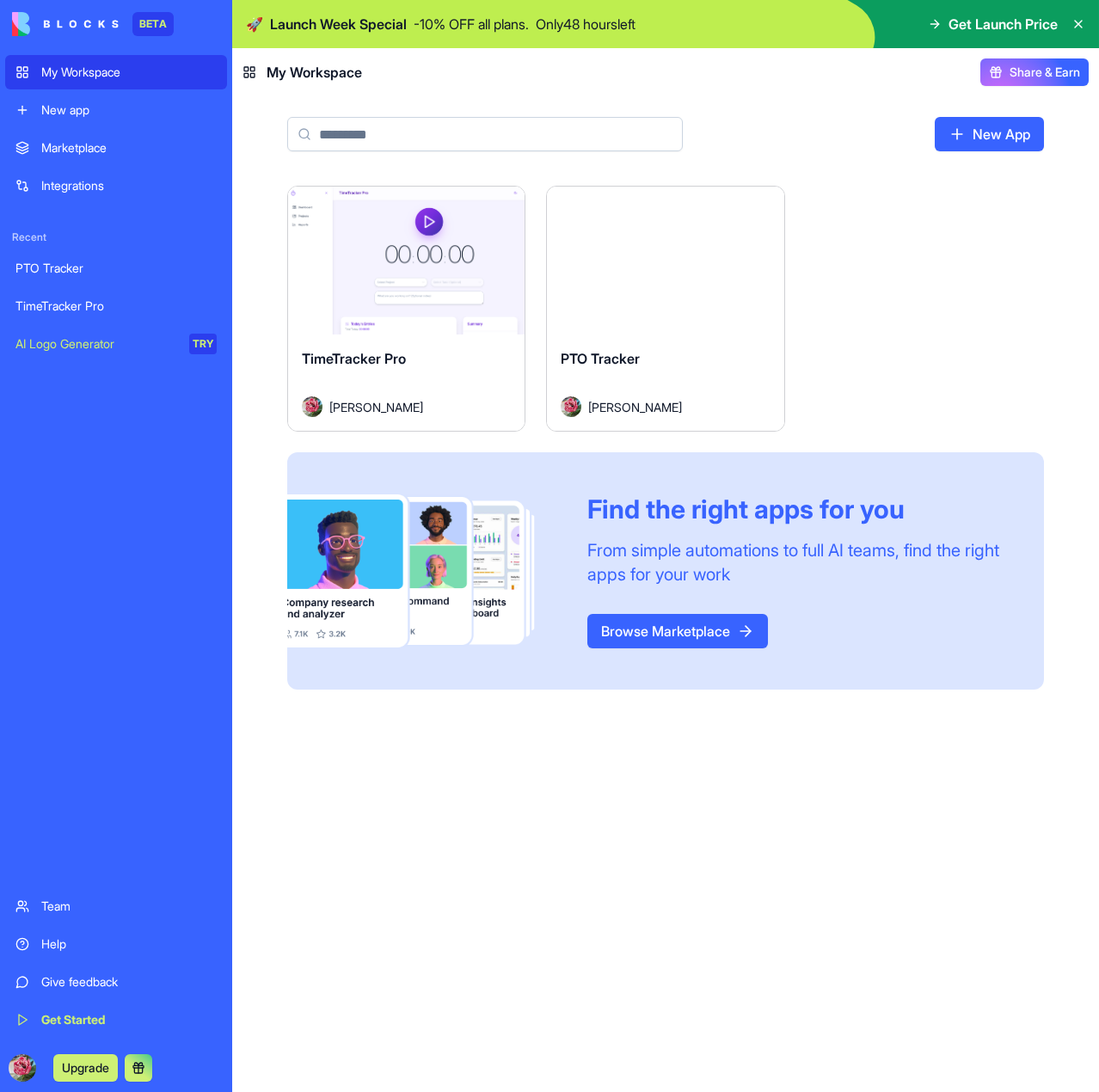
click at [54, 156] on link "Marketplace" at bounding box center [116, 148] width 222 height 34
